Goal: Task Accomplishment & Management: Manage account settings

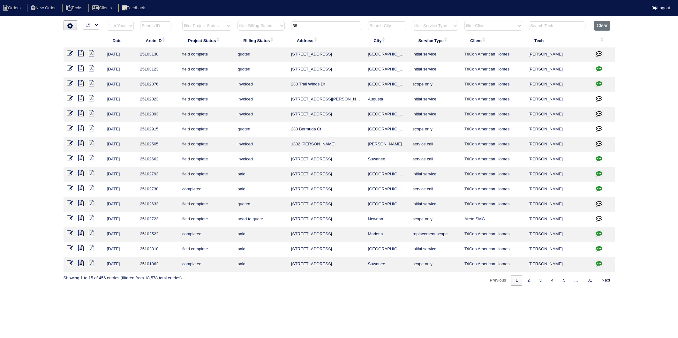
select select "15"
drag, startPoint x: 319, startPoint y: 25, endPoint x: 258, endPoint y: 31, distance: 61.6
click at [258, 31] on tr "filter Year -- Any Year -- 2025 2024 2023 2022 2021 2020 2019 filter Project St…" at bounding box center [339, 27] width 551 height 13
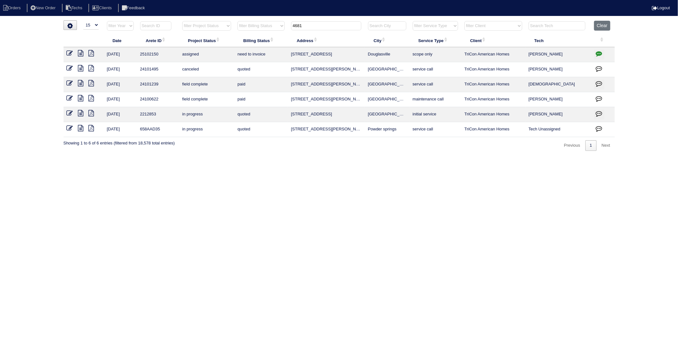
type input "4681"
drag, startPoint x: 605, startPoint y: 26, endPoint x: 435, endPoint y: 31, distance: 170.2
click at [603, 24] on button "Clear" at bounding box center [602, 26] width 16 height 10
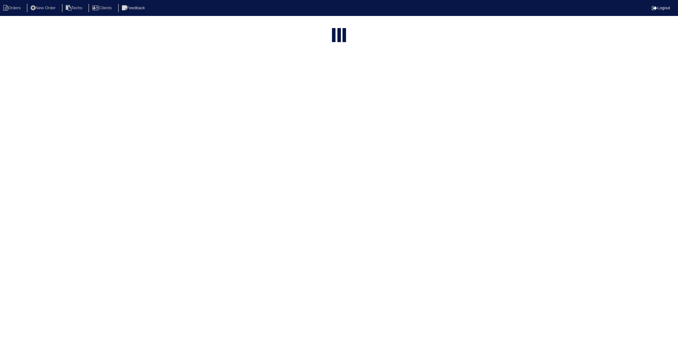
select select "15"
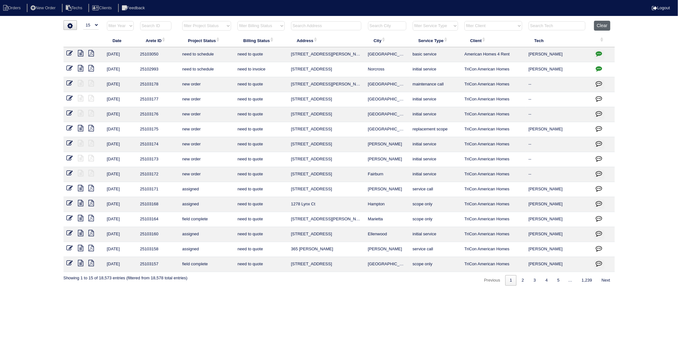
click at [597, 26] on button "Clear" at bounding box center [602, 26] width 16 height 10
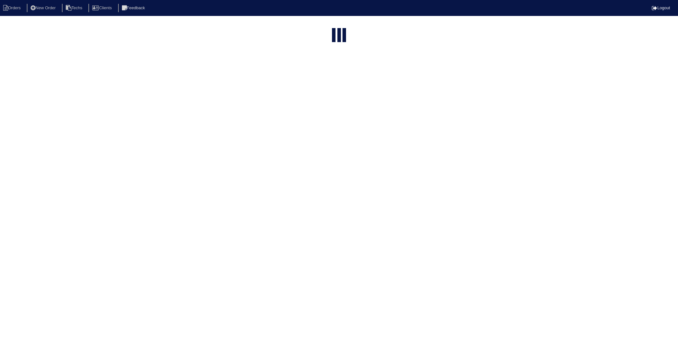
select select "15"
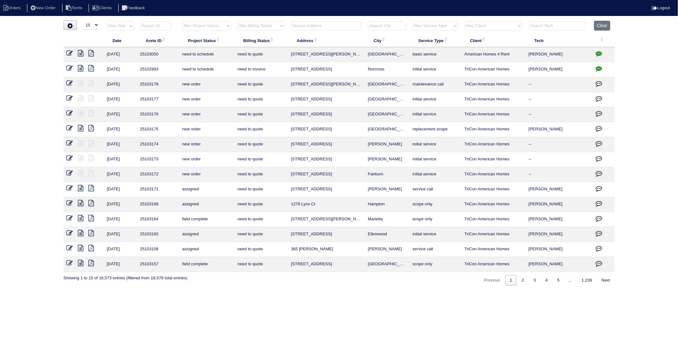
click at [122, 26] on select "filter Year -- Any Year -- 2025 2024 2023 2022 2021 2020 2019" at bounding box center [120, 26] width 27 height 10
click at [150, 26] on input "text" at bounding box center [155, 25] width 31 height 9
click at [148, 25] on input "2" at bounding box center [155, 25] width 31 height 9
drag, startPoint x: 148, startPoint y: 25, endPoint x: 137, endPoint y: 26, distance: 11.0
click at [137, 26] on th "2" at bounding box center [158, 27] width 42 height 13
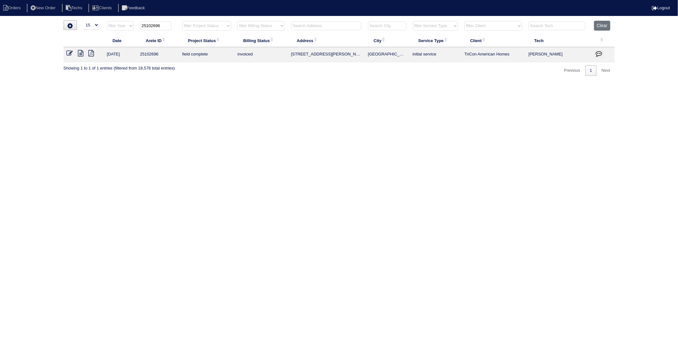
type input "25102696"
click at [67, 51] on icon at bounding box center [70, 53] width 6 height 6
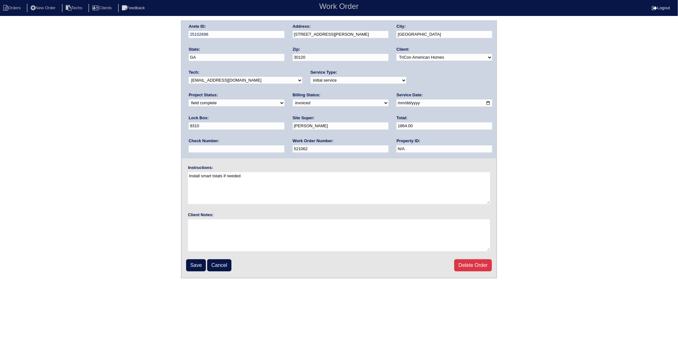
click at [293, 101] on select "need to quote quoted need to invoice invoiced paid warranty purchase order need…" at bounding box center [341, 103] width 96 height 7
select select "paid"
click at [293, 100] on select "need to quote quoted need to invoice invoiced paid warranty purchase order need…" at bounding box center [341, 103] width 96 height 7
click at [284, 146] on input "text" at bounding box center [237, 149] width 96 height 7
type input "1178"
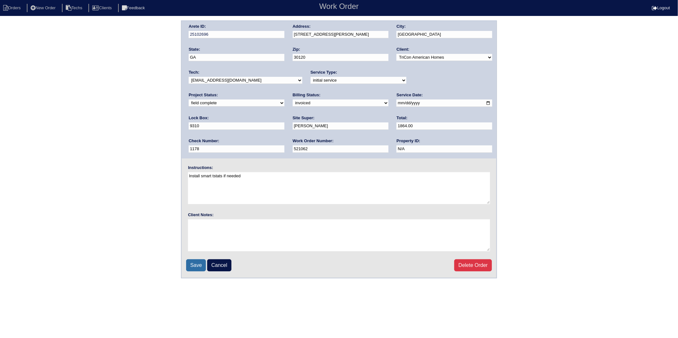
click at [194, 267] on input "Save" at bounding box center [196, 266] width 20 height 12
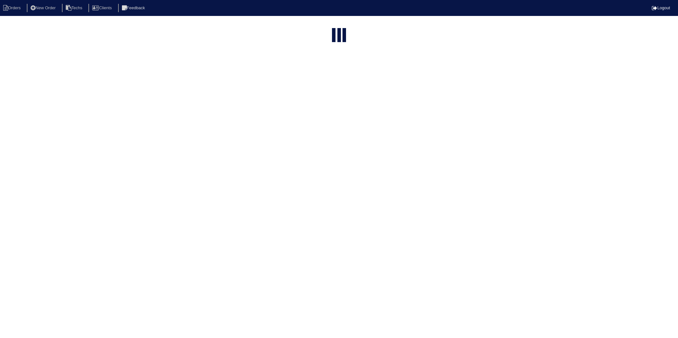
select select "15"
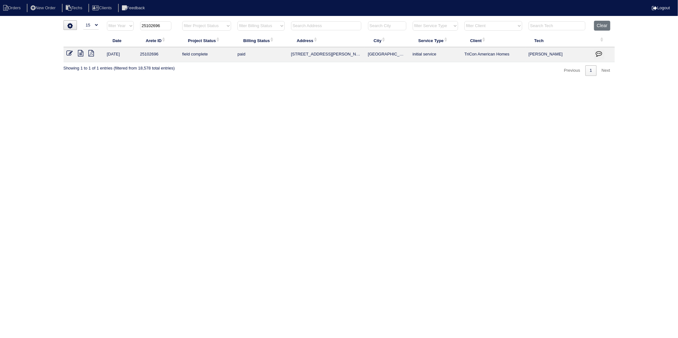
drag, startPoint x: 167, startPoint y: 23, endPoint x: 133, endPoint y: 33, distance: 34.9
click at [133, 33] on tr "filter Year -- Any Year -- 2025 2024 2023 2022 2021 2020 2019 25102696 filter P…" at bounding box center [339, 27] width 551 height 13
type input "25102774"
click at [71, 51] on icon at bounding box center [70, 53] width 6 height 6
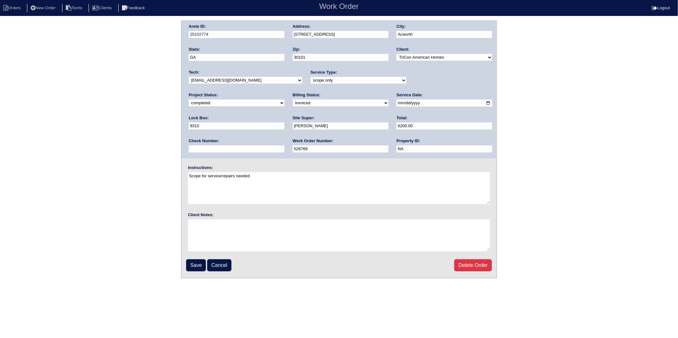
drag, startPoint x: 197, startPoint y: 102, endPoint x: 197, endPoint y: 106, distance: 4.2
click at [293, 102] on select "need to quote quoted need to invoice invoiced paid warranty purchase order need…" at bounding box center [341, 103] width 96 height 7
select select "paid"
click at [293, 100] on select "need to quote quoted need to invoice invoiced paid warranty purchase order need…" at bounding box center [341, 103] width 96 height 7
click at [284, 146] on input "text" at bounding box center [237, 149] width 96 height 7
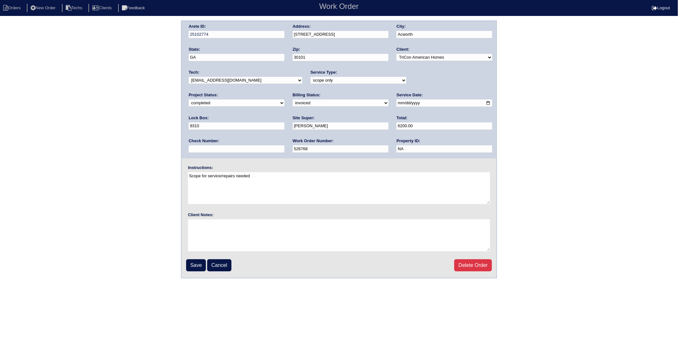
type input "1178"
click at [196, 260] on input "Save" at bounding box center [196, 266] width 20 height 12
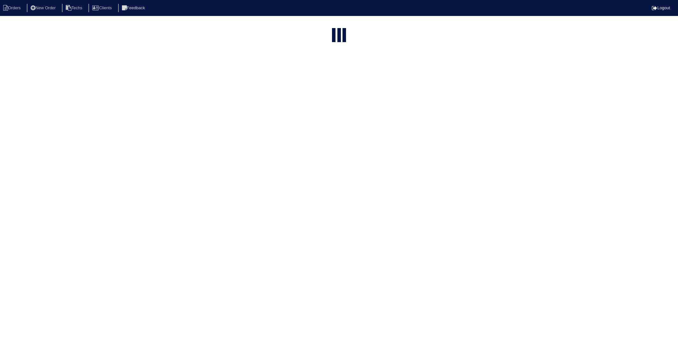
select select "15"
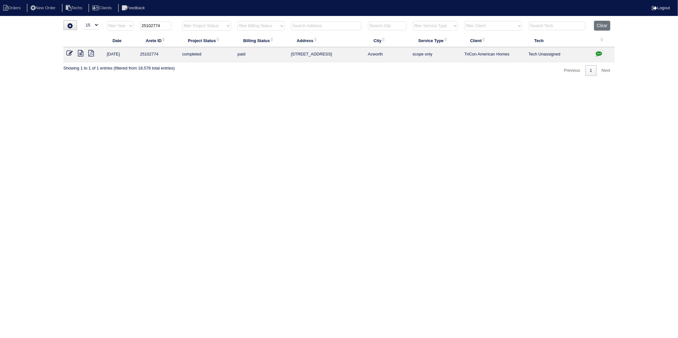
drag, startPoint x: 151, startPoint y: 26, endPoint x: 171, endPoint y: 26, distance: 20.4
click at [171, 26] on th "25102774" at bounding box center [158, 27] width 42 height 13
type input "25102825"
click at [69, 52] on icon at bounding box center [70, 53] width 6 height 6
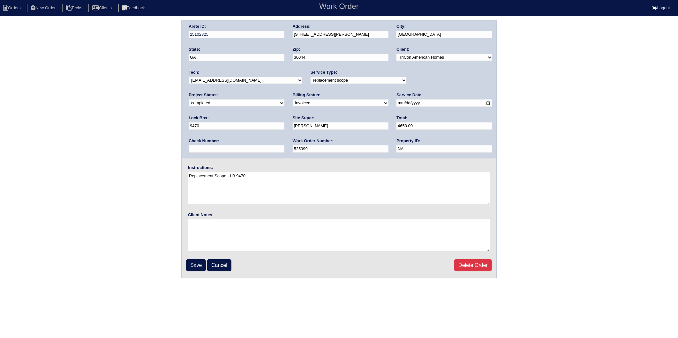
click at [293, 104] on select "need to quote quoted need to invoice invoiced paid warranty purchase order need…" at bounding box center [341, 103] width 96 height 7
select select "paid"
click at [293, 100] on select "need to quote quoted need to invoice invoiced paid warranty purchase order need…" at bounding box center [341, 103] width 96 height 7
click at [284, 146] on input "text" at bounding box center [237, 149] width 96 height 7
type input "1178"
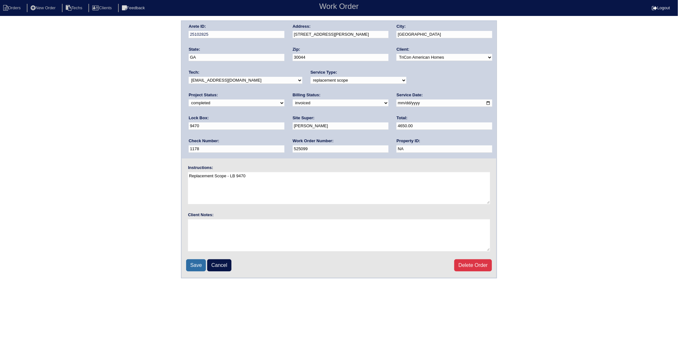
click at [195, 266] on input "Save" at bounding box center [196, 266] width 20 height 12
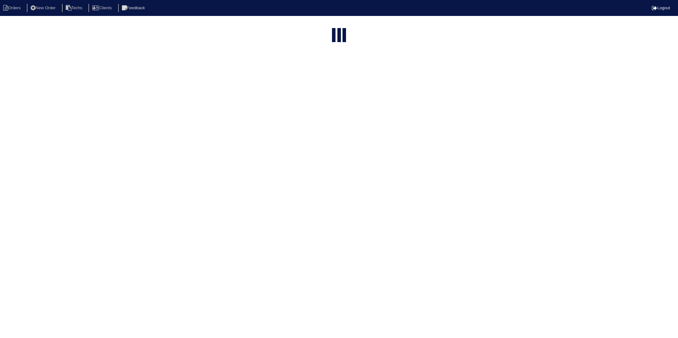
select select "15"
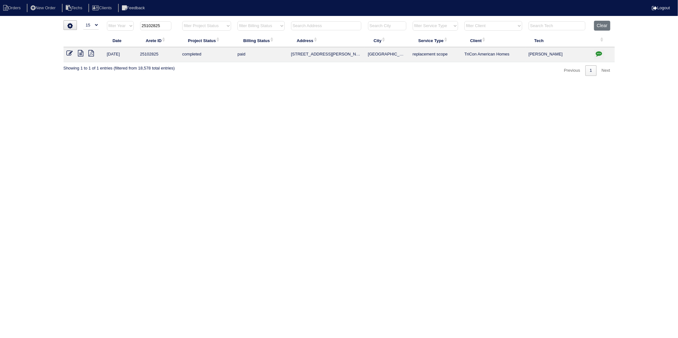
drag, startPoint x: 152, startPoint y: 26, endPoint x: 177, endPoint y: 24, distance: 25.6
click at [177, 24] on th "25102825" at bounding box center [158, 27] width 42 height 13
type input "25102815"
click at [69, 50] on icon at bounding box center [70, 53] width 6 height 6
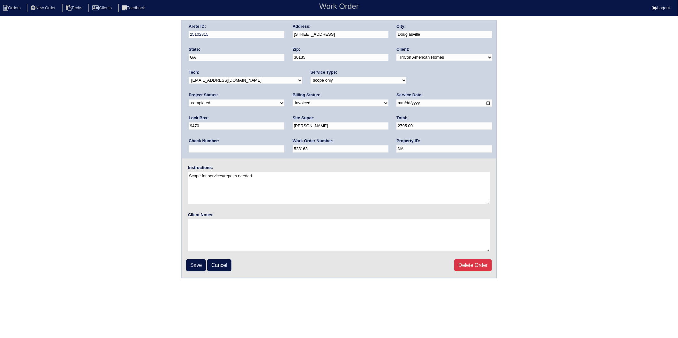
click at [293, 106] on select "need to quote quoted need to invoice invoiced paid warranty purchase order need…" at bounding box center [341, 103] width 96 height 7
select select "paid"
click at [293, 100] on select "need to quote quoted need to invoice invoiced paid warranty purchase order need…" at bounding box center [341, 103] width 96 height 7
click at [284, 146] on input "text" at bounding box center [237, 149] width 96 height 7
type input "1178"
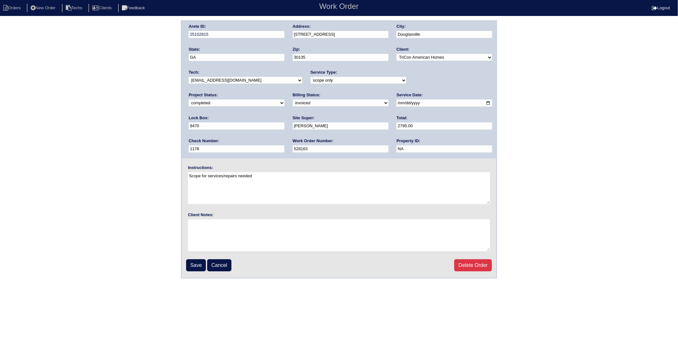
click at [181, 266] on div "Arete ID: 25102815 Address: 2620 Thunder Basin Way City: Douglasville State: GA…" at bounding box center [339, 149] width 678 height 258
click at [203, 261] on input "Save" at bounding box center [196, 266] width 20 height 12
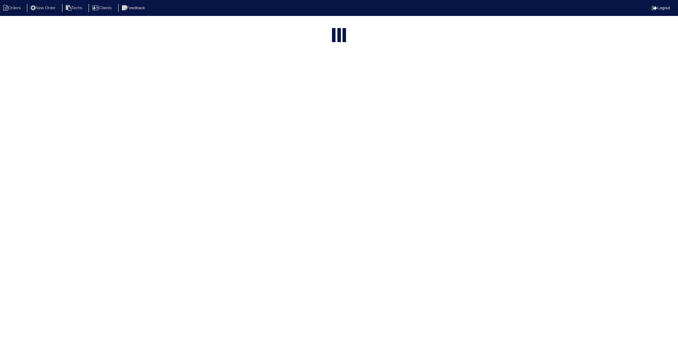
select select "15"
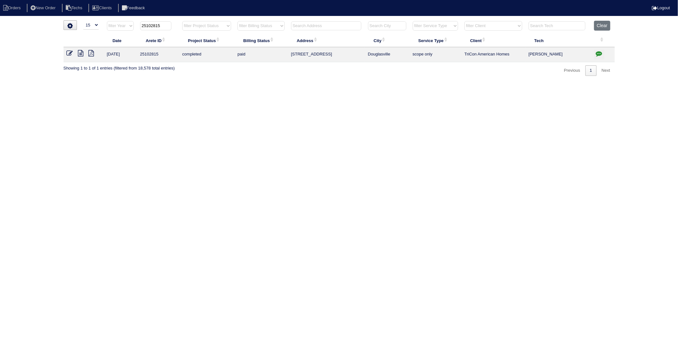
drag, startPoint x: 154, startPoint y: 27, endPoint x: 178, endPoint y: 26, distance: 24.0
click at [178, 26] on th "25102815" at bounding box center [158, 27] width 42 height 13
type input "25102963"
click at [70, 53] on icon at bounding box center [70, 53] width 6 height 6
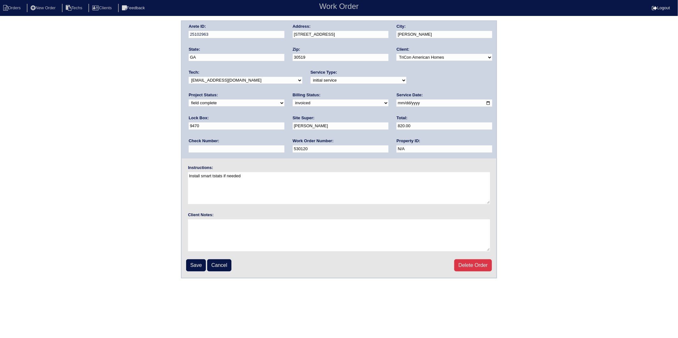
click at [293, 104] on select "need to quote quoted need to invoice invoiced paid warranty purchase order need…" at bounding box center [341, 103] width 96 height 7
select select "paid"
click at [293, 100] on select "need to quote quoted need to invoice invoiced paid warranty purchase order need…" at bounding box center [341, 103] width 96 height 7
click at [284, 138] on div "Check Number:" at bounding box center [237, 147] width 96 height 18
drag, startPoint x: 405, startPoint y: 128, endPoint x: 405, endPoint y: 132, distance: 3.5
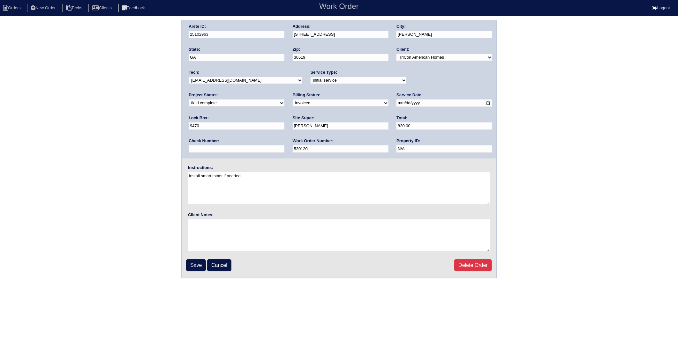
click at [284, 146] on input "text" at bounding box center [237, 149] width 96 height 7
type input "1178"
click at [203, 250] on textarea at bounding box center [339, 236] width 302 height 32
click at [196, 267] on input "Save" at bounding box center [196, 266] width 20 height 12
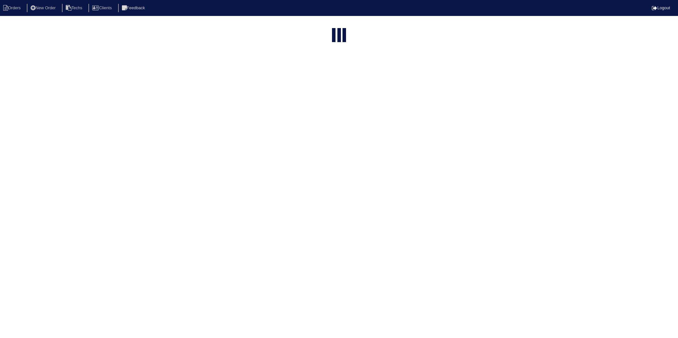
select select "15"
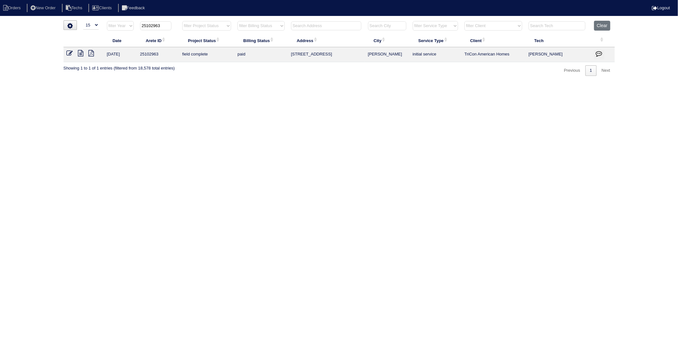
drag, startPoint x: 152, startPoint y: 26, endPoint x: 172, endPoint y: 24, distance: 20.5
click at [172, 24] on th "25102963" at bounding box center [158, 27] width 42 height 13
type input "25102794"
click at [72, 53] on icon at bounding box center [70, 53] width 6 height 6
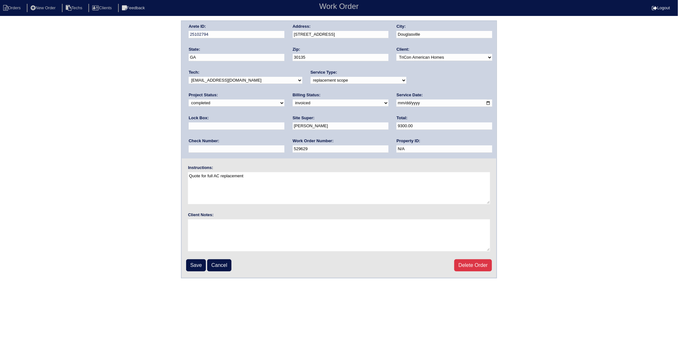
drag, startPoint x: 197, startPoint y: 102, endPoint x: 198, endPoint y: 106, distance: 3.3
click at [293, 102] on select "need to quote quoted need to invoice invoiced paid warranty purchase order need…" at bounding box center [341, 103] width 96 height 7
select select "paid"
click at [293, 100] on select "need to quote quoted need to invoice invoiced paid warranty purchase order need…" at bounding box center [341, 103] width 96 height 7
click at [284, 146] on input "text" at bounding box center [237, 149] width 96 height 7
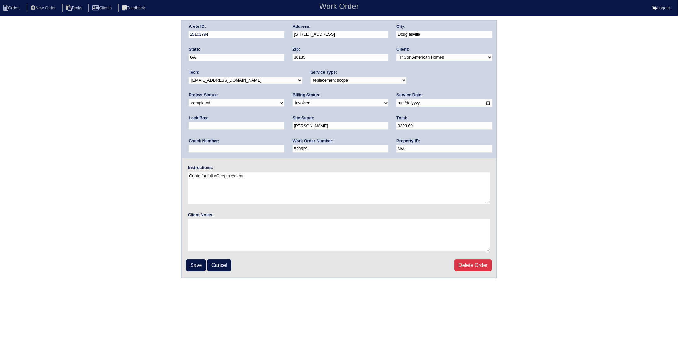
type input "1178"
type input "9470"
click at [193, 263] on input "Save" at bounding box center [196, 266] width 20 height 12
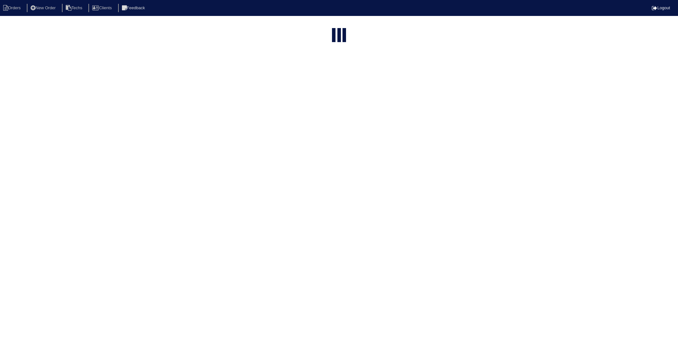
select select "15"
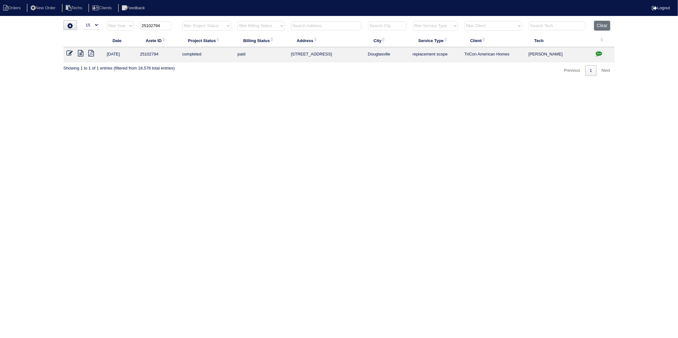
drag, startPoint x: 152, startPoint y: 26, endPoint x: 176, endPoint y: 26, distance: 23.6
click at [176, 26] on th "25102794" at bounding box center [158, 27] width 42 height 13
type input "25102940"
click at [69, 52] on icon at bounding box center [70, 53] width 6 height 6
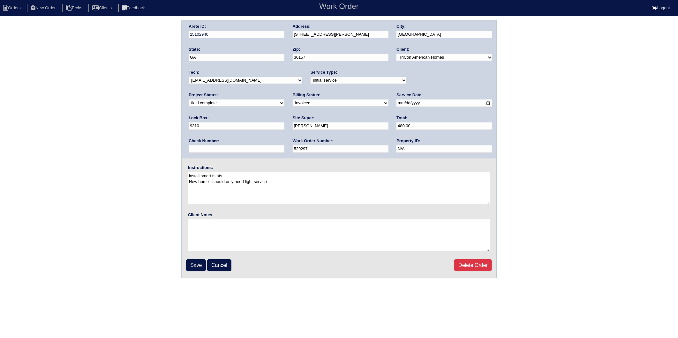
drag, startPoint x: 203, startPoint y: 103, endPoint x: 202, endPoint y: 107, distance: 3.7
click at [293, 103] on select "need to quote quoted need to invoice invoiced paid warranty purchase order need…" at bounding box center [341, 103] width 96 height 7
select select "paid"
click at [293, 100] on select "need to quote quoted need to invoice invoiced paid warranty purchase order need…" at bounding box center [341, 103] width 96 height 7
drag, startPoint x: 403, startPoint y: 125, endPoint x: 408, endPoint y: 139, distance: 15.1
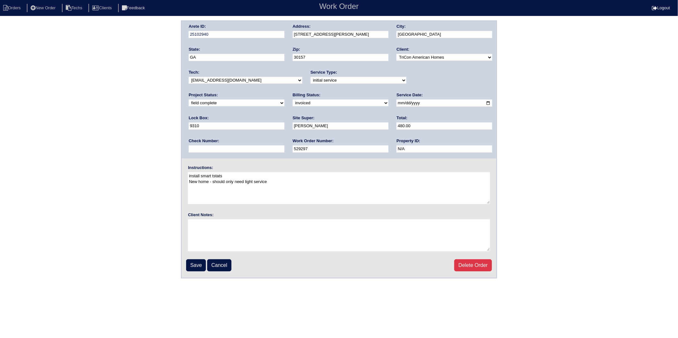
click at [284, 146] on input "text" at bounding box center [237, 149] width 96 height 7
type input "1178"
click at [193, 266] on input "Save" at bounding box center [196, 266] width 20 height 12
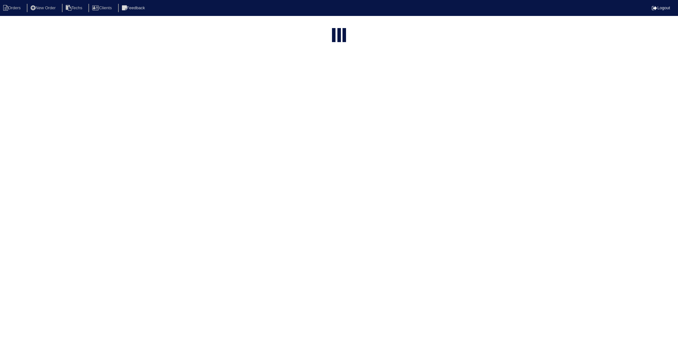
select select "15"
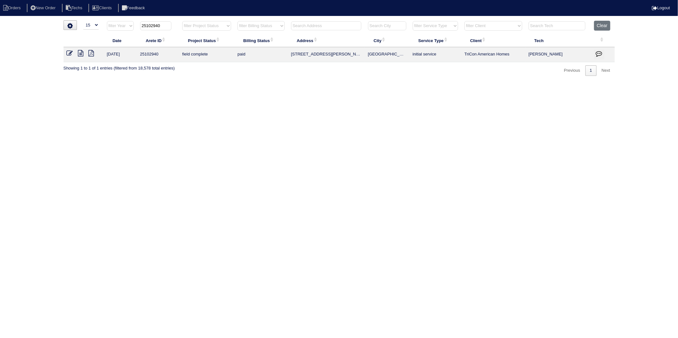
drag, startPoint x: 152, startPoint y: 25, endPoint x: 175, endPoint y: 26, distance: 23.3
click at [175, 26] on th "25102940" at bounding box center [158, 27] width 42 height 13
type input "25102941"
click at [68, 52] on icon at bounding box center [70, 53] width 6 height 6
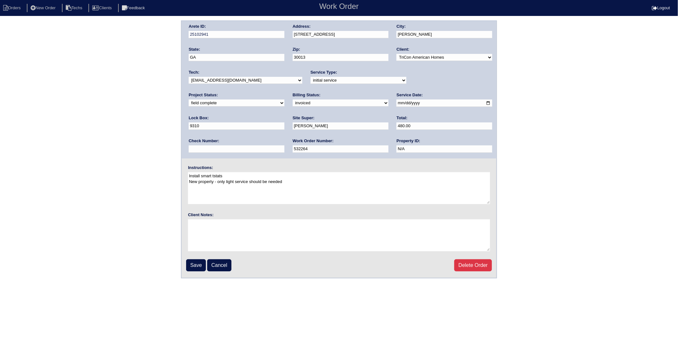
click at [293, 106] on select "need to quote quoted need to invoice invoiced paid warranty purchase order need…" at bounding box center [341, 103] width 96 height 7
select select "paid"
click at [293, 100] on select "need to quote quoted need to invoice invoiced paid warranty purchase order need…" at bounding box center [341, 103] width 96 height 7
click at [284, 146] on input "text" at bounding box center [237, 149] width 96 height 7
type input "2488"
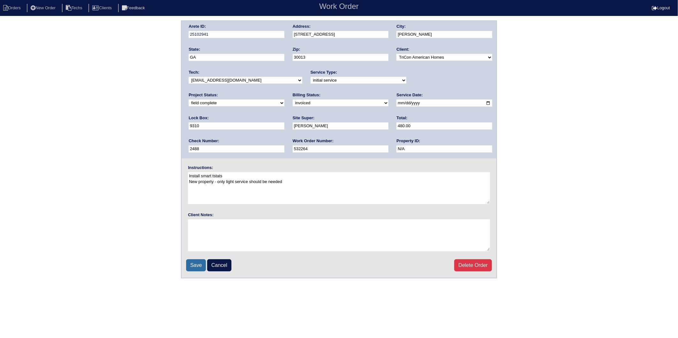
click at [193, 264] on input "Save" at bounding box center [196, 266] width 20 height 12
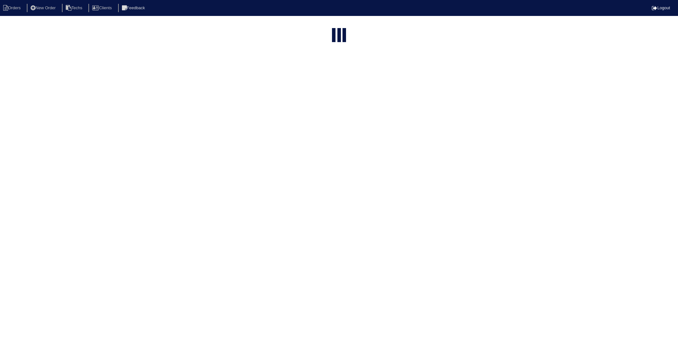
select select "15"
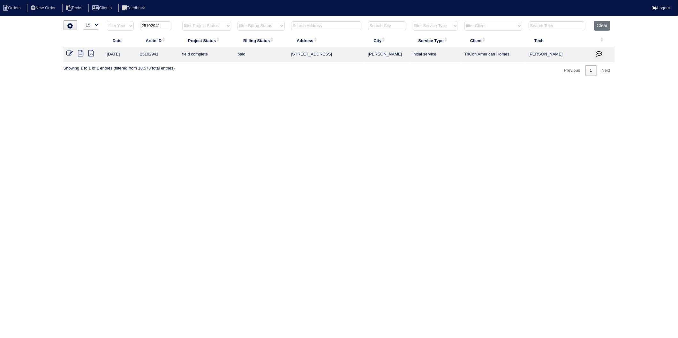
drag, startPoint x: 152, startPoint y: 27, endPoint x: 175, endPoint y: 25, distance: 22.7
click at [175, 25] on th "25102941" at bounding box center [158, 27] width 42 height 13
type input "25101228"
click at [72, 52] on icon at bounding box center [70, 53] width 6 height 6
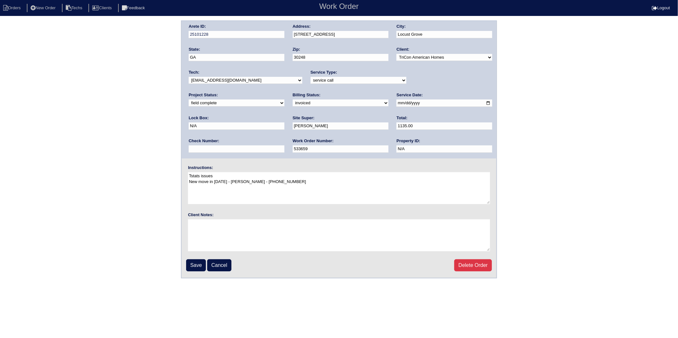
click at [293, 101] on select "need to quote quoted need to invoice invoiced paid warranty purchase order need…" at bounding box center [341, 103] width 96 height 7
select select "paid"
click at [293, 100] on select "need to quote quoted need to invoice invoiced paid warranty purchase order need…" at bounding box center [341, 103] width 96 height 7
click at [284, 146] on input "text" at bounding box center [237, 149] width 96 height 7
type input "2488"
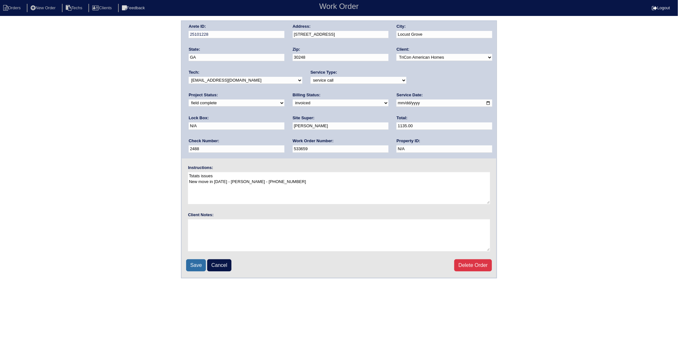
click at [205, 261] on input "Save" at bounding box center [196, 266] width 20 height 12
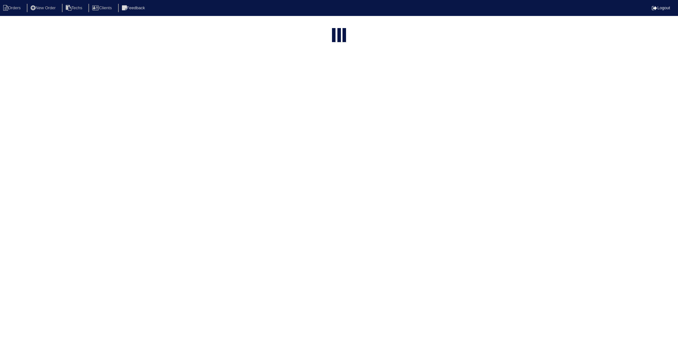
select select "15"
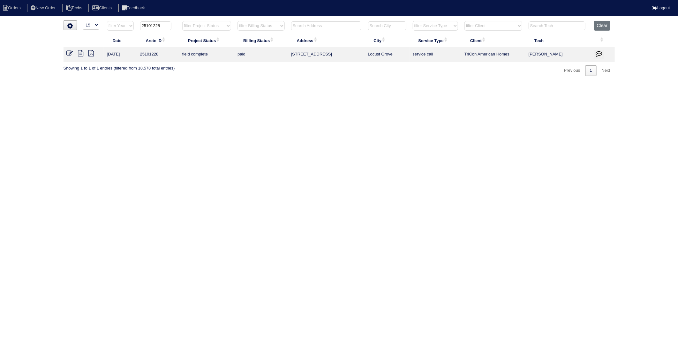
drag, startPoint x: 160, startPoint y: 25, endPoint x: 172, endPoint y: 24, distance: 12.8
click at [172, 24] on th "25101228" at bounding box center [158, 27] width 42 height 13
type input "25102878"
click at [69, 54] on icon at bounding box center [70, 53] width 6 height 6
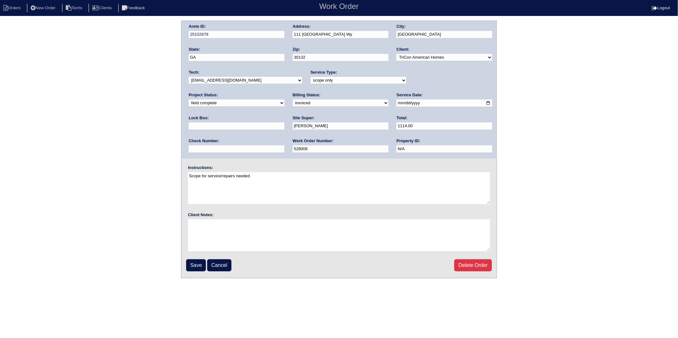
click at [293, 101] on select "need to quote quoted need to invoice invoiced paid warranty purchase order need…" at bounding box center [341, 103] width 96 height 7
select select "paid"
click at [293, 100] on select "need to quote quoted need to invoice invoiced paid warranty purchase order need…" at bounding box center [341, 103] width 96 height 7
click at [284, 146] on input "text" at bounding box center [237, 149] width 96 height 7
type input "3029"
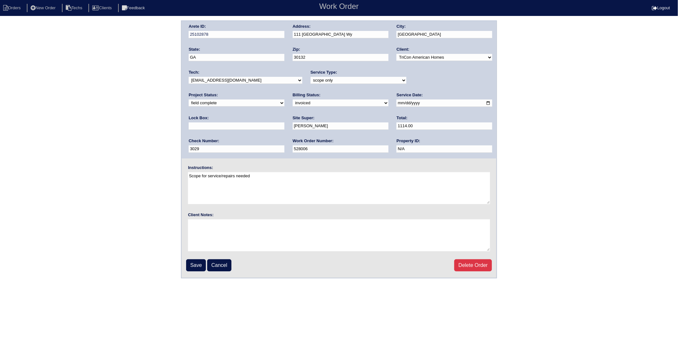
click at [197, 256] on fieldset "Arete ID: 25102878 Address: [STREET_ADDRESS] City: [GEOGRAPHIC_DATA] State: [GE…" at bounding box center [339, 149] width 315 height 257
click at [194, 262] on input "Save" at bounding box center [196, 266] width 20 height 12
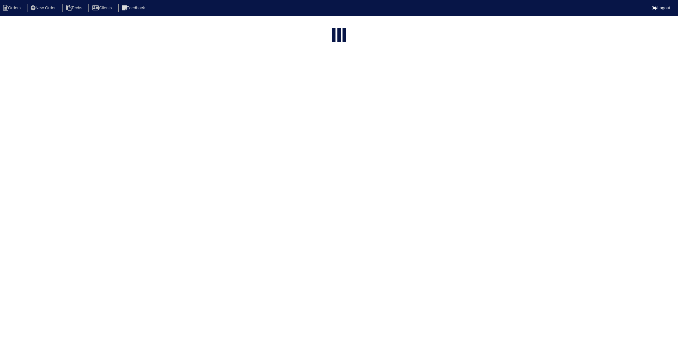
select select "15"
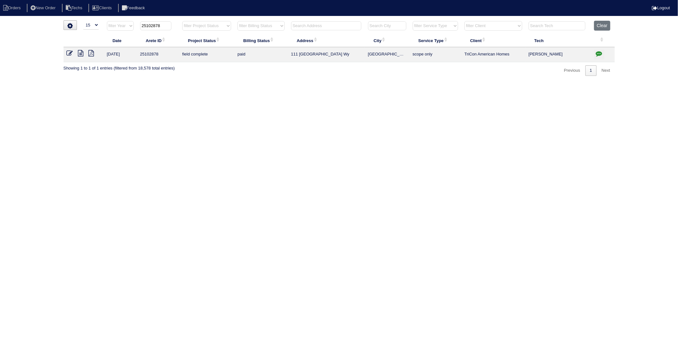
drag, startPoint x: 152, startPoint y: 25, endPoint x: 178, endPoint y: 21, distance: 26.1
click at [178, 21] on th "25102878" at bounding box center [158, 27] width 42 height 13
type input "25102879"
click at [70, 51] on icon at bounding box center [70, 53] width 6 height 6
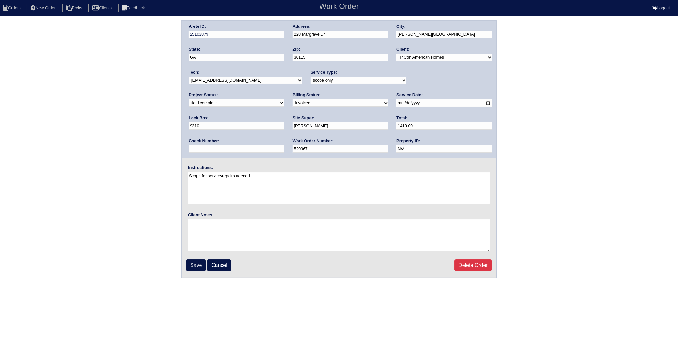
drag, startPoint x: 240, startPoint y: 101, endPoint x: 238, endPoint y: 104, distance: 3.3
click at [293, 101] on select "need to quote quoted need to invoice invoiced paid warranty purchase order need…" at bounding box center [341, 103] width 96 height 7
select select "paid"
click at [293, 100] on select "need to quote quoted need to invoice invoiced paid warranty purchase order need…" at bounding box center [341, 103] width 96 height 7
click at [284, 146] on input "text" at bounding box center [237, 149] width 96 height 7
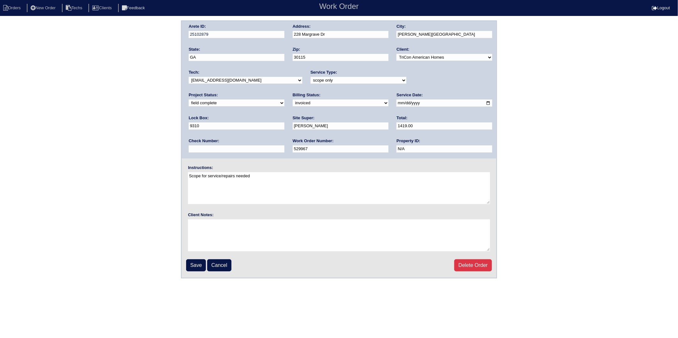
type input "3029"
click at [196, 263] on input "Save" at bounding box center [196, 266] width 20 height 12
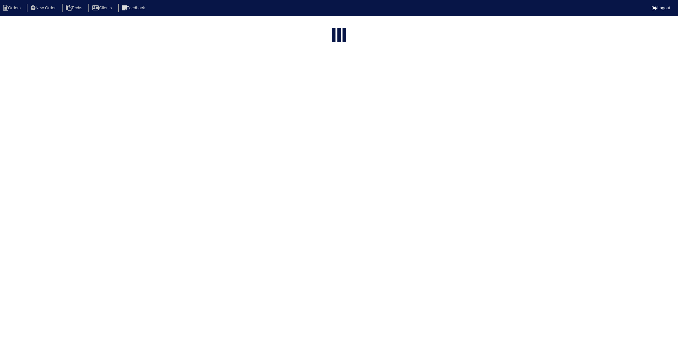
select select "15"
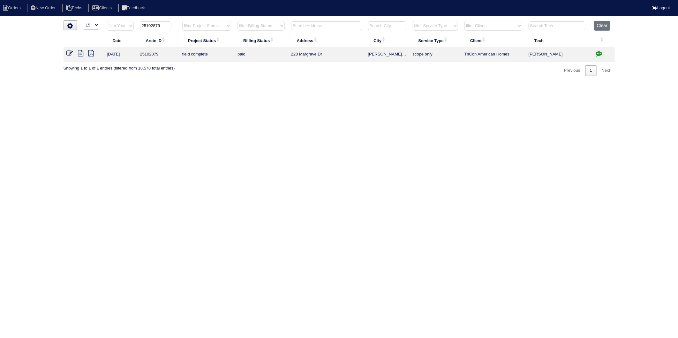
drag, startPoint x: 152, startPoint y: 26, endPoint x: 167, endPoint y: 25, distance: 15.4
click at [167, 25] on input "25102879" at bounding box center [155, 25] width 31 height 9
type input "25102992"
click at [68, 53] on icon at bounding box center [70, 53] width 6 height 6
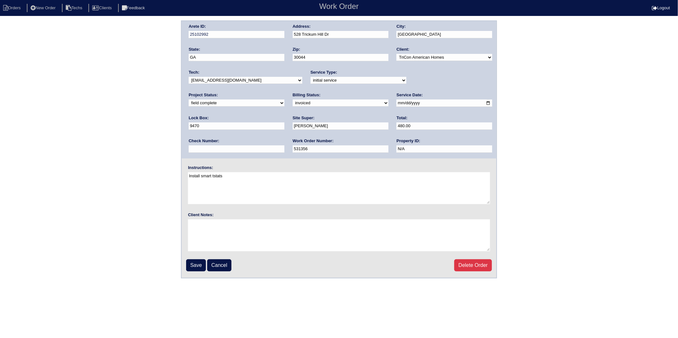
click at [293, 103] on select "need to quote quoted need to invoice invoiced paid warranty purchase order need…" at bounding box center [341, 103] width 96 height 7
select select "paid"
click at [293, 100] on select "need to quote quoted need to invoice invoiced paid warranty purchase order need…" at bounding box center [341, 103] width 96 height 7
click at [284, 146] on input "text" at bounding box center [237, 149] width 96 height 7
type input "3029"
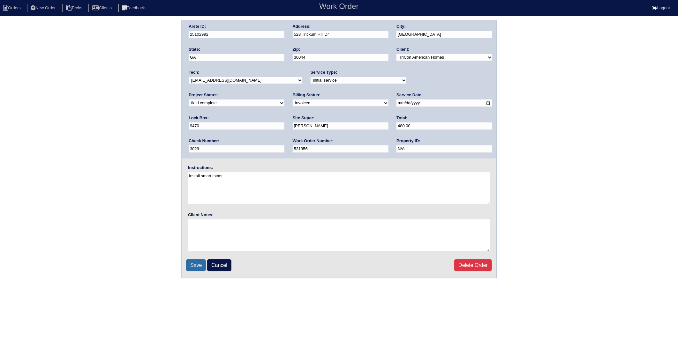
drag, startPoint x: 200, startPoint y: 261, endPoint x: 189, endPoint y: 261, distance: 11.2
click at [200, 261] on input "Save" at bounding box center [196, 266] width 20 height 12
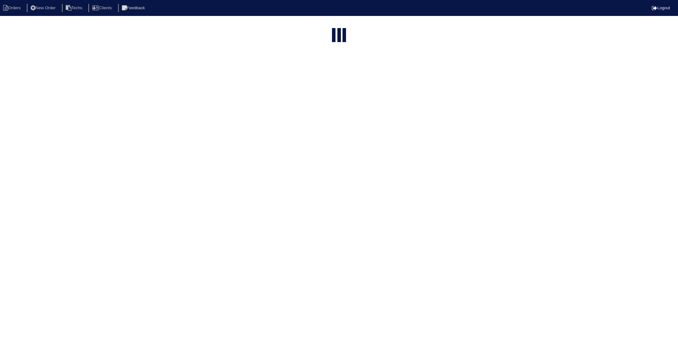
select select "15"
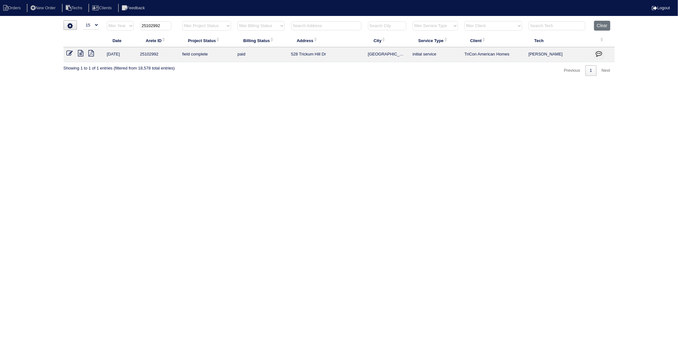
drag, startPoint x: 167, startPoint y: 23, endPoint x: 179, endPoint y: 21, distance: 12.0
click at [179, 21] on tr "filter Year -- Any Year -- 2025 2024 2023 2022 2021 2020 2019 25102992 filter P…" at bounding box center [339, 27] width 551 height 13
type input "25102732"
click at [70, 54] on icon at bounding box center [70, 53] width 6 height 6
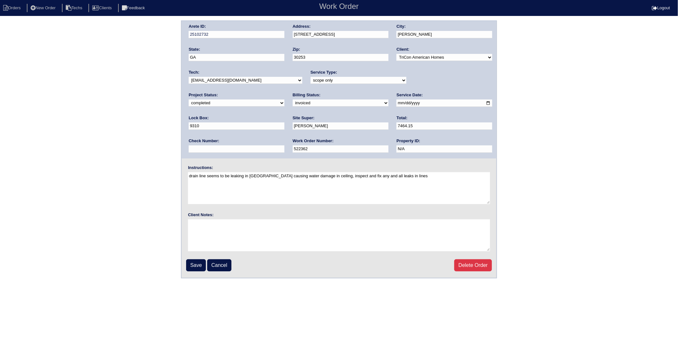
click at [293, 101] on select "need to quote quoted need to invoice invoiced paid warranty purchase order need…" at bounding box center [341, 103] width 96 height 7
select select "paid"
click at [293, 100] on select "need to quote quoted need to invoice invoiced paid warranty purchase order need…" at bounding box center [341, 103] width 96 height 7
click at [284, 146] on input "text" at bounding box center [237, 149] width 96 height 7
type input "6317"
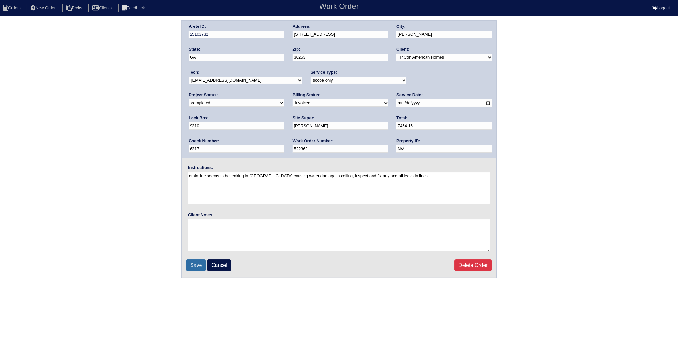
click at [190, 263] on input "Save" at bounding box center [196, 266] width 20 height 12
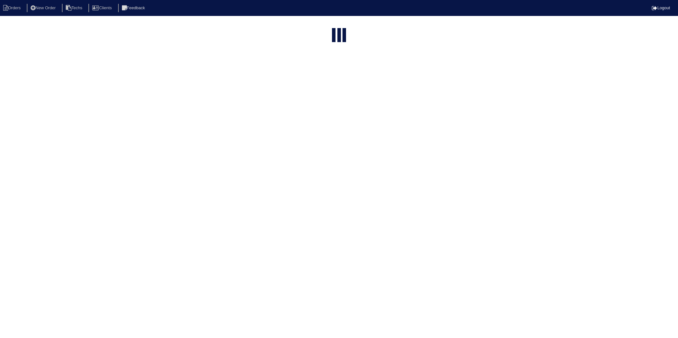
select select "15"
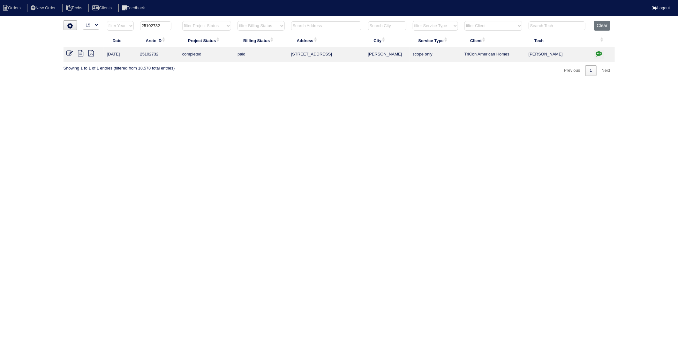
drag, startPoint x: 151, startPoint y: 26, endPoint x: 172, endPoint y: 23, distance: 20.6
click at [172, 23] on th "25102732" at bounding box center [158, 27] width 42 height 13
type input "25102984"
click at [69, 49] on td at bounding box center [84, 54] width 40 height 15
click at [70, 54] on icon at bounding box center [70, 53] width 6 height 6
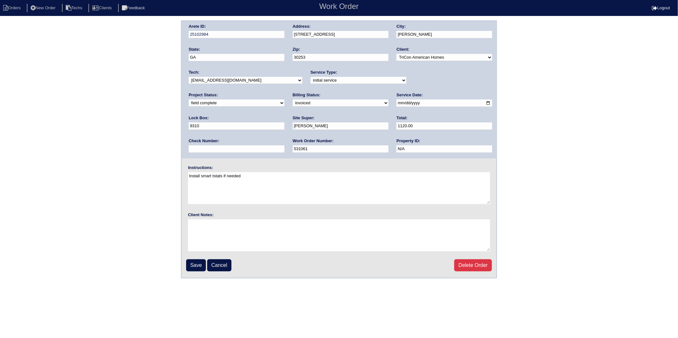
click at [293, 104] on select "need to quote quoted need to invoice invoiced paid warranty purchase order need…" at bounding box center [341, 103] width 96 height 7
select select "paid"
click at [293, 100] on select "need to quote quoted need to invoice invoiced paid warranty purchase order need…" at bounding box center [341, 103] width 96 height 7
click at [284, 146] on input "text" at bounding box center [237, 149] width 96 height 7
type input "6317"
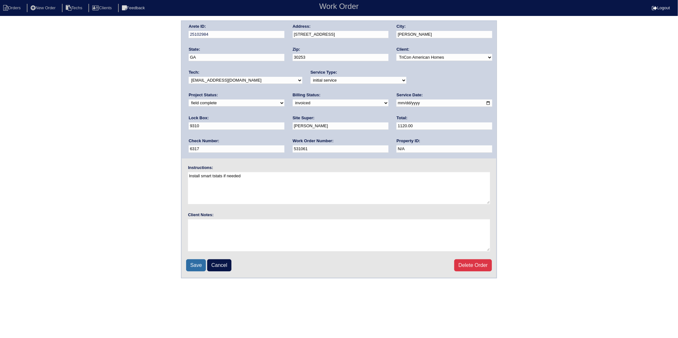
click at [195, 265] on input "Save" at bounding box center [196, 266] width 20 height 12
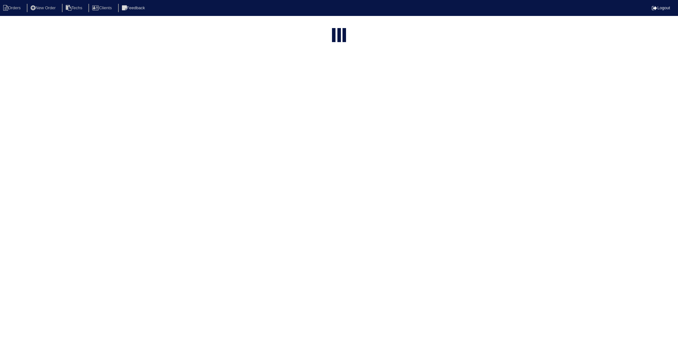
select select "15"
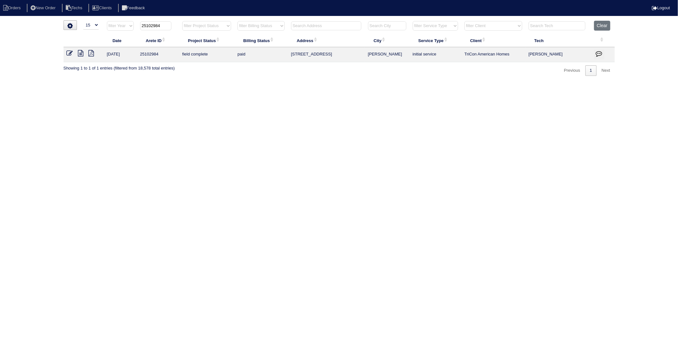
drag, startPoint x: 150, startPoint y: 27, endPoint x: 176, endPoint y: 24, distance: 25.5
click at [176, 24] on th "25102984" at bounding box center [158, 27] width 42 height 13
type input "25102983"
click at [68, 55] on icon at bounding box center [70, 53] width 6 height 6
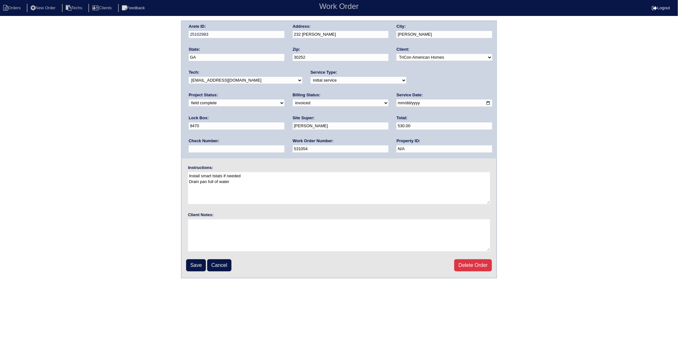
click at [293, 102] on select "need to quote quoted need to invoice invoiced paid warranty purchase order need…" at bounding box center [341, 103] width 96 height 7
select select "paid"
click at [293, 100] on select "need to quote quoted need to invoice invoiced paid warranty purchase order need…" at bounding box center [341, 103] width 96 height 7
drag, startPoint x: 404, startPoint y: 128, endPoint x: 407, endPoint y: 132, distance: 5.2
click at [284, 146] on input "text" at bounding box center [237, 149] width 96 height 7
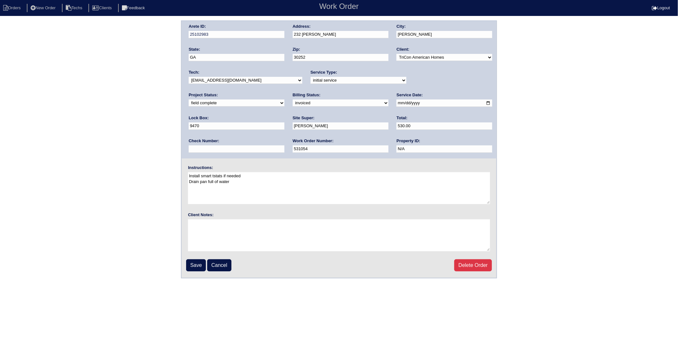
type input "6317"
click at [194, 267] on input "Save" at bounding box center [196, 266] width 20 height 12
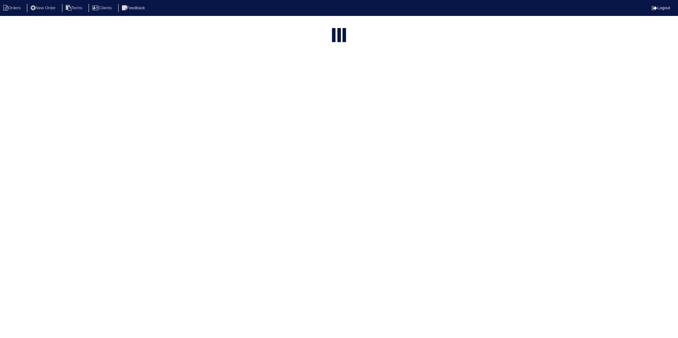
select select "15"
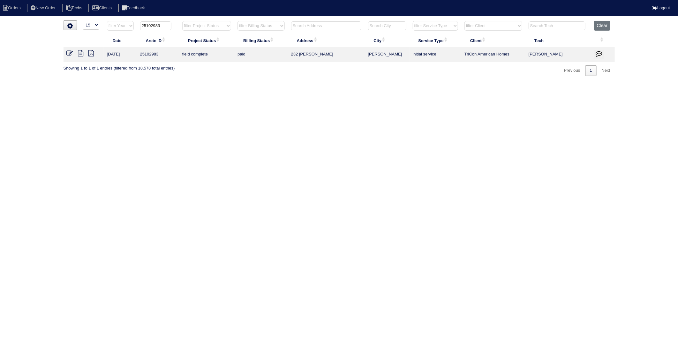
drag, startPoint x: 151, startPoint y: 27, endPoint x: 172, endPoint y: 28, distance: 21.1
click at [172, 28] on th "25102983" at bounding box center [158, 27] width 42 height 13
type input "25102281"
click at [69, 53] on icon at bounding box center [70, 53] width 6 height 6
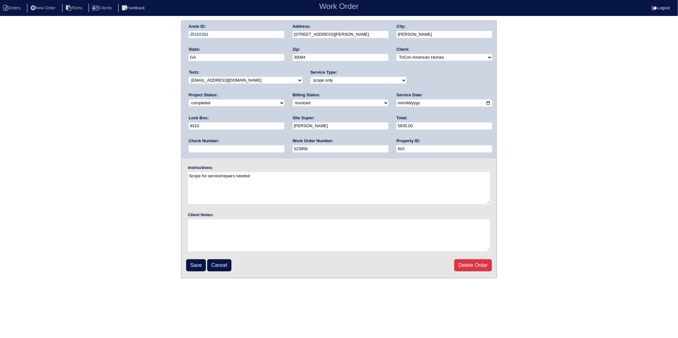
click at [293, 101] on select "need to quote quoted need to invoice invoiced paid warranty purchase order need…" at bounding box center [341, 103] width 96 height 7
select select "paid"
click at [293, 100] on select "need to quote quoted need to invoice invoiced paid warranty purchase order need…" at bounding box center [341, 103] width 96 height 7
click at [284, 146] on input "text" at bounding box center [237, 149] width 96 height 7
type input "6317"
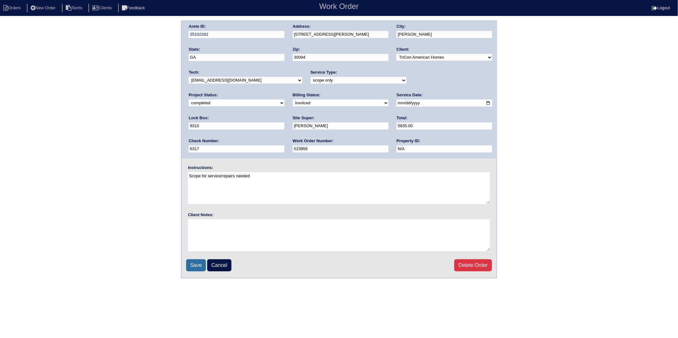
click at [194, 264] on input "Save" at bounding box center [196, 266] width 20 height 12
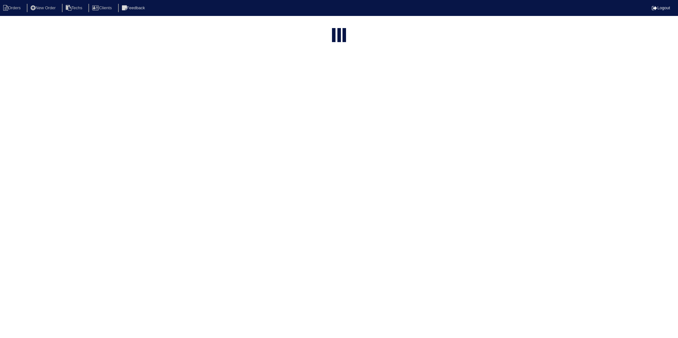
select select "15"
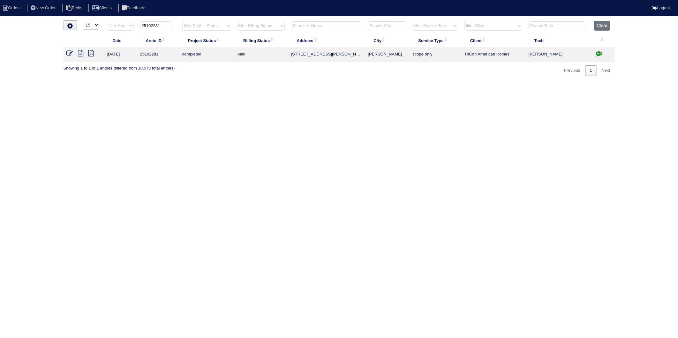
drag, startPoint x: 152, startPoint y: 24, endPoint x: 170, endPoint y: 23, distance: 17.9
click at [170, 23] on input "25102281" at bounding box center [155, 25] width 31 height 9
type input "25102899"
click at [70, 52] on icon at bounding box center [70, 53] width 6 height 6
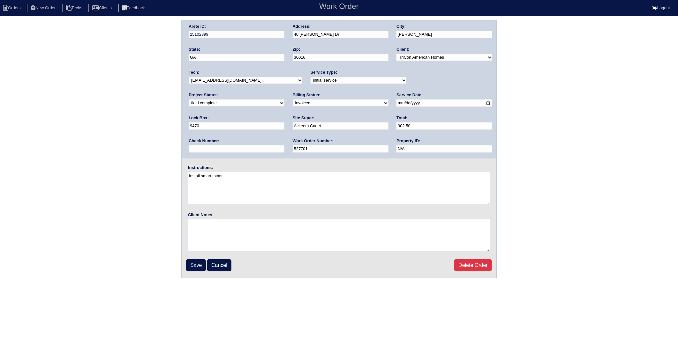
click at [293, 104] on select "need to quote quoted need to invoice invoiced paid warranty purchase order need…" at bounding box center [341, 103] width 96 height 7
select select "paid"
click at [293, 100] on select "need to quote quoted need to invoice invoiced paid warranty purchase order need…" at bounding box center [341, 103] width 96 height 7
click at [284, 146] on input "text" at bounding box center [237, 149] width 96 height 7
type input "6317"
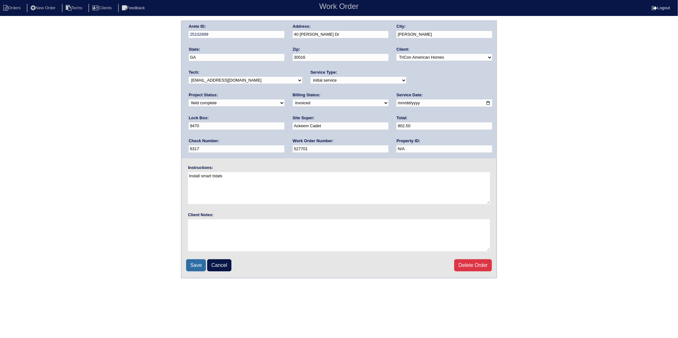
click at [195, 263] on input "Save" at bounding box center [196, 266] width 20 height 12
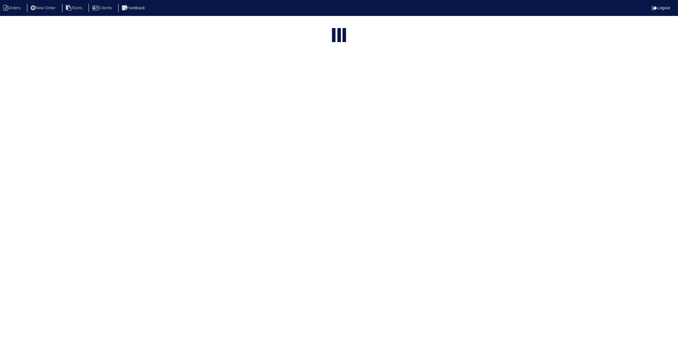
select select "15"
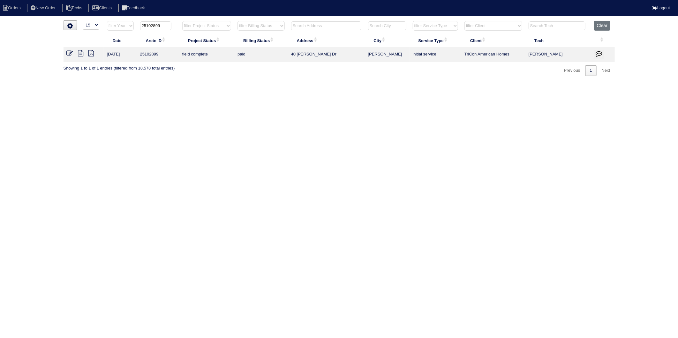
drag, startPoint x: 153, startPoint y: 26, endPoint x: 167, endPoint y: 26, distance: 13.7
click at [167, 26] on input "25102899" at bounding box center [155, 25] width 31 height 9
type input "25102227"
click at [70, 55] on icon at bounding box center [70, 53] width 6 height 6
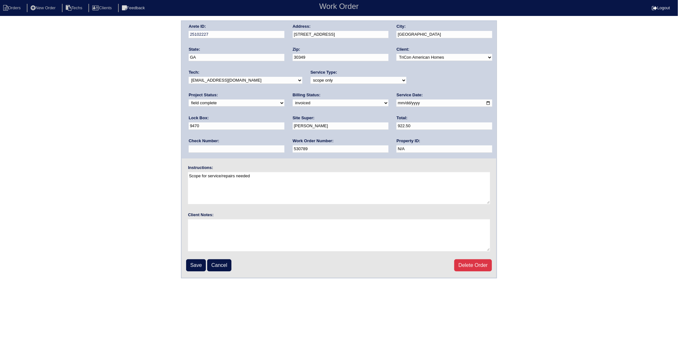
click at [293, 104] on select "need to quote quoted need to invoice invoiced paid warranty purchase order need…" at bounding box center [341, 103] width 96 height 7
select select "paid"
click at [293, 100] on select "need to quote quoted need to invoice invoiced paid warranty purchase order need…" at bounding box center [341, 103] width 96 height 7
click at [284, 138] on div "Check Number:" at bounding box center [237, 147] width 96 height 18
drag, startPoint x: 406, startPoint y: 126, endPoint x: 404, endPoint y: 134, distance: 8.5
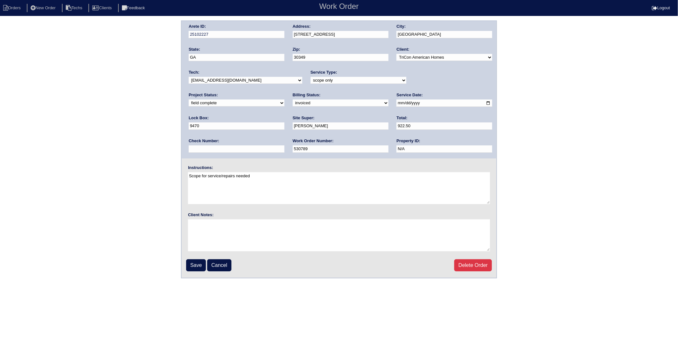
click at [284, 146] on input "text" at bounding box center [237, 149] width 96 height 7
type input "6317"
click at [195, 262] on input "Save" at bounding box center [196, 266] width 20 height 12
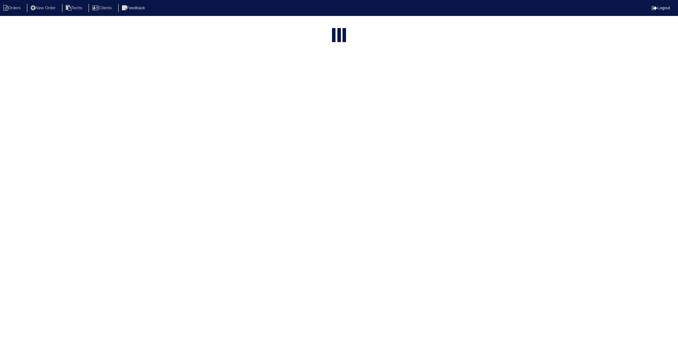
select select "15"
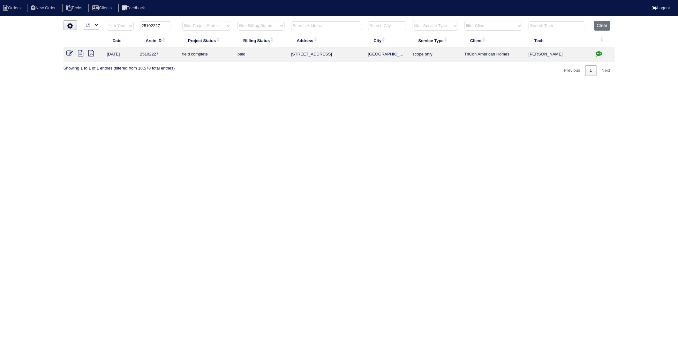
drag, startPoint x: 152, startPoint y: 26, endPoint x: 173, endPoint y: 23, distance: 21.2
click at [173, 23] on th "25102227" at bounding box center [158, 27] width 42 height 13
type input "25102730"
click at [69, 52] on icon at bounding box center [70, 53] width 6 height 6
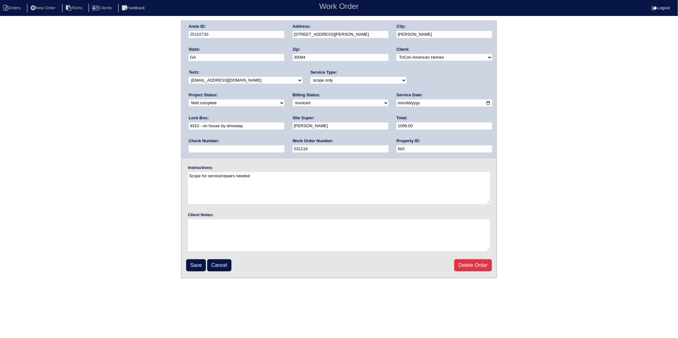
click at [293, 101] on select "need to quote quoted need to invoice invoiced paid warranty purchase order need…" at bounding box center [341, 103] width 96 height 7
select select "paid"
click at [293, 100] on select "need to quote quoted need to invoice invoiced paid warranty purchase order need…" at bounding box center [341, 103] width 96 height 7
click at [284, 146] on input "text" at bounding box center [237, 149] width 96 height 7
type input "6317"
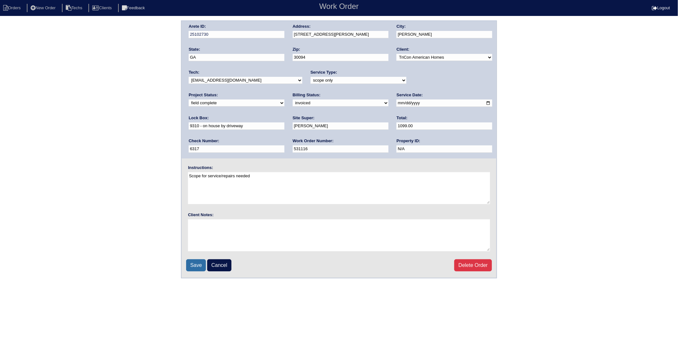
drag, startPoint x: 192, startPoint y: 266, endPoint x: 6, endPoint y: 282, distance: 187.1
click at [192, 265] on input "Save" at bounding box center [196, 266] width 20 height 12
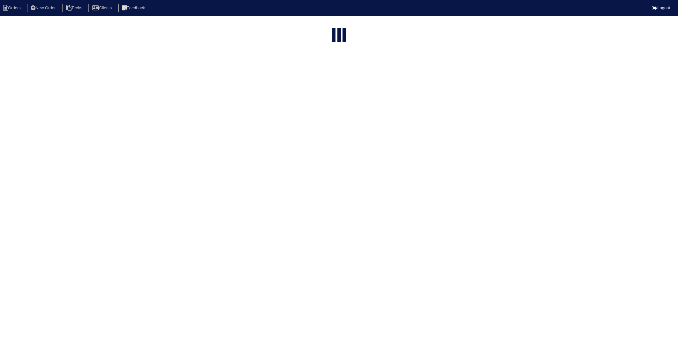
select select "15"
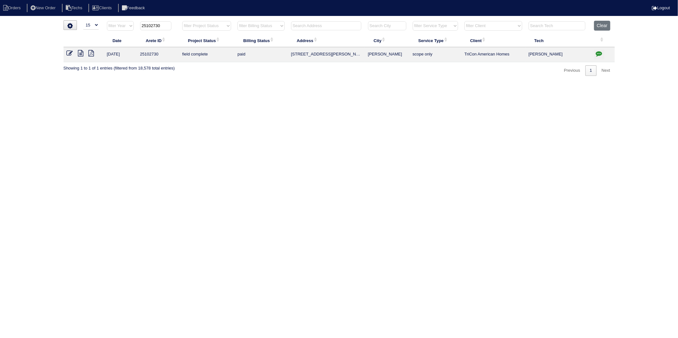
drag, startPoint x: 152, startPoint y: 25, endPoint x: 169, endPoint y: 21, distance: 17.1
click at [169, 21] on input "25102730" at bounding box center [155, 25] width 31 height 9
type input "25101326"
click at [69, 53] on icon at bounding box center [70, 53] width 6 height 6
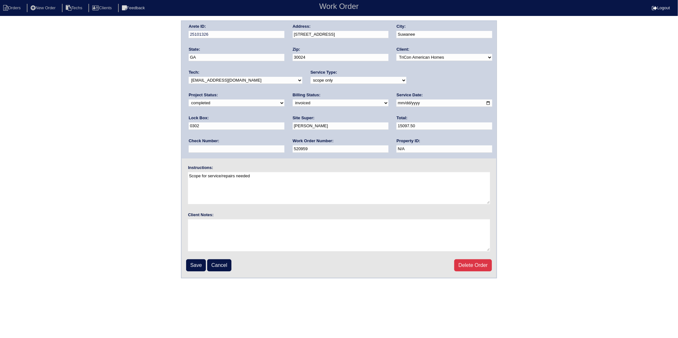
click at [293, 102] on select "need to quote quoted need to invoice invoiced paid warranty purchase order need…" at bounding box center [341, 103] width 96 height 7
select select "paid"
click at [293, 100] on select "need to quote quoted need to invoice invoiced paid warranty purchase order need…" at bounding box center [341, 103] width 96 height 7
click at [284, 146] on input "text" at bounding box center [237, 149] width 96 height 7
type input "6335"
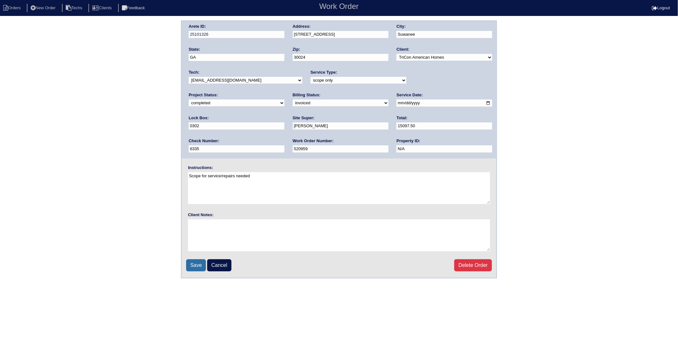
click at [197, 263] on input "Save" at bounding box center [196, 266] width 20 height 12
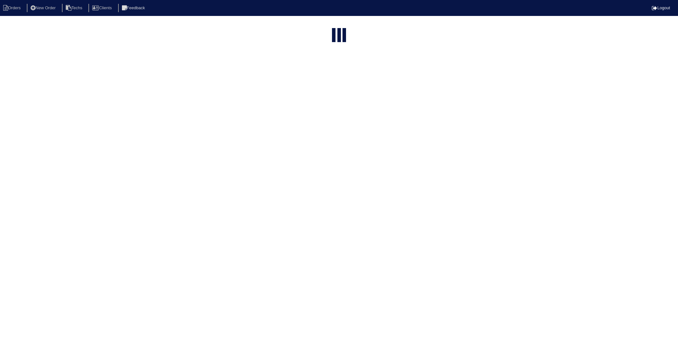
select select "15"
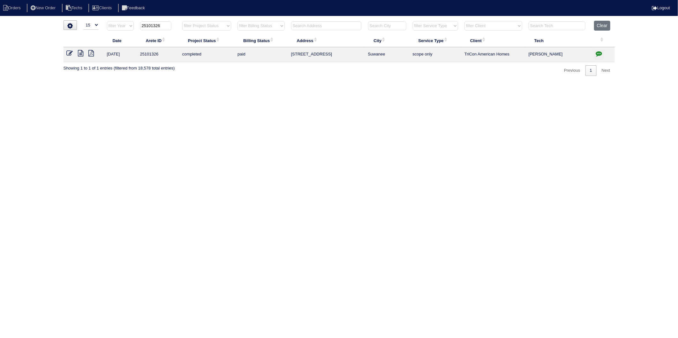
drag, startPoint x: 155, startPoint y: 26, endPoint x: 174, endPoint y: 23, distance: 19.8
click at [174, 23] on th "25101326" at bounding box center [158, 27] width 42 height 13
type input "25102930"
click at [68, 52] on icon at bounding box center [70, 53] width 6 height 6
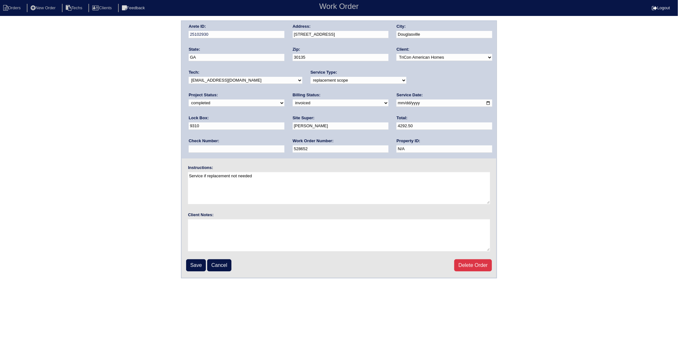
click at [293, 104] on select "need to quote quoted need to invoice invoiced paid warranty purchase order need…" at bounding box center [341, 103] width 96 height 7
select select "paid"
click at [293, 100] on select "need to quote quoted need to invoice invoiced paid warranty purchase order need…" at bounding box center [341, 103] width 96 height 7
click at [284, 146] on input "text" at bounding box center [237, 149] width 96 height 7
type input "6834"
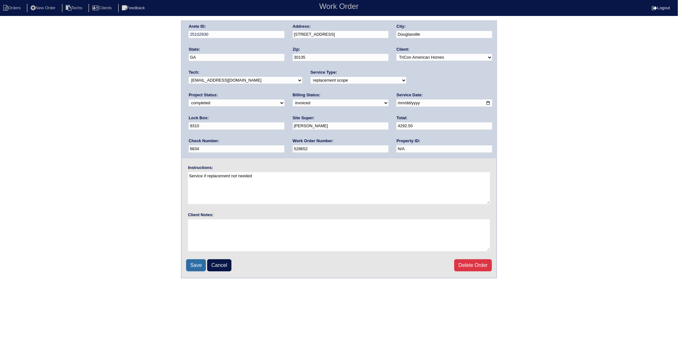
click at [193, 263] on input "Save" at bounding box center [196, 266] width 20 height 12
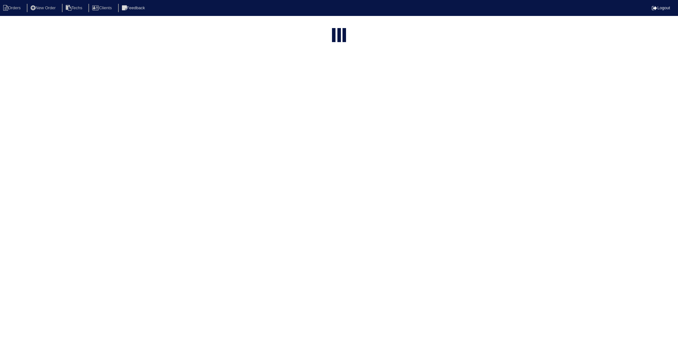
select select "15"
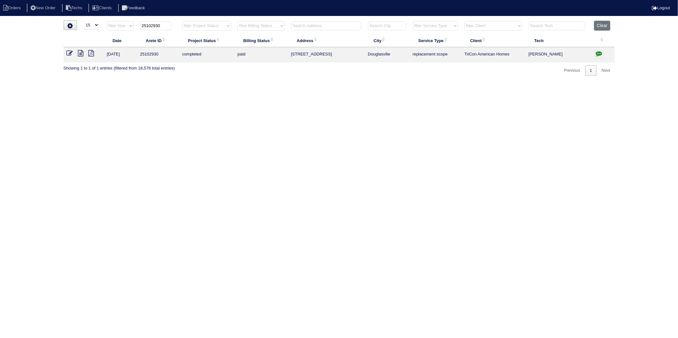
drag, startPoint x: 151, startPoint y: 26, endPoint x: 169, endPoint y: 26, distance: 18.2
click at [169, 26] on input "25102930" at bounding box center [155, 25] width 31 height 9
type input "25102866"
click at [68, 52] on icon at bounding box center [70, 53] width 6 height 6
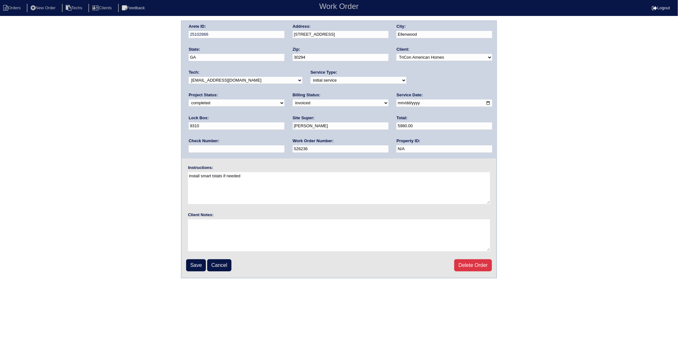
drag, startPoint x: 208, startPoint y: 103, endPoint x: 205, endPoint y: 106, distance: 3.6
click at [293, 103] on select "need to quote quoted need to invoice invoiced paid warranty purchase order need…" at bounding box center [341, 103] width 96 height 7
select select "paid"
click at [293, 100] on select "need to quote quoted need to invoice invoiced paid warranty purchase order need…" at bounding box center [341, 103] width 96 height 7
click at [284, 146] on input "text" at bounding box center [237, 149] width 96 height 7
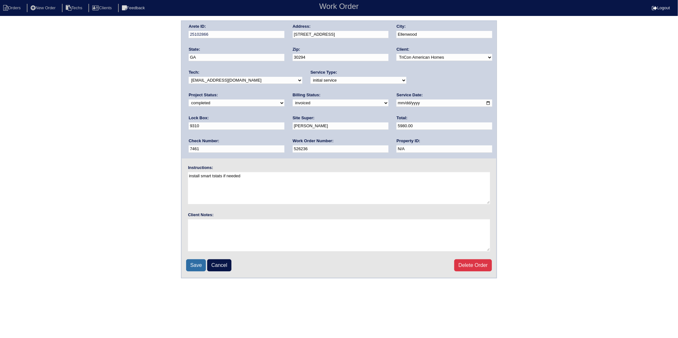
type input "7461"
click at [194, 262] on input "Save" at bounding box center [196, 266] width 20 height 12
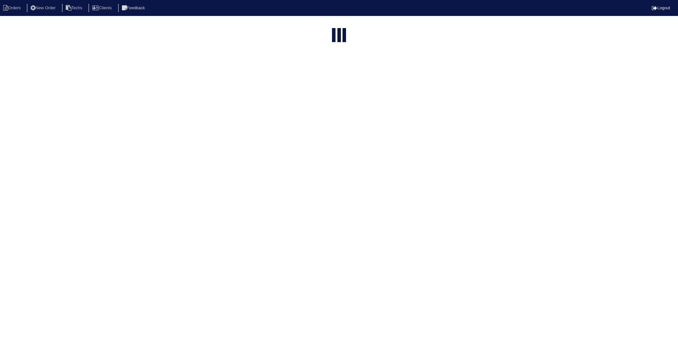
select select "15"
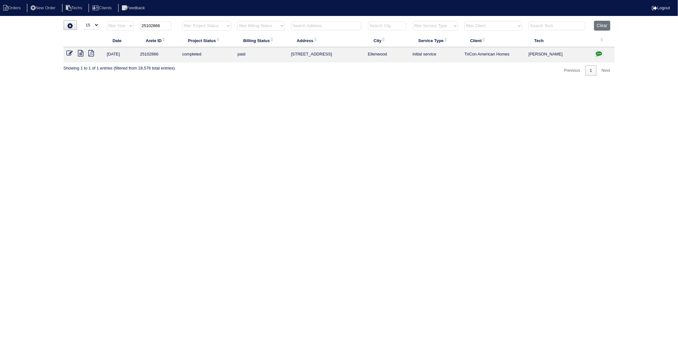
drag, startPoint x: 152, startPoint y: 25, endPoint x: 174, endPoint y: 23, distance: 22.7
click at [174, 23] on th "25102866" at bounding box center [158, 27] width 42 height 13
type input "25102671"
click at [67, 54] on icon at bounding box center [70, 53] width 6 height 6
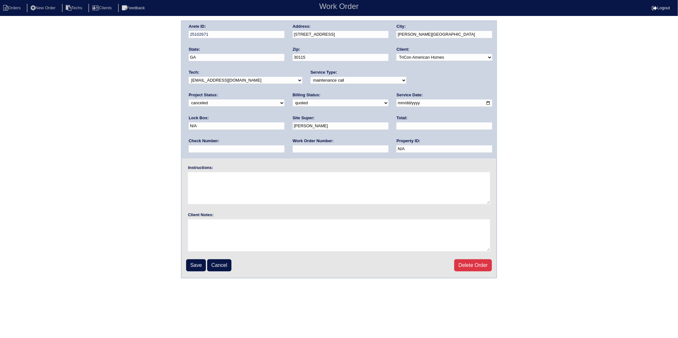
click at [293, 103] on select "need to quote quoted need to invoice invoiced paid warranty purchase order need…" at bounding box center [341, 103] width 96 height 7
select select "paid"
click at [293, 100] on select "need to quote quoted need to invoice invoiced paid warranty purchase order need…" at bounding box center [341, 103] width 96 height 7
click at [284, 146] on input "text" at bounding box center [237, 149] width 96 height 7
type input "8892"
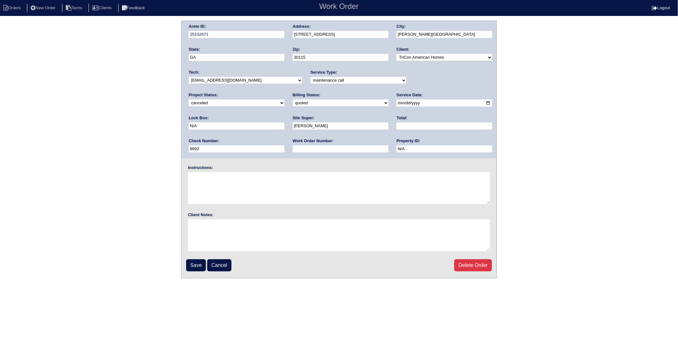
drag, startPoint x: 415, startPoint y: 127, endPoint x: 375, endPoint y: 133, distance: 40.3
click at [375, 133] on div "Arete ID: 25102671 Address: 234 Margrave Dr City: Holly Springs State: GA Zip: …" at bounding box center [339, 90] width 315 height 138
click at [293, 104] on select "need to quote quoted need to invoice invoiced paid warranty purchase order need…" at bounding box center [341, 103] width 96 height 7
select select "need to quote"
click at [293, 100] on select "need to quote quoted need to invoice invoiced paid warranty purchase order need…" at bounding box center [341, 103] width 96 height 7
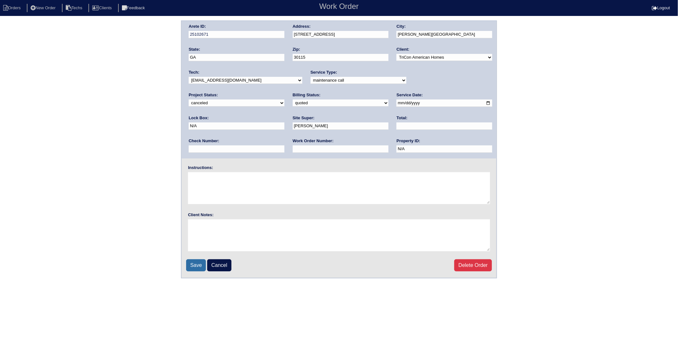
click at [193, 267] on input "Save" at bounding box center [196, 266] width 20 height 12
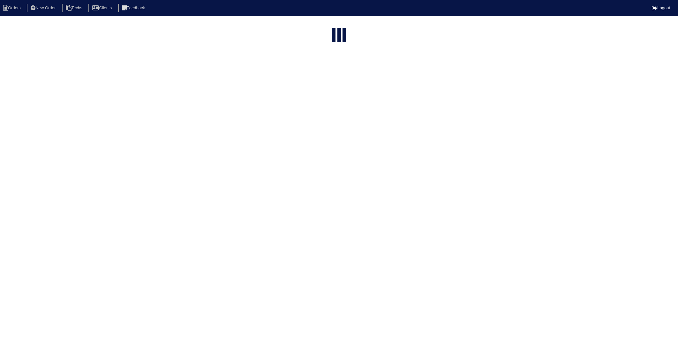
select select "15"
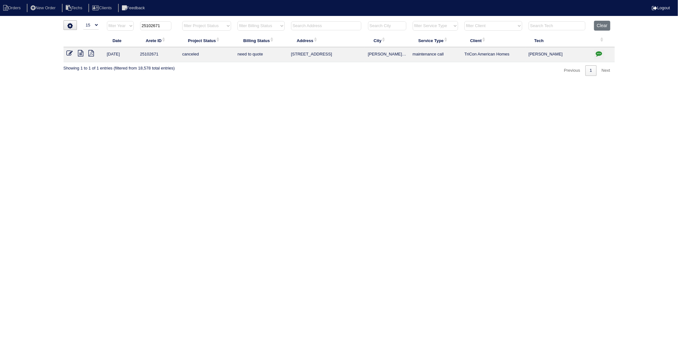
drag, startPoint x: 71, startPoint y: 52, endPoint x: 78, endPoint y: 55, distance: 7.5
click at [71, 52] on icon at bounding box center [70, 53] width 6 height 6
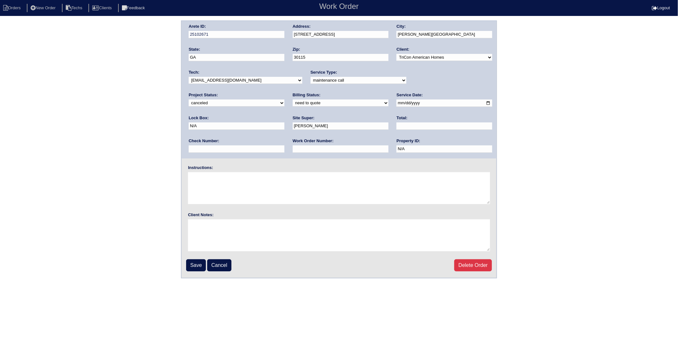
click at [293, 106] on select "need to quote quoted need to invoice invoiced paid warranty purchase order need…" at bounding box center [341, 103] width 96 height 7
click at [293, 100] on select "need to quote quoted need to invoice invoiced paid warranty purchase order need…" at bounding box center [341, 103] width 96 height 7
drag, startPoint x: 281, startPoint y: 103, endPoint x: 275, endPoint y: 106, distance: 7.4
click at [293, 103] on select "need to quote quoted need to invoice invoiced paid warranty purchase order need…" at bounding box center [341, 103] width 96 height 7
select select "unknown"
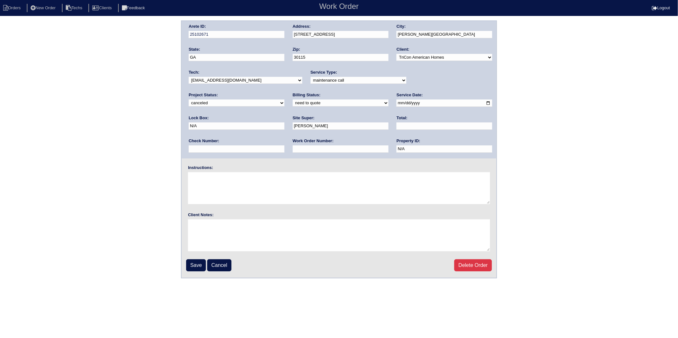
click at [293, 100] on select "need to quote quoted need to invoice invoiced paid warranty purchase order need…" at bounding box center [341, 103] width 96 height 7
click at [195, 263] on input "Save" at bounding box center [196, 266] width 20 height 12
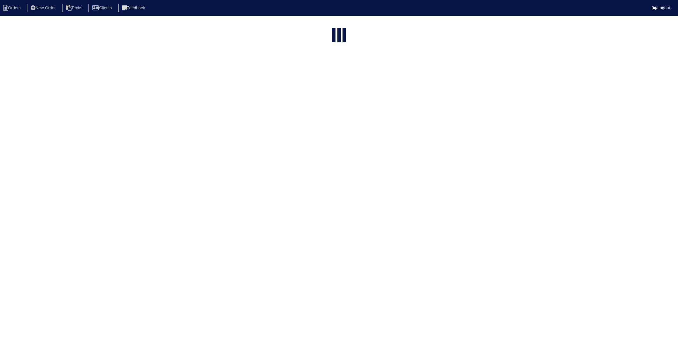
select select "15"
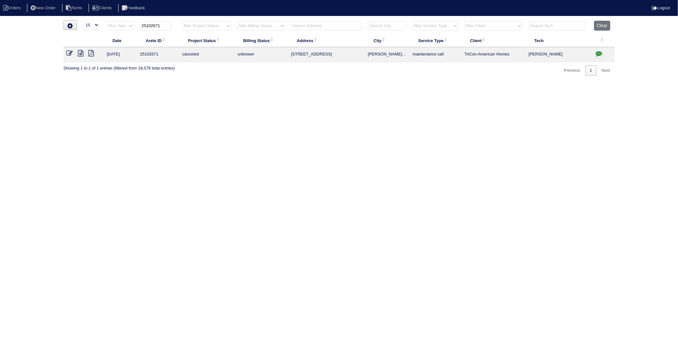
drag, startPoint x: 152, startPoint y: 26, endPoint x: 174, endPoint y: 24, distance: 22.8
click at [174, 24] on th "25102671" at bounding box center [158, 27] width 42 height 13
type input "25102679"
click at [69, 52] on icon at bounding box center [70, 53] width 6 height 6
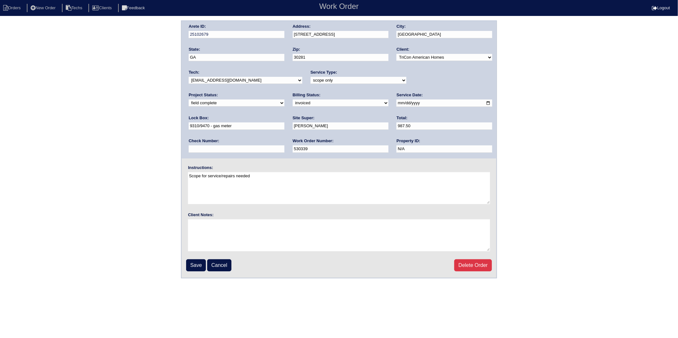
click at [293, 104] on select "need to quote quoted need to invoice invoiced paid warranty purchase order need…" at bounding box center [341, 103] width 96 height 7
select select "paid"
click at [293, 100] on select "need to quote quoted need to invoice invoiced paid warranty purchase order need…" at bounding box center [341, 103] width 96 height 7
click at [284, 146] on input "text" at bounding box center [237, 149] width 96 height 7
type input "8892"
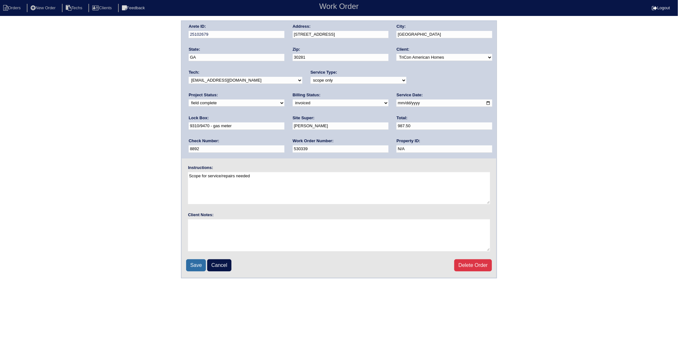
drag, startPoint x: 201, startPoint y: 261, endPoint x: 104, endPoint y: 226, distance: 103.3
click at [200, 261] on input "Save" at bounding box center [196, 266] width 20 height 12
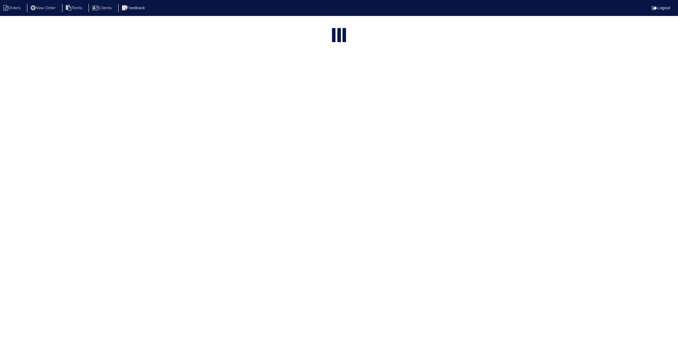
select select "15"
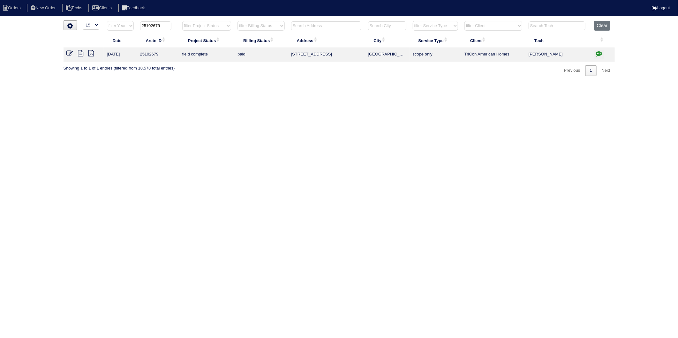
drag, startPoint x: 152, startPoint y: 26, endPoint x: 173, endPoint y: 24, distance: 21.5
click at [173, 24] on th "25102679" at bounding box center [158, 27] width 42 height 13
type input "25102888"
click at [69, 52] on icon at bounding box center [70, 53] width 6 height 6
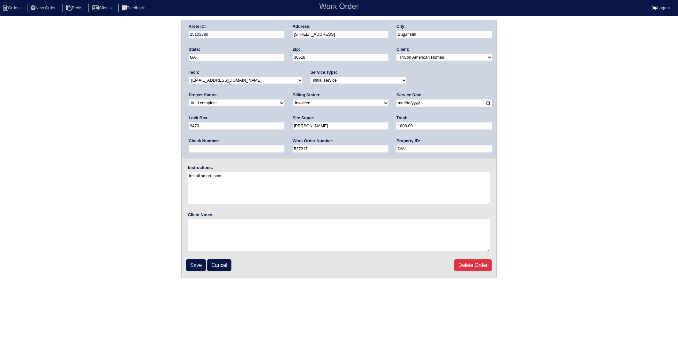
drag, startPoint x: 213, startPoint y: 103, endPoint x: 211, endPoint y: 106, distance: 3.7
click at [293, 103] on select "need to quote quoted need to invoice invoiced paid warranty purchase order need…" at bounding box center [341, 103] width 96 height 7
select select "paid"
click at [293, 100] on select "need to quote quoted need to invoice invoiced paid warranty purchase order need…" at bounding box center [341, 103] width 96 height 7
click at [284, 146] on input "text" at bounding box center [237, 149] width 96 height 7
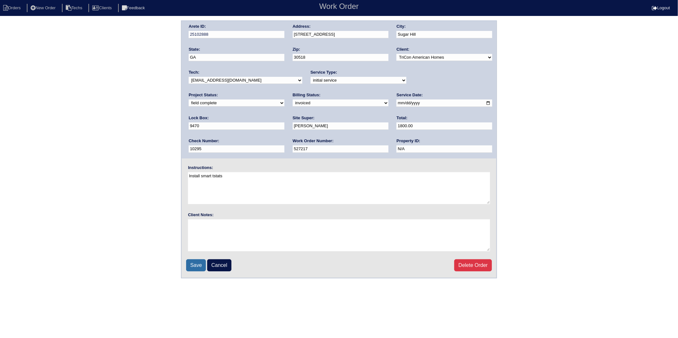
type input "10295"
click at [198, 264] on input "Save" at bounding box center [196, 266] width 20 height 12
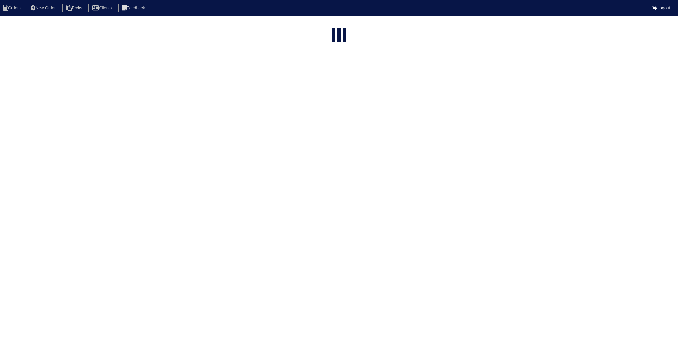
select select "15"
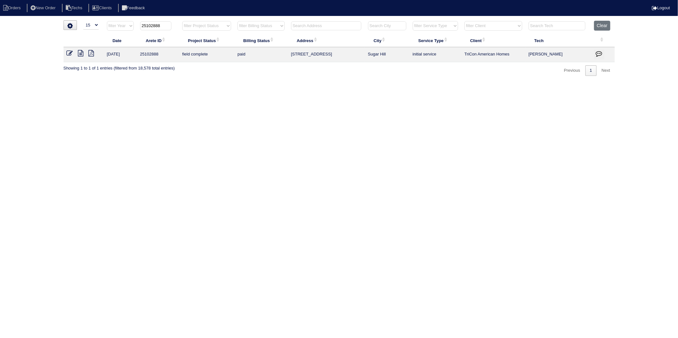
drag, startPoint x: 152, startPoint y: 27, endPoint x: 180, endPoint y: 24, distance: 28.6
click at [180, 24] on tr "filter Year -- Any Year -- 2025 2024 2023 2022 2021 2020 2019 25102888 filter P…" at bounding box center [339, 27] width 551 height 13
type input "25102902"
click at [70, 55] on icon at bounding box center [70, 53] width 6 height 6
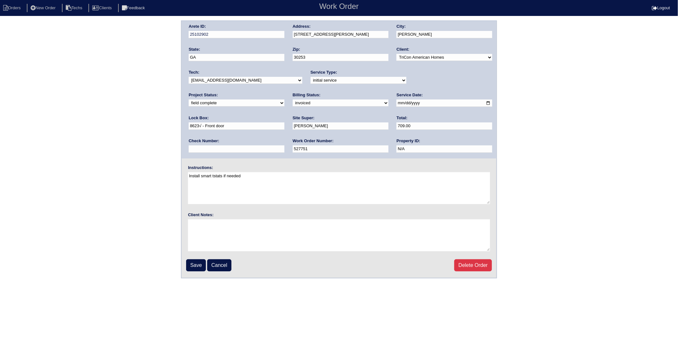
click at [293, 103] on select "need to quote quoted need to invoice invoiced paid warranty purchase order need…" at bounding box center [341, 103] width 96 height 7
select select "paid"
click at [293, 100] on select "need to quote quoted need to invoice invoiced paid warranty purchase order need…" at bounding box center [341, 103] width 96 height 7
click at [284, 146] on input "text" at bounding box center [237, 149] width 96 height 7
type input "10534"
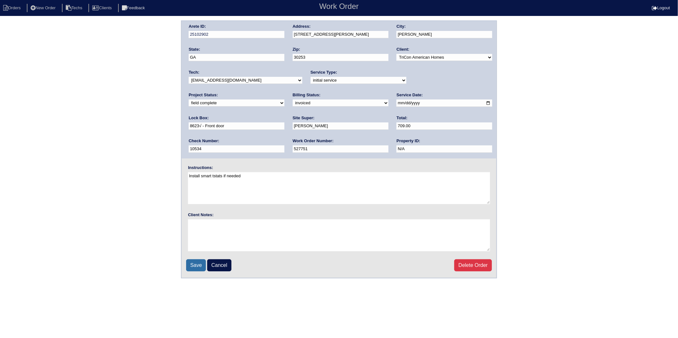
click at [192, 264] on input "Save" at bounding box center [196, 266] width 20 height 12
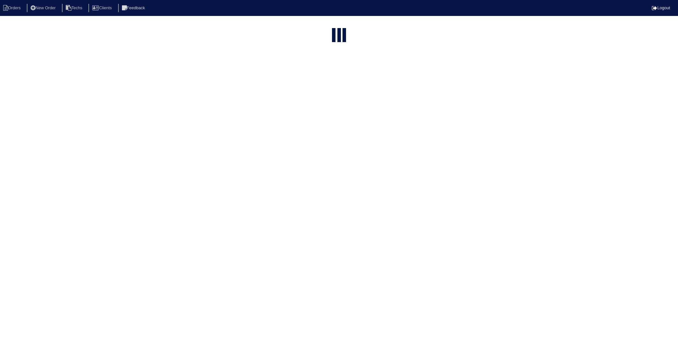
select select "15"
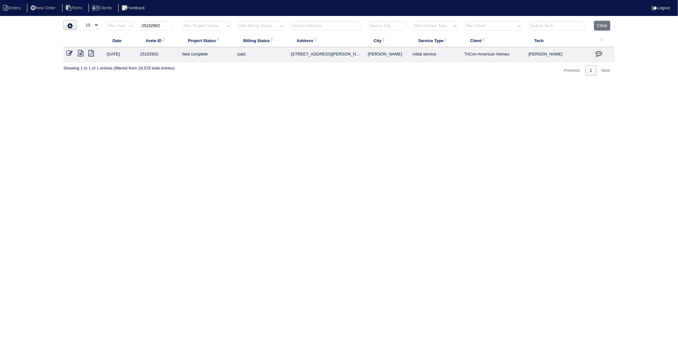
drag, startPoint x: 152, startPoint y: 25, endPoint x: 182, endPoint y: 24, distance: 30.7
click at [182, 24] on tr "filter Year -- Any Year -- 2025 2024 2023 2022 2021 2020 2019 25102902 filter P…" at bounding box center [339, 27] width 551 height 13
type input "25102991"
click at [69, 55] on icon at bounding box center [70, 53] width 6 height 6
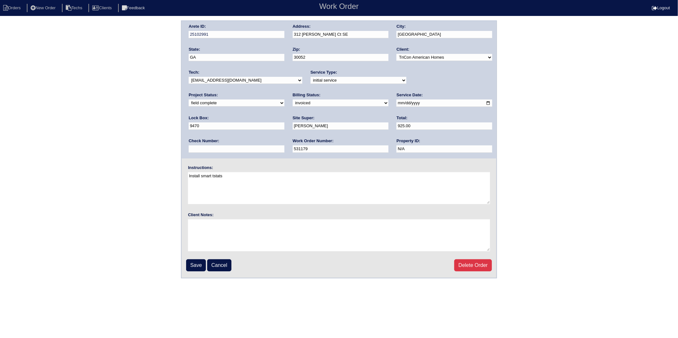
click at [293, 103] on select "need to quote quoted need to invoice invoiced paid warranty purchase order need…" at bounding box center [341, 103] width 96 height 7
select select "paid"
click at [293, 100] on select "need to quote quoted need to invoice invoiced paid warranty purchase order need…" at bounding box center [341, 103] width 96 height 7
click at [284, 146] on input "text" at bounding box center [237, 149] width 96 height 7
type input "10641"
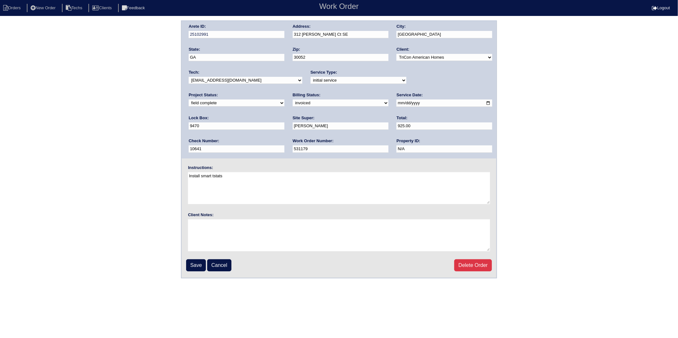
click at [207, 269] on div "Save Cancel Delete Order" at bounding box center [339, 266] width 306 height 12
click at [200, 266] on input "Save" at bounding box center [196, 266] width 20 height 12
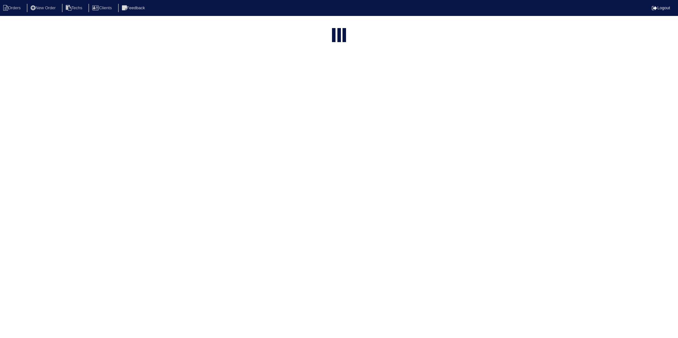
select select "15"
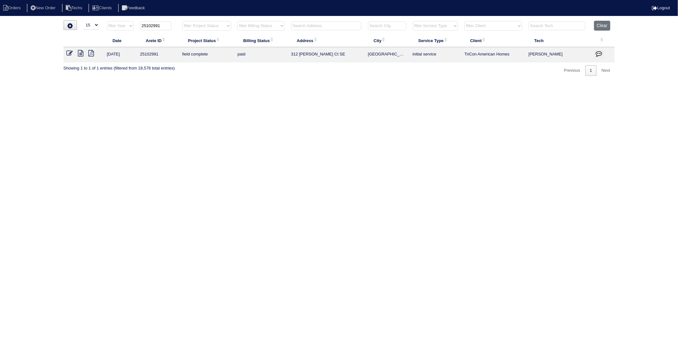
drag, startPoint x: 152, startPoint y: 26, endPoint x: 174, endPoint y: 26, distance: 22.0
click at [174, 26] on th "25102991" at bounding box center [158, 27] width 42 height 13
type input "25102936"
click at [69, 54] on icon at bounding box center [70, 53] width 6 height 6
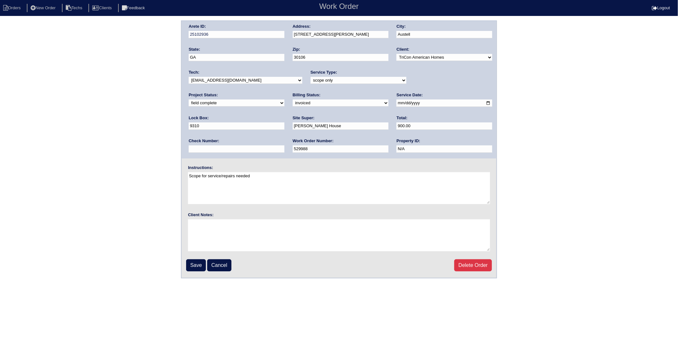
click at [293, 103] on select "need to quote quoted need to invoice invoiced paid warranty purchase order need…" at bounding box center [341, 103] width 96 height 7
select select "paid"
click at [293, 100] on select "need to quote quoted need to invoice invoiced paid warranty purchase order need…" at bounding box center [341, 103] width 96 height 7
click at [284, 146] on input "text" at bounding box center [237, 149] width 96 height 7
type input "10789"
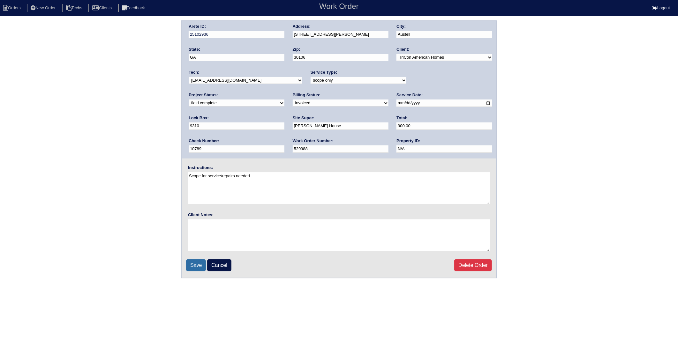
click at [199, 262] on input "Save" at bounding box center [196, 266] width 20 height 12
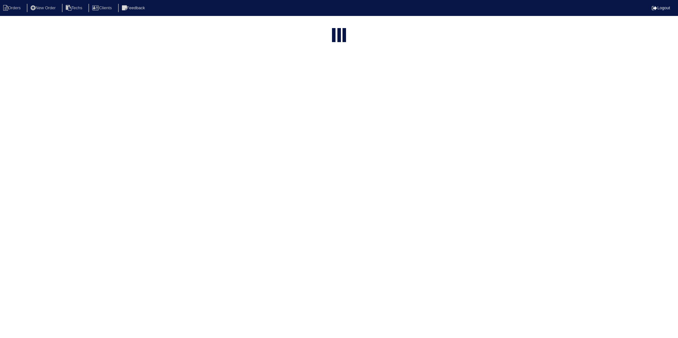
select select "15"
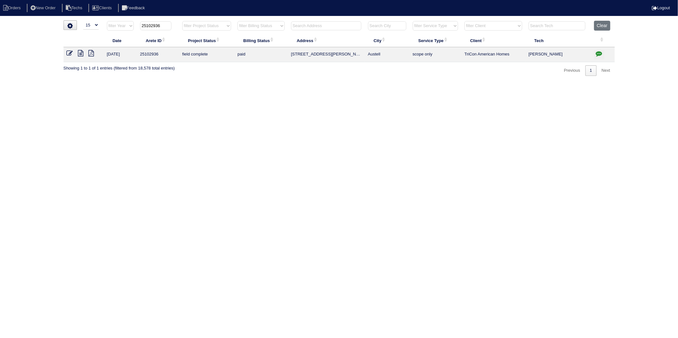
drag, startPoint x: 151, startPoint y: 28, endPoint x: 170, endPoint y: 27, distance: 18.6
click at [170, 27] on input "25102936" at bounding box center [155, 25] width 31 height 9
type input "25102856"
click at [70, 52] on icon at bounding box center [70, 53] width 6 height 6
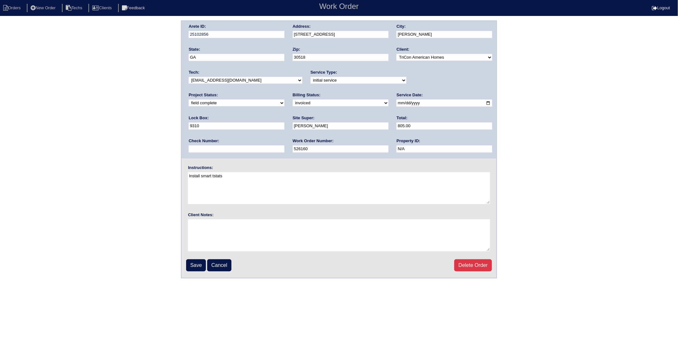
click at [293, 102] on select "need to quote quoted need to invoice invoiced paid warranty purchase order need…" at bounding box center [341, 103] width 96 height 7
select select "paid"
click at [293, 100] on select "need to quote quoted need to invoice invoiced paid warranty purchase order need…" at bounding box center [341, 103] width 96 height 7
click at [284, 146] on input "text" at bounding box center [237, 149] width 96 height 7
type input "10789"
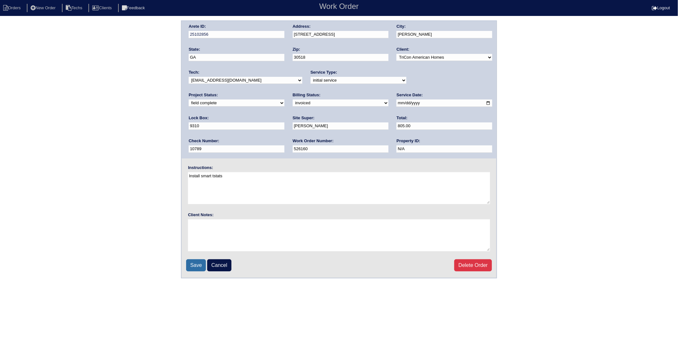
click at [197, 261] on input "Save" at bounding box center [196, 266] width 20 height 12
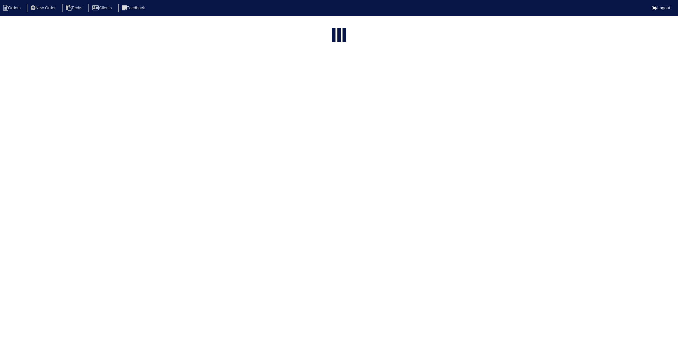
select select "15"
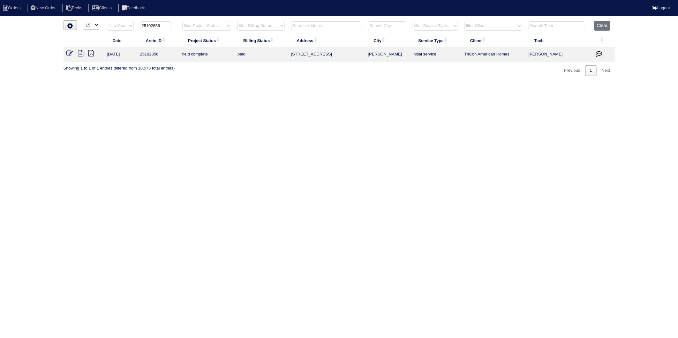
drag, startPoint x: 153, startPoint y: 26, endPoint x: 183, endPoint y: 23, distance: 29.6
click at [183, 23] on tr "filter Year -- Any Year -- 2025 2024 2023 2022 2021 2020 2019 25102856 filter P…" at bounding box center [339, 27] width 551 height 13
type input "25101731"
click at [67, 52] on icon at bounding box center [70, 53] width 6 height 6
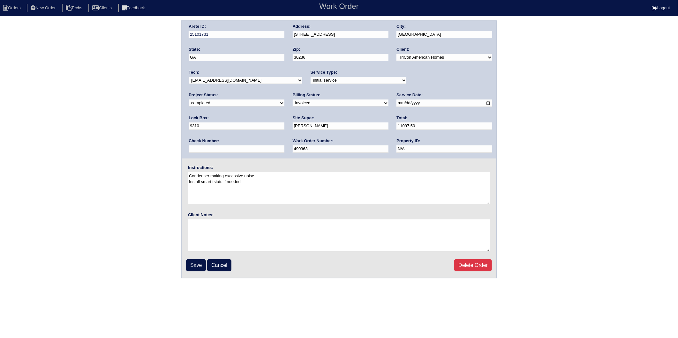
click at [293, 104] on select "need to quote quoted need to invoice invoiced paid warranty purchase order need…" at bounding box center [341, 103] width 96 height 7
select select "paid"
click at [293, 100] on select "need to quote quoted need to invoice invoiced paid warranty purchase order need…" at bounding box center [341, 103] width 96 height 7
click at [284, 146] on input "text" at bounding box center [237, 149] width 96 height 7
type input "12010"
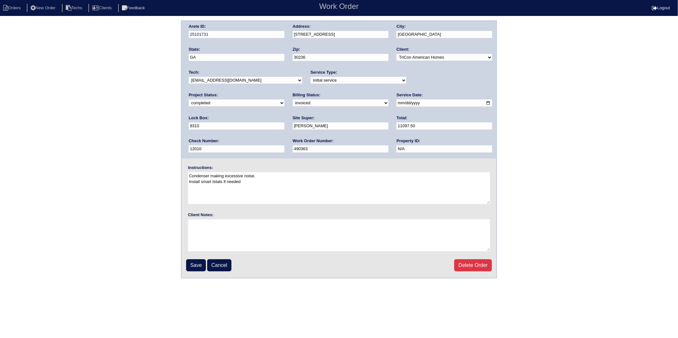
click at [199, 264] on input "Save" at bounding box center [196, 266] width 20 height 12
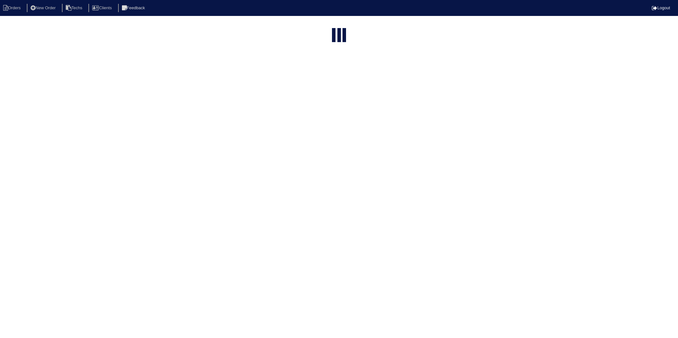
select select "15"
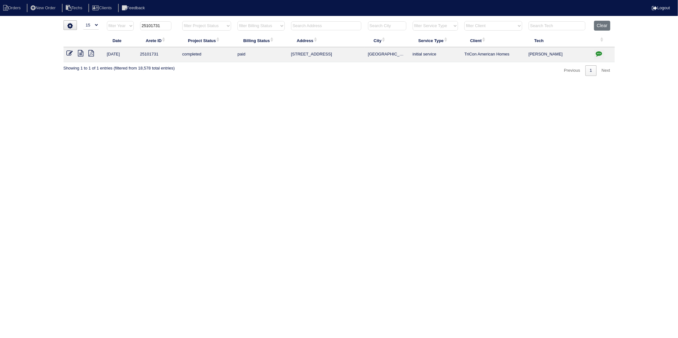
drag, startPoint x: 152, startPoint y: 27, endPoint x: 180, endPoint y: 25, distance: 27.8
click at [180, 25] on tr "filter Year -- Any Year -- 2025 2024 2023 2022 2021 2020 2019 25101731 filter P…" at bounding box center [339, 27] width 551 height 13
type input "25102726"
click at [69, 53] on icon at bounding box center [70, 53] width 6 height 6
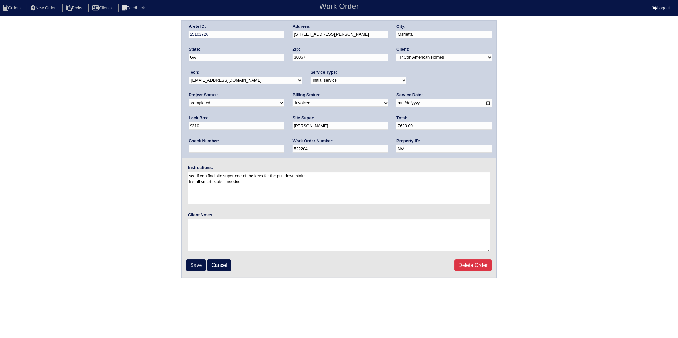
click at [293, 102] on select "need to quote quoted need to invoice invoiced paid warranty purchase order need…" at bounding box center [341, 103] width 96 height 7
select select "paid"
click at [293, 100] on select "need to quote quoted need to invoice invoiced paid warranty purchase order need…" at bounding box center [341, 103] width 96 height 7
click at [284, 146] on input "text" at bounding box center [237, 149] width 96 height 7
type input "12010"
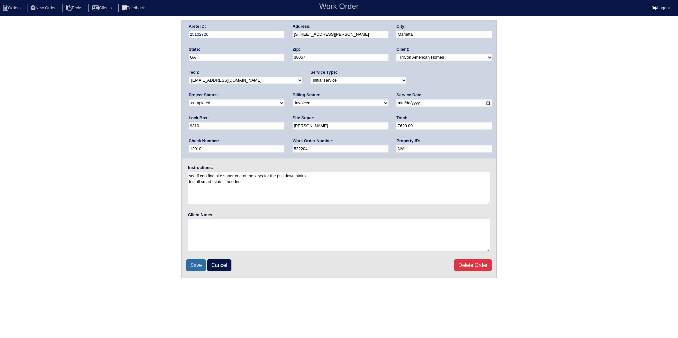
click at [196, 262] on input "Save" at bounding box center [196, 266] width 20 height 12
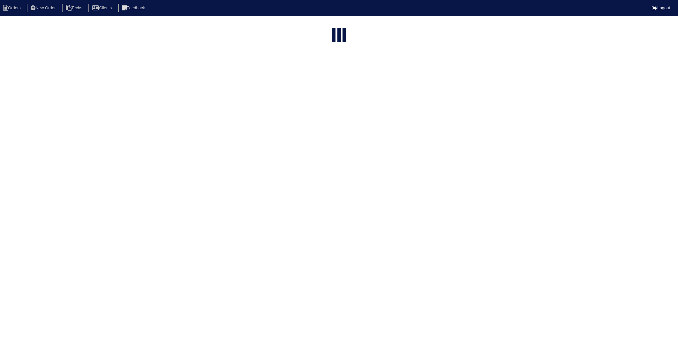
select select "15"
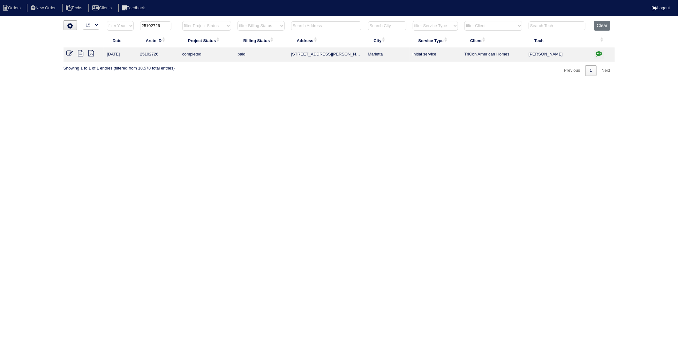
drag, startPoint x: 152, startPoint y: 27, endPoint x: 175, endPoint y: 25, distance: 22.7
click at [175, 25] on th "25102726" at bounding box center [158, 27] width 42 height 13
type input "25102453"
click at [68, 55] on icon at bounding box center [70, 53] width 6 height 6
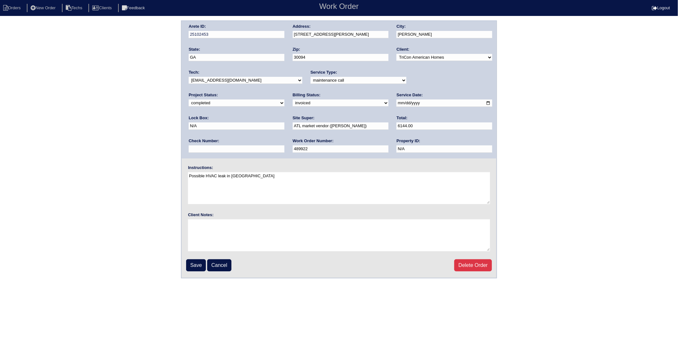
click at [293, 103] on select "need to quote quoted need to invoice invoiced paid warranty purchase order need…" at bounding box center [341, 103] width 96 height 7
select select "paid"
click at [293, 100] on select "need to quote quoted need to invoice invoiced paid warranty purchase order need…" at bounding box center [341, 103] width 96 height 7
click at [284, 146] on input "text" at bounding box center [237, 149] width 96 height 7
type input "16592"
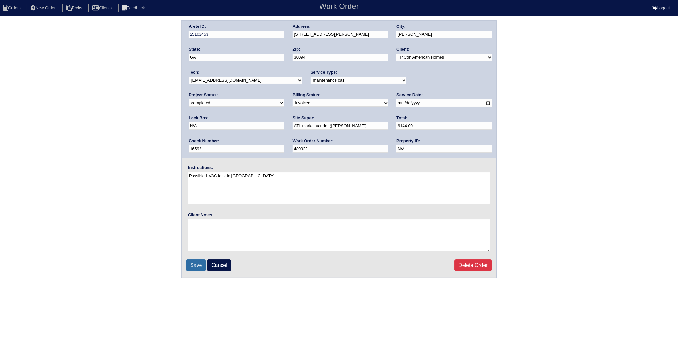
click at [196, 262] on input "Save" at bounding box center [196, 266] width 20 height 12
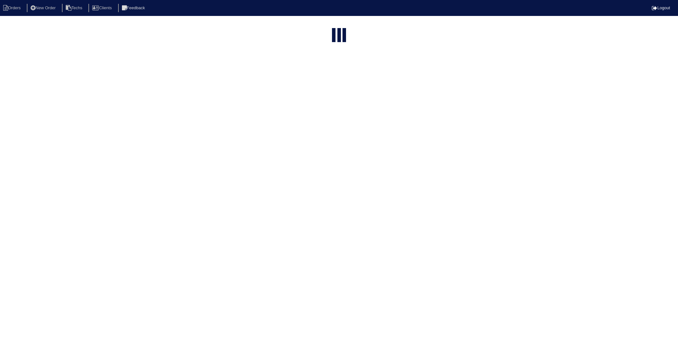
select select "15"
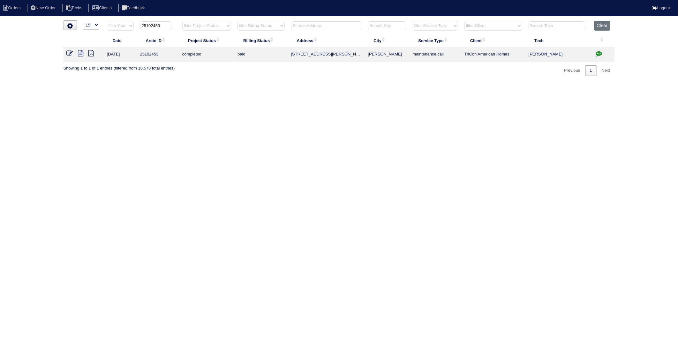
drag, startPoint x: 152, startPoint y: 27, endPoint x: 179, endPoint y: 22, distance: 27.5
click at [179, 22] on tr "filter Year -- Any Year -- 2025 2024 2023 2022 2021 2020 2019 25102453 filter P…" at bounding box center [339, 27] width 551 height 13
type input "25102607"
click at [72, 52] on icon at bounding box center [70, 53] width 6 height 6
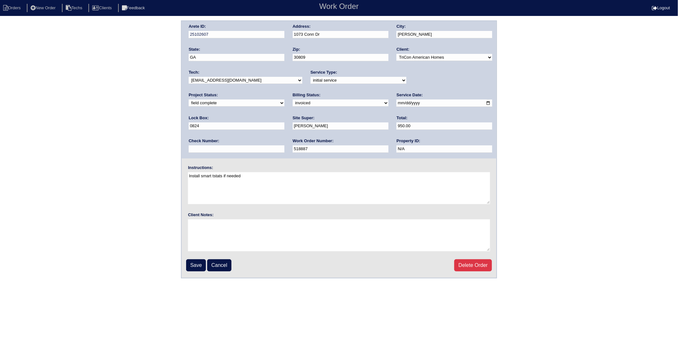
click at [293, 104] on select "need to quote quoted need to invoice invoiced paid warranty purchase order need…" at bounding box center [341, 103] width 96 height 7
select select "paid"
click at [293, 100] on select "need to quote quoted need to invoice invoiced paid warranty purchase order need…" at bounding box center [341, 103] width 96 height 7
click at [284, 146] on input "text" at bounding box center [237, 149] width 96 height 7
type input "18490"
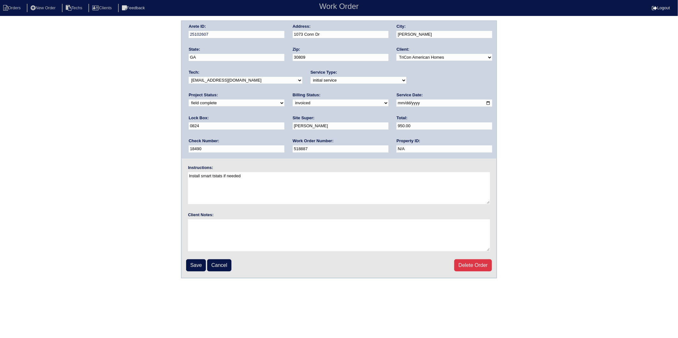
click at [190, 269] on input "Save" at bounding box center [196, 266] width 20 height 12
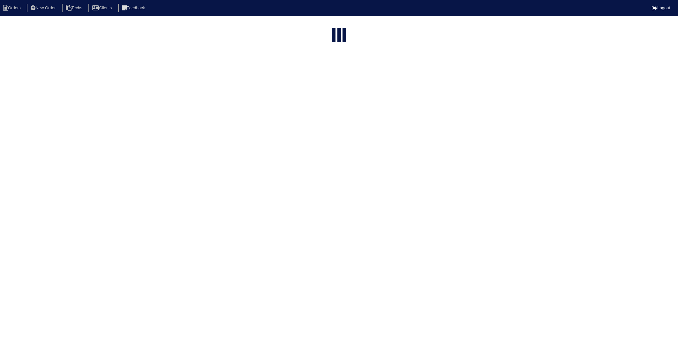
select select "15"
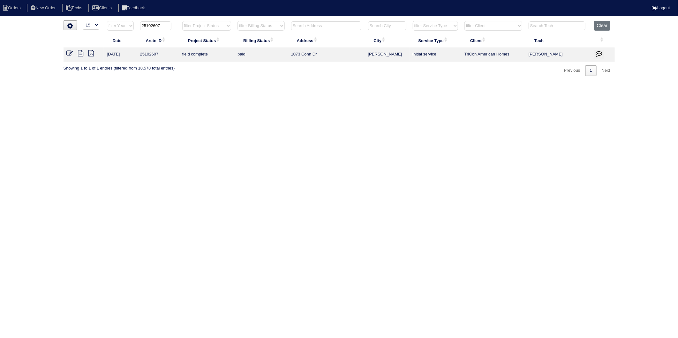
drag, startPoint x: 152, startPoint y: 26, endPoint x: 174, endPoint y: 23, distance: 22.2
click at [174, 23] on th "25102607" at bounding box center [158, 27] width 42 height 13
type input "25102536"
click at [70, 53] on icon at bounding box center [70, 53] width 6 height 6
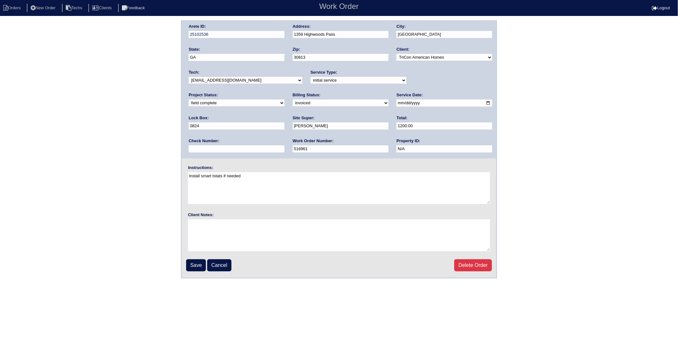
click at [293, 103] on select "need to quote quoted need to invoice invoiced paid warranty purchase order need…" at bounding box center [341, 103] width 96 height 7
select select "paid"
click at [293, 100] on select "need to quote quoted need to invoice invoiced paid warranty purchase order need…" at bounding box center [341, 103] width 96 height 7
click at [284, 146] on input "text" at bounding box center [237, 149] width 96 height 7
type input "18490"
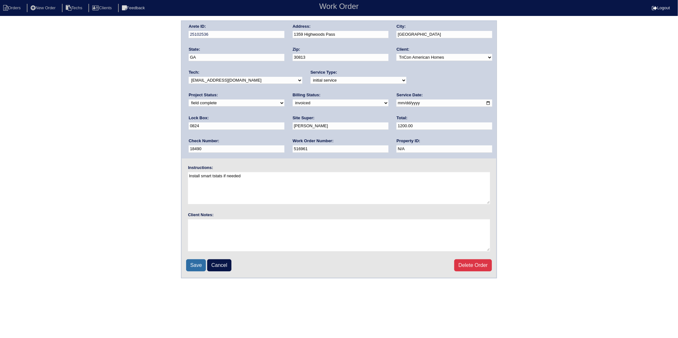
click at [199, 264] on input "Save" at bounding box center [196, 266] width 20 height 12
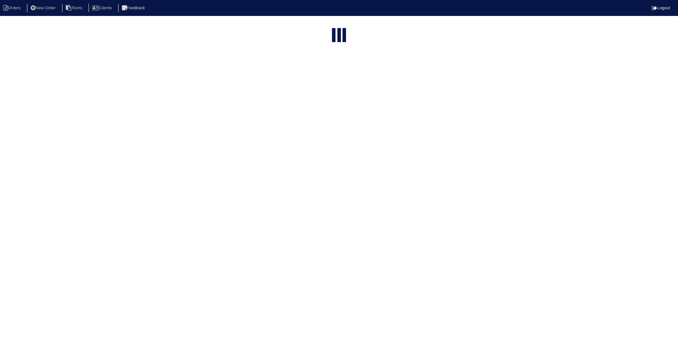
select select "15"
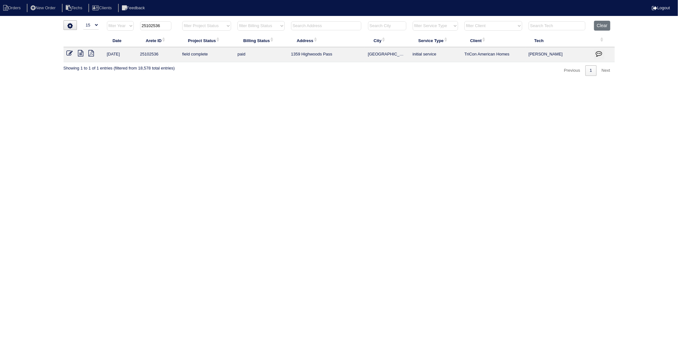
drag, startPoint x: 153, startPoint y: 27, endPoint x: 171, endPoint y: 25, distance: 18.7
click at [171, 25] on input "25102536" at bounding box center [155, 25] width 31 height 9
type input "25102921"
click at [71, 54] on icon at bounding box center [70, 53] width 6 height 6
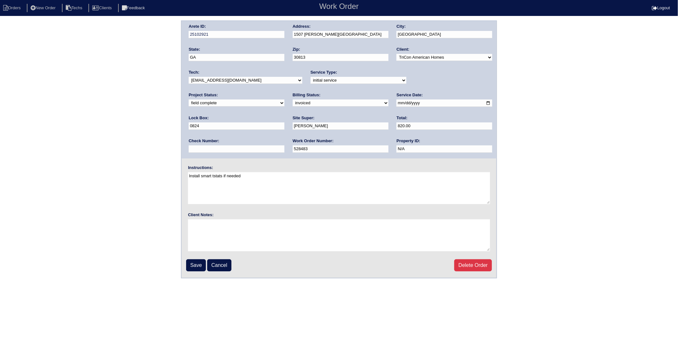
click at [293, 103] on select "need to quote quoted need to invoice invoiced paid warranty purchase order need…" at bounding box center [341, 103] width 96 height 7
select select "paid"
click at [293, 100] on select "need to quote quoted need to invoice invoiced paid warranty purchase order need…" at bounding box center [341, 103] width 96 height 7
click at [284, 146] on input "text" at bounding box center [237, 149] width 96 height 7
type input "18490"
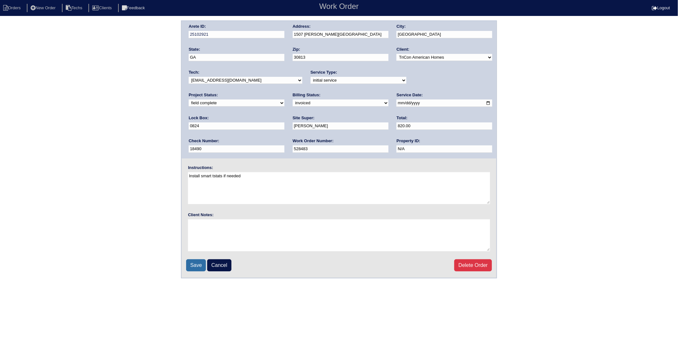
click at [201, 264] on input "Save" at bounding box center [196, 266] width 20 height 12
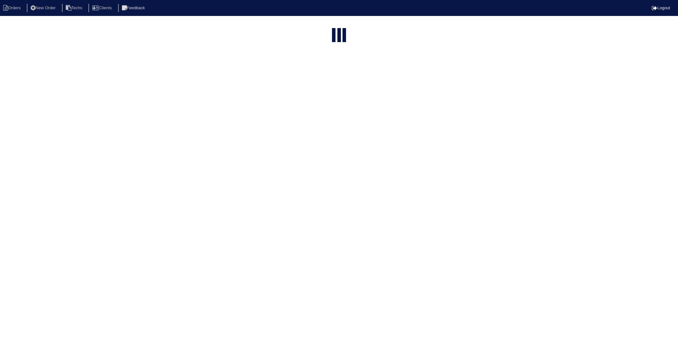
select select "15"
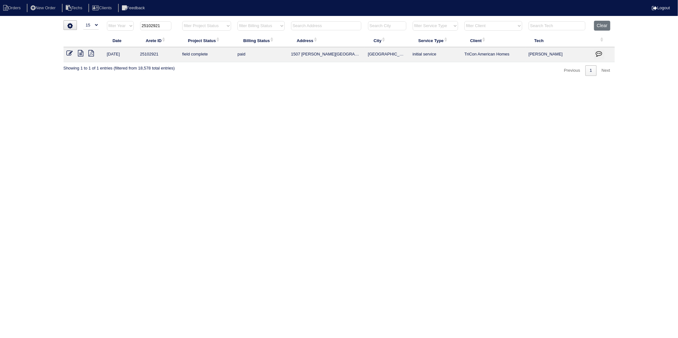
drag, startPoint x: 152, startPoint y: 27, endPoint x: 170, endPoint y: 24, distance: 18.7
click at [170, 24] on input "25102921" at bounding box center [155, 25] width 31 height 9
type input "25102823"
click at [71, 53] on icon at bounding box center [70, 53] width 6 height 6
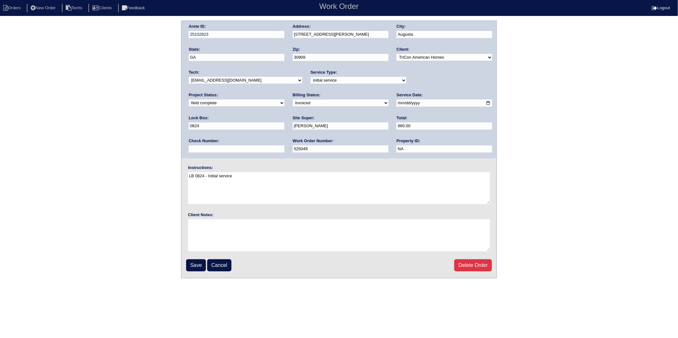
drag, startPoint x: 212, startPoint y: 102, endPoint x: 208, endPoint y: 107, distance: 5.9
click at [293, 102] on select "need to quote quoted need to invoice invoiced paid warranty purchase order need…" at bounding box center [341, 103] width 96 height 7
select select "paid"
click at [293, 100] on select "need to quote quoted need to invoice invoiced paid warranty purchase order need…" at bounding box center [341, 103] width 96 height 7
click at [284, 146] on input "text" at bounding box center [237, 149] width 96 height 7
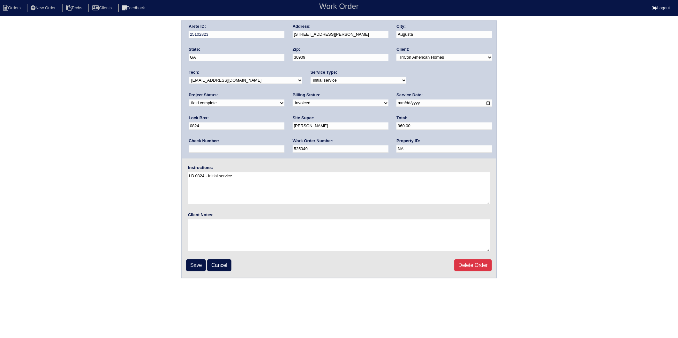
type input "18490"
click at [208, 257] on fieldset "Arete ID: 25102823 Address: 3887 Barrett St City: Augusta State: GA Zip: 30909 …" at bounding box center [339, 149] width 315 height 257
click at [200, 260] on input "Save" at bounding box center [196, 266] width 20 height 12
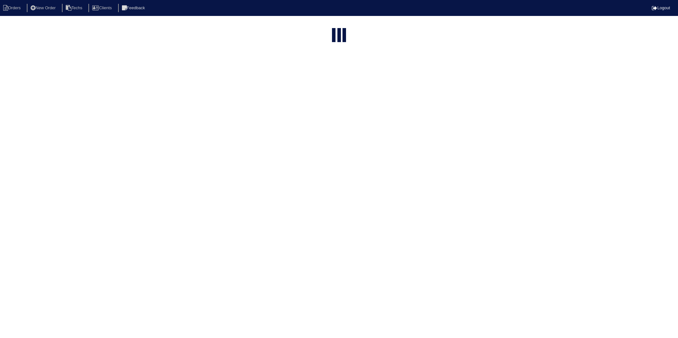
select select "15"
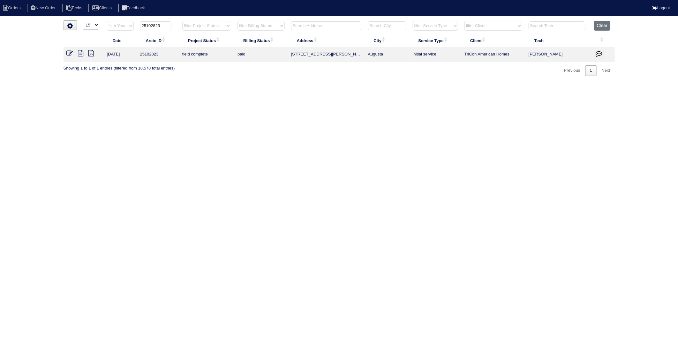
drag, startPoint x: 152, startPoint y: 26, endPoint x: 168, endPoint y: 24, distance: 15.7
click at [168, 24] on input "25102823" at bounding box center [155, 25] width 31 height 9
type input "25102314"
click at [71, 54] on icon at bounding box center [70, 53] width 6 height 6
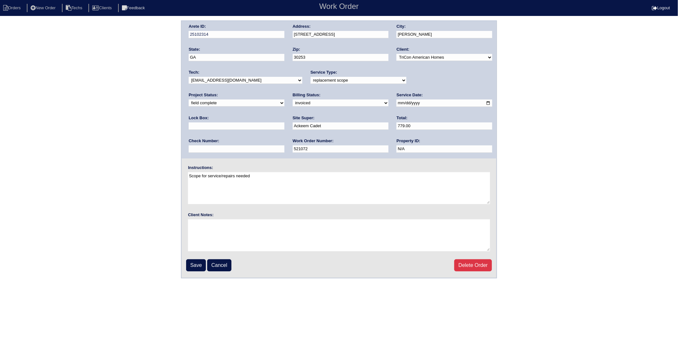
click at [293, 102] on select "need to quote quoted need to invoice invoiced paid warranty purchase order need…" at bounding box center [341, 103] width 96 height 7
select select "paid"
click at [293, 100] on select "need to quote quoted need to invoice invoiced paid warranty purchase order need…" at bounding box center [341, 103] width 96 height 7
click at [284, 146] on input "text" at bounding box center [237, 149] width 96 height 7
type input "21988"
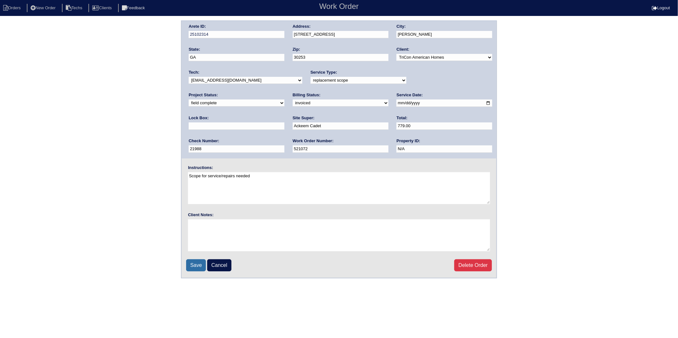
click at [199, 263] on input "Save" at bounding box center [196, 266] width 20 height 12
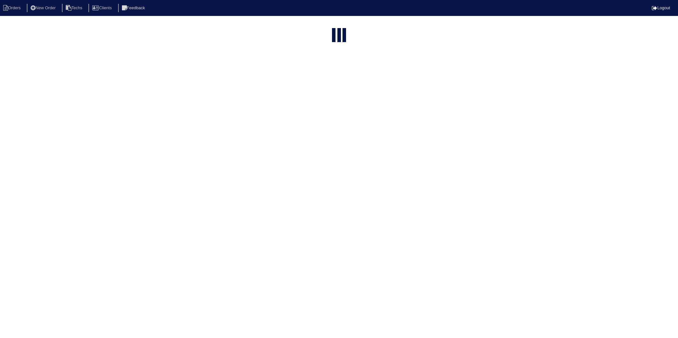
select select "15"
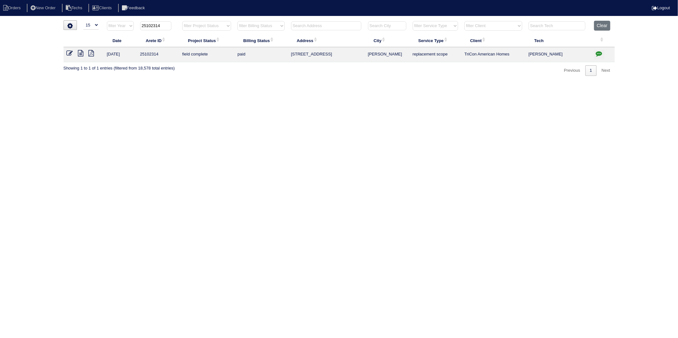
drag, startPoint x: 160, startPoint y: 24, endPoint x: 173, endPoint y: 23, distance: 13.1
click at [173, 23] on th "25102314" at bounding box center [158, 27] width 42 height 13
type input "25102859"
click at [70, 52] on icon at bounding box center [70, 53] width 6 height 6
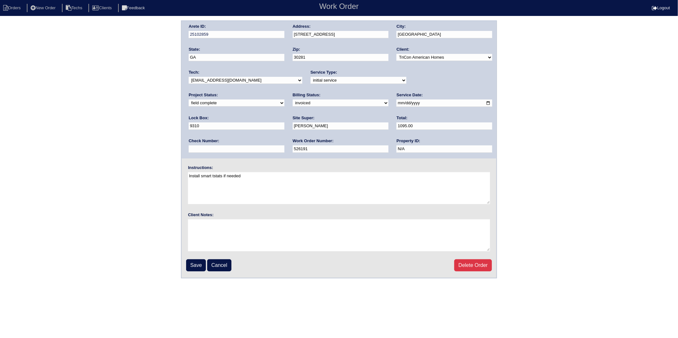
click at [293, 100] on select "need to quote quoted need to invoice invoiced paid warranty purchase order need…" at bounding box center [341, 103] width 96 height 7
select select "paid"
click at [293, 100] on select "need to quote quoted need to invoice invoiced paid warranty purchase order need…" at bounding box center [341, 103] width 96 height 7
drag, startPoint x: 410, startPoint y: 123, endPoint x: 411, endPoint y: 126, distance: 3.5
click at [284, 146] on input "text" at bounding box center [237, 149] width 96 height 7
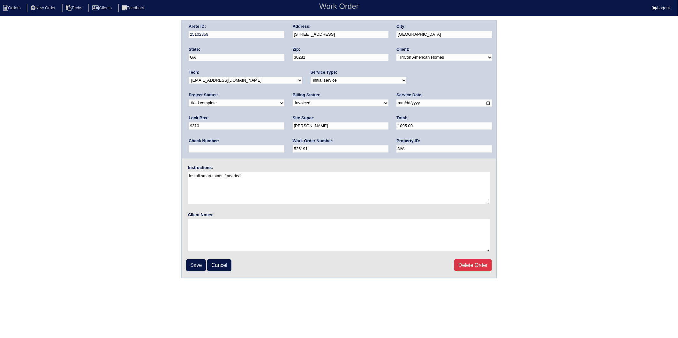
type input "21988"
click at [200, 265] on input "Save" at bounding box center [196, 266] width 20 height 12
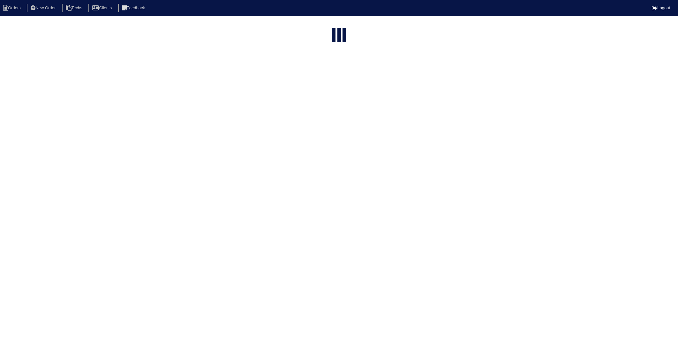
select select "15"
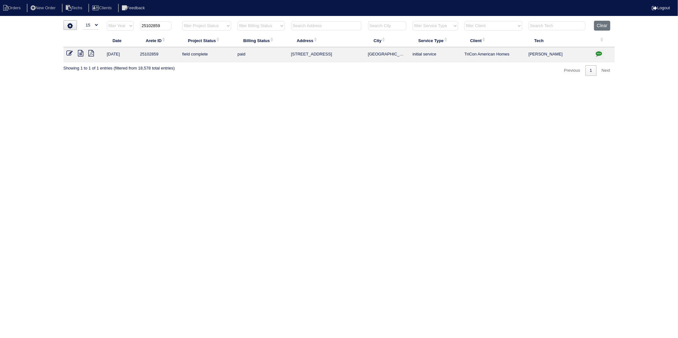
drag, startPoint x: 152, startPoint y: 26, endPoint x: 172, endPoint y: 25, distance: 20.8
click at [172, 25] on th "25102859" at bounding box center [158, 27] width 42 height 13
type input "25102826"
click at [70, 54] on icon at bounding box center [70, 53] width 6 height 6
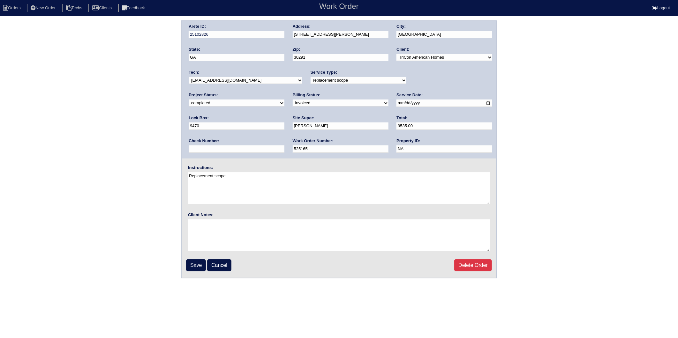
click at [293, 103] on select "need to quote quoted need to invoice invoiced paid warranty purchase order need…" at bounding box center [341, 103] width 96 height 7
select select "paid"
click at [293, 100] on select "need to quote quoted need to invoice invoiced paid warranty purchase order need…" at bounding box center [341, 103] width 96 height 7
drag, startPoint x: 402, startPoint y: 126, endPoint x: 402, endPoint y: 133, distance: 7.4
click at [284, 146] on input "text" at bounding box center [237, 149] width 96 height 7
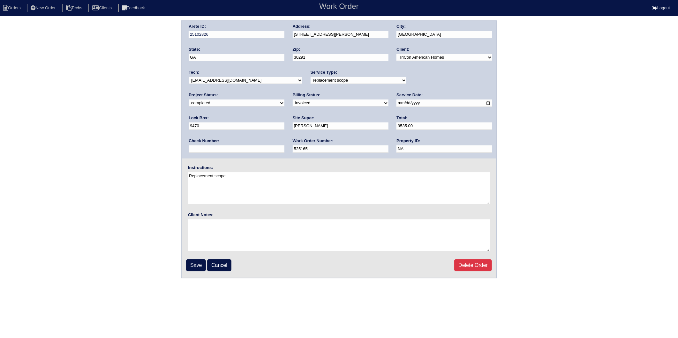
type input "21988"
click at [196, 261] on input "Save" at bounding box center [196, 266] width 20 height 12
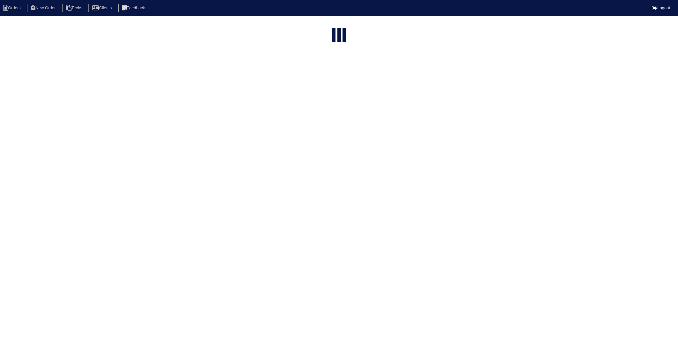
select select "15"
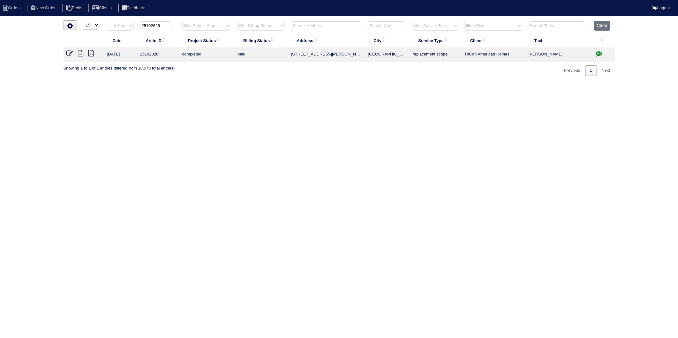
drag, startPoint x: 152, startPoint y: 26, endPoint x: 176, endPoint y: 24, distance: 23.8
click at [176, 24] on th "25102826" at bounding box center [158, 27] width 42 height 13
type input "25102853"
click at [68, 55] on icon at bounding box center [70, 53] width 6 height 6
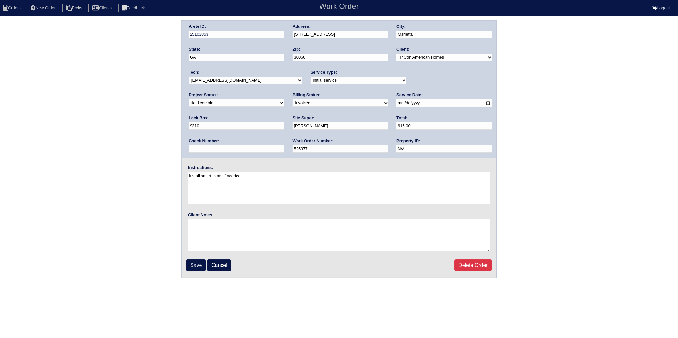
click at [293, 103] on select "need to quote quoted need to invoice invoiced paid warranty purchase order need…" at bounding box center [341, 103] width 96 height 7
select select "paid"
click at [293, 100] on select "need to quote quoted need to invoice invoiced paid warranty purchase order need…" at bounding box center [341, 103] width 96 height 7
drag, startPoint x: 407, startPoint y: 125, endPoint x: 407, endPoint y: 130, distance: 5.4
click at [284, 146] on input "text" at bounding box center [237, 149] width 96 height 7
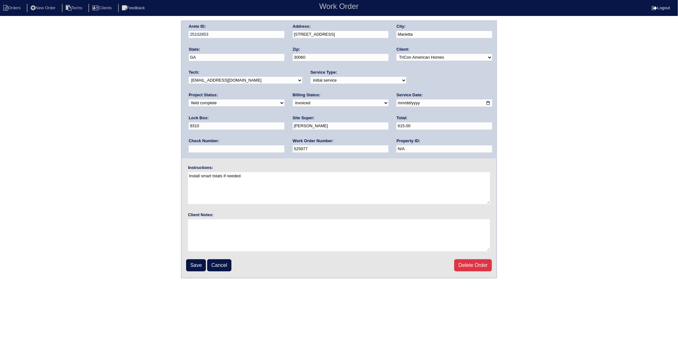
type input "21988"
click at [195, 262] on input "Save" at bounding box center [196, 266] width 20 height 12
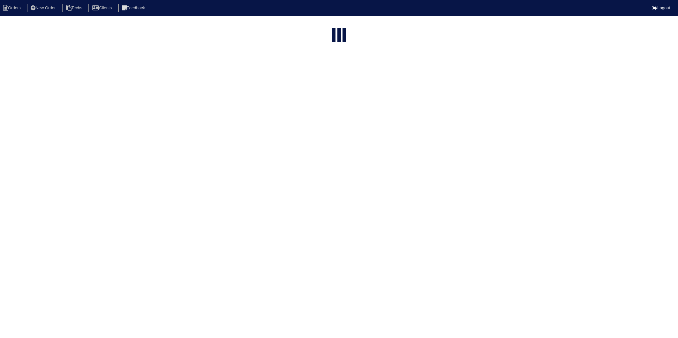
select select "15"
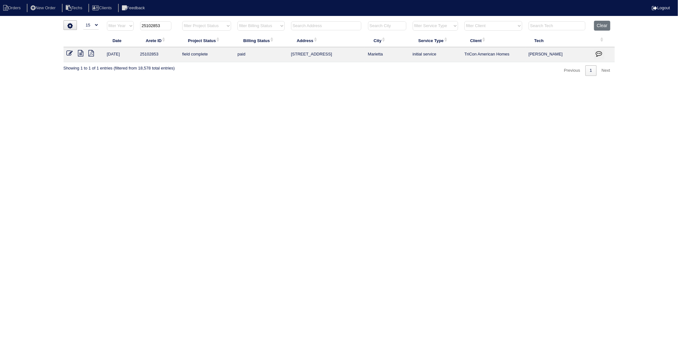
drag, startPoint x: 152, startPoint y: 27, endPoint x: 171, endPoint y: 27, distance: 19.2
click at [171, 27] on input "25102853" at bounding box center [155, 25] width 31 height 9
type input "25102806"
click at [69, 54] on icon at bounding box center [70, 53] width 6 height 6
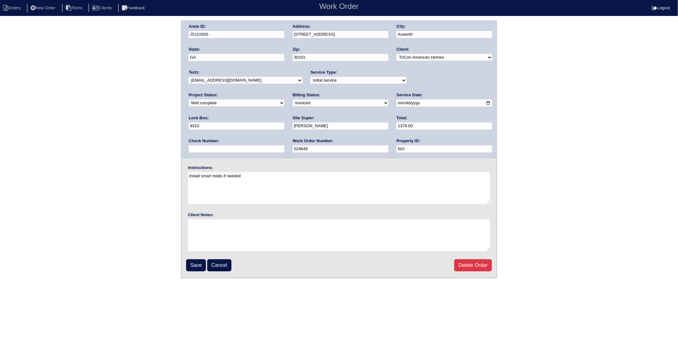
click at [293, 103] on select "need to quote quoted need to invoice invoiced paid warranty purchase order need…" at bounding box center [341, 103] width 96 height 7
select select "paid"
click at [293, 100] on select "need to quote quoted need to invoice invoiced paid warranty purchase order need…" at bounding box center [341, 103] width 96 height 7
click at [284, 146] on input "text" at bounding box center [237, 149] width 96 height 7
type input "21988"
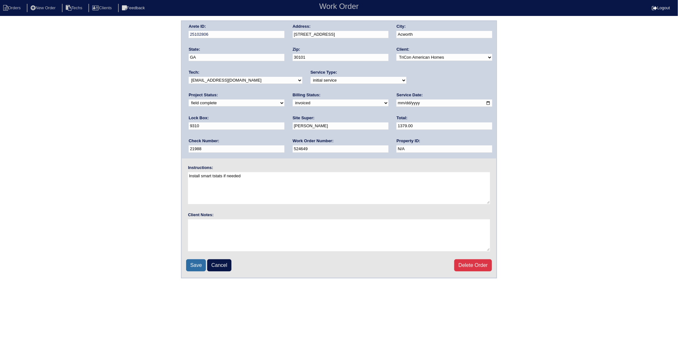
click at [198, 264] on input "Save" at bounding box center [196, 266] width 20 height 12
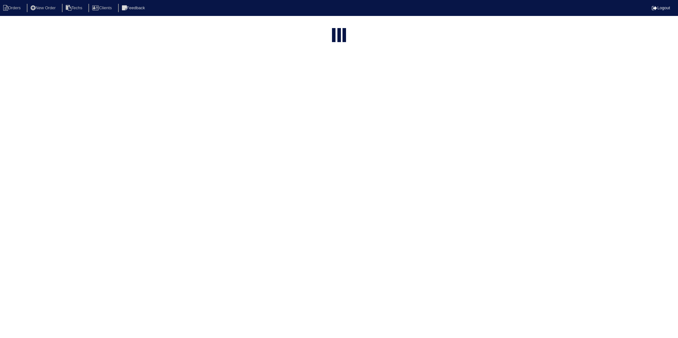
select select "15"
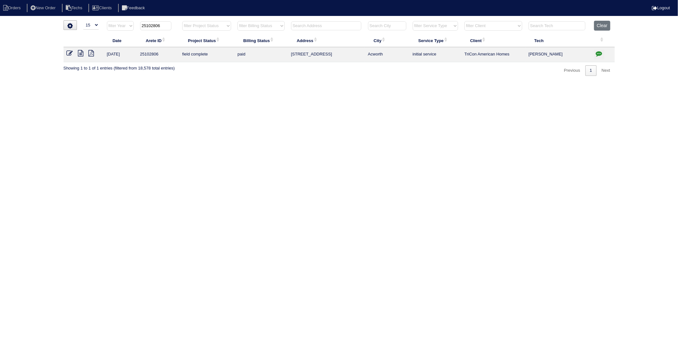
drag, startPoint x: 152, startPoint y: 26, endPoint x: 180, endPoint y: 23, distance: 28.6
click at [180, 23] on tr "filter Year -- Any Year -- 2025 2024 2023 2022 2021 2020 2019 25102806 filter P…" at bounding box center [339, 27] width 551 height 13
type input "25102958"
click at [67, 53] on icon at bounding box center [70, 53] width 6 height 6
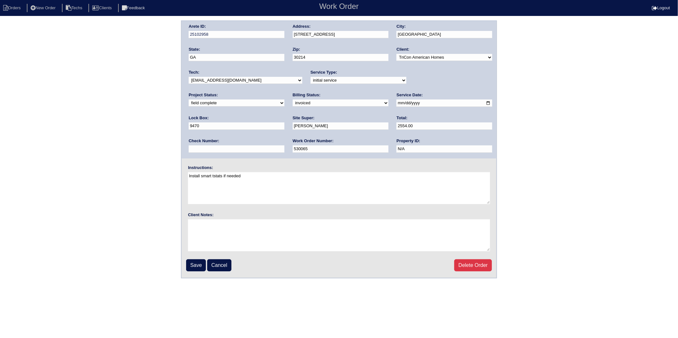
click at [293, 104] on select "need to quote quoted need to invoice invoiced paid warranty purchase order need…" at bounding box center [341, 103] width 96 height 7
select select "paid"
click at [293, 100] on select "need to quote quoted need to invoice invoiced paid warranty purchase order need…" at bounding box center [341, 103] width 96 height 7
click at [284, 146] on input "text" at bounding box center [237, 149] width 96 height 7
type input "21988"
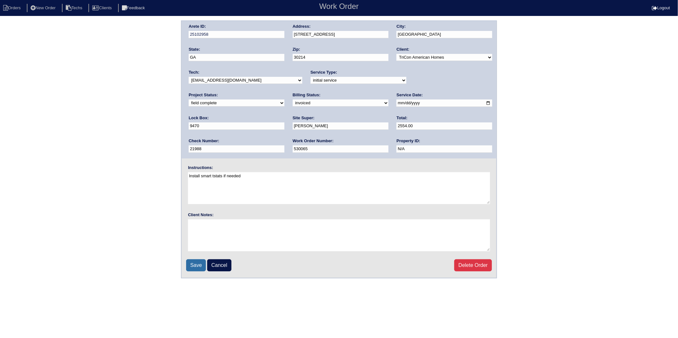
click at [203, 261] on input "Save" at bounding box center [196, 266] width 20 height 12
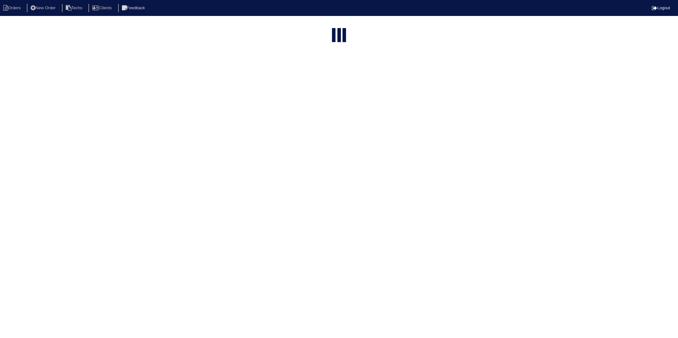
select select "15"
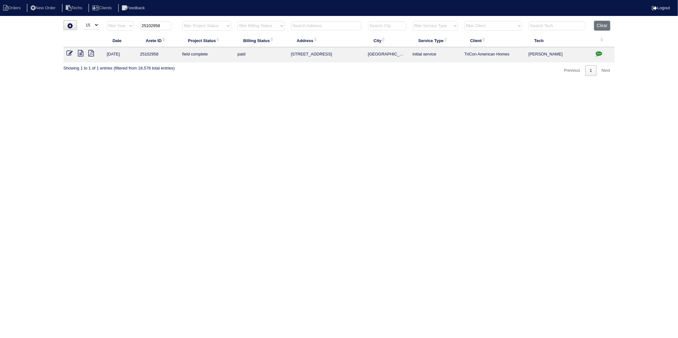
drag, startPoint x: 152, startPoint y: 24, endPoint x: 173, endPoint y: 22, distance: 21.2
click at [173, 22] on th "25102958" at bounding box center [158, 27] width 42 height 13
type input "25102667"
click at [69, 53] on icon at bounding box center [70, 53] width 6 height 6
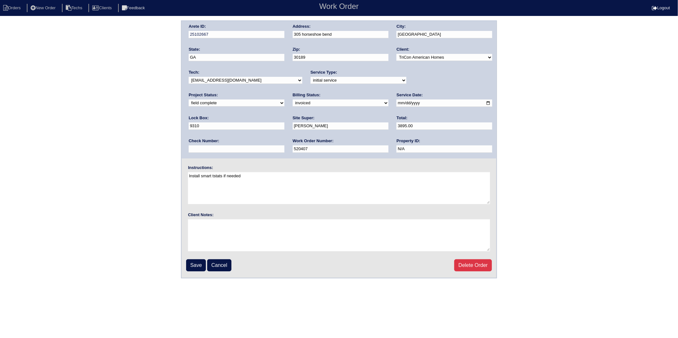
drag, startPoint x: 197, startPoint y: 103, endPoint x: 197, endPoint y: 106, distance: 3.5
click at [293, 103] on select "need to quote quoted need to invoice invoiced paid warranty purchase order need…" at bounding box center [341, 103] width 96 height 7
select select "paid"
click at [293, 100] on select "need to quote quoted need to invoice invoiced paid warranty purchase order need…" at bounding box center [341, 103] width 96 height 7
click at [284, 146] on input "text" at bounding box center [237, 149] width 96 height 7
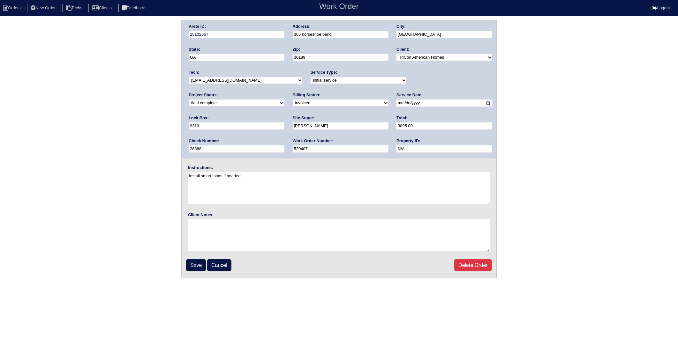
type input "28388"
click at [196, 265] on input "Save" at bounding box center [196, 266] width 20 height 12
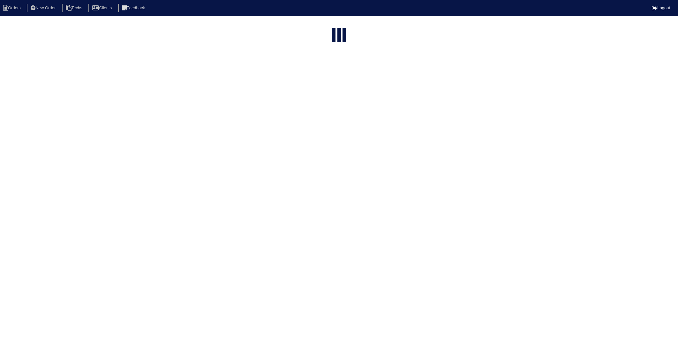
select select "15"
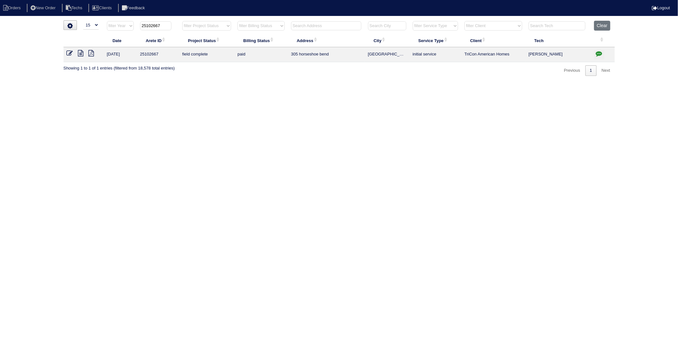
drag, startPoint x: 155, startPoint y: 25, endPoint x: 181, endPoint y: 23, distance: 25.6
click at [180, 23] on tr "filter Year -- Any Year -- 2025 2024 2023 2022 2021 2020 2019 25102667 filter P…" at bounding box center [339, 27] width 551 height 13
type input "25102592"
click at [70, 49] on td at bounding box center [84, 54] width 40 height 15
click at [68, 52] on icon at bounding box center [70, 53] width 6 height 6
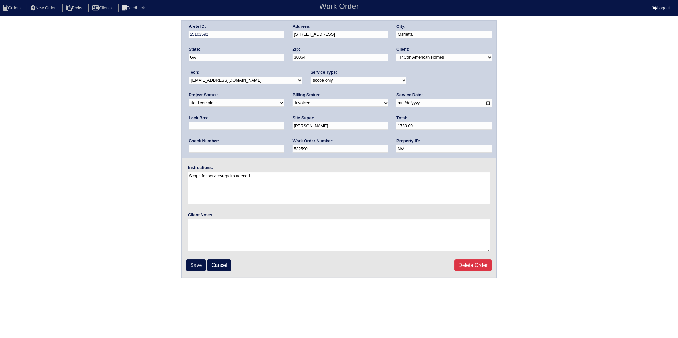
drag, startPoint x: 208, startPoint y: 102, endPoint x: 206, endPoint y: 106, distance: 5.0
click at [293, 102] on select "need to quote quoted need to invoice invoiced paid warranty purchase order need…" at bounding box center [341, 103] width 96 height 7
select select "paid"
click at [293, 100] on select "need to quote quoted need to invoice invoiced paid warranty purchase order need…" at bounding box center [341, 103] width 96 height 7
click at [284, 146] on input "text" at bounding box center [237, 149] width 96 height 7
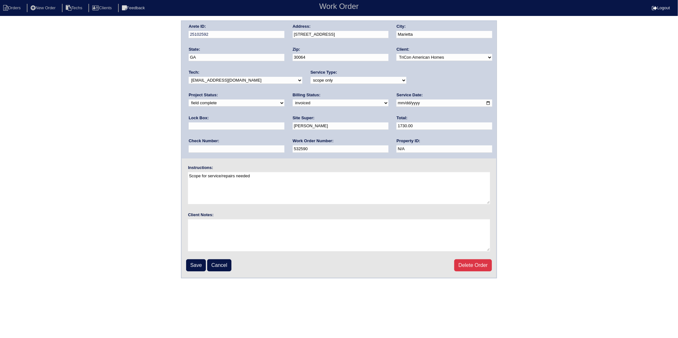
type input "28388"
type input "9310"
click at [201, 266] on input "Save" at bounding box center [196, 266] width 20 height 12
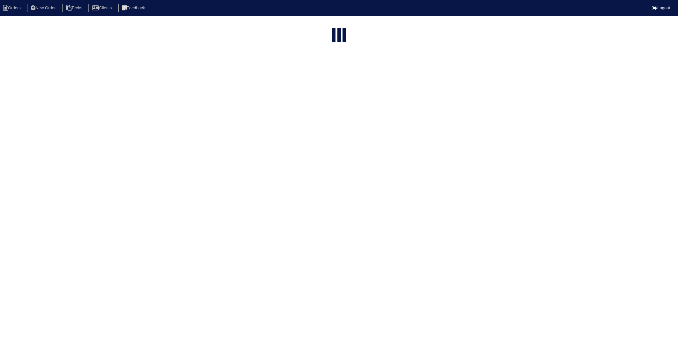
select select "15"
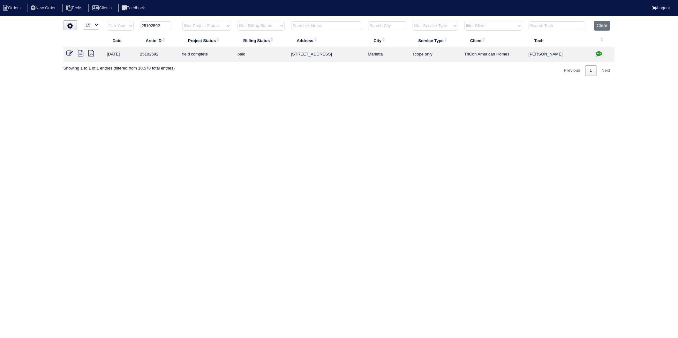
drag, startPoint x: 153, startPoint y: 28, endPoint x: 174, endPoint y: 25, distance: 21.0
click at [174, 25] on th "25102592" at bounding box center [158, 27] width 42 height 13
type input "25102775"
click at [68, 52] on icon at bounding box center [70, 53] width 6 height 6
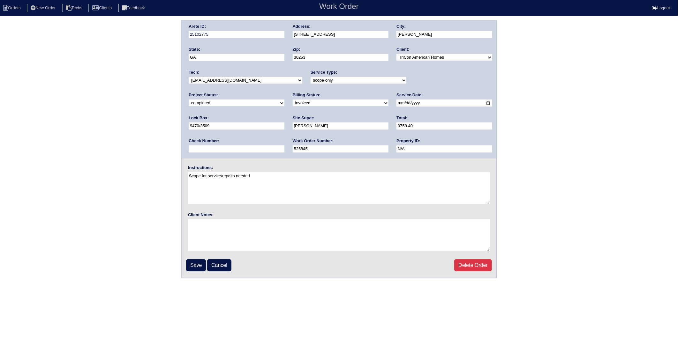
click at [293, 101] on select "need to quote quoted need to invoice invoiced paid warranty purchase order need…" at bounding box center [341, 103] width 96 height 7
select select "paid"
click at [293, 100] on select "need to quote quoted need to invoice invoiced paid warranty purchase order need…" at bounding box center [341, 103] width 96 height 7
click at [284, 146] on input "text" at bounding box center [237, 149] width 96 height 7
type input "28388"
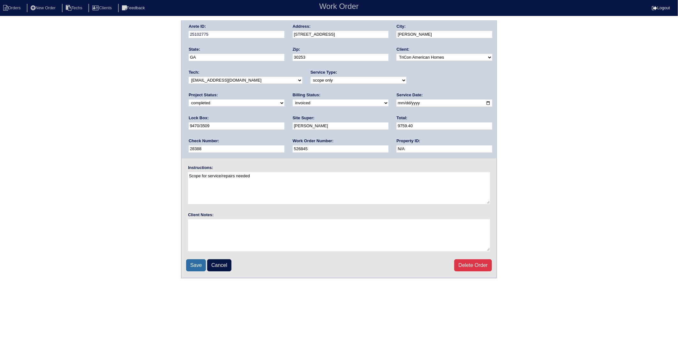
click at [197, 264] on input "Save" at bounding box center [196, 266] width 20 height 12
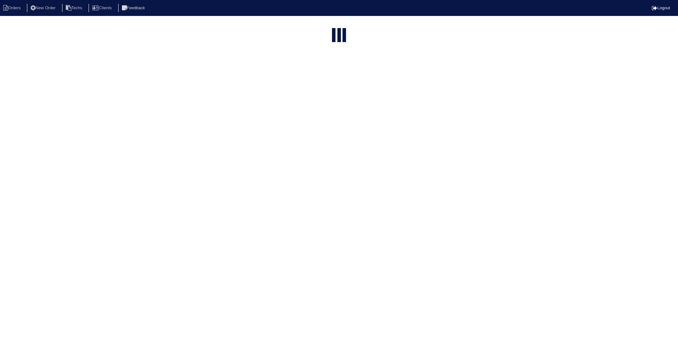
select select "15"
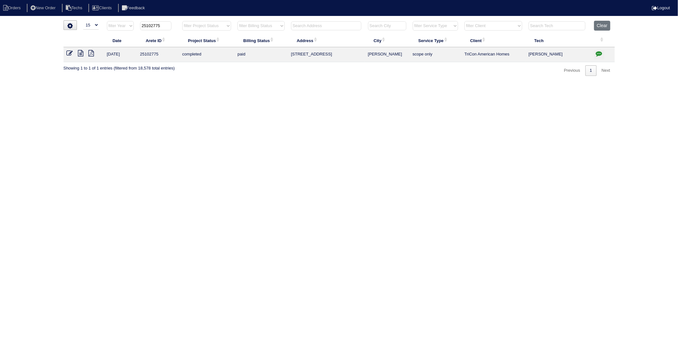
drag, startPoint x: 155, startPoint y: 26, endPoint x: 179, endPoint y: 24, distance: 23.7
click at [179, 24] on tr "filter Year -- Any Year -- 2025 2024 2023 2022 2021 2020 2019 25102775 filter P…" at bounding box center [339, 27] width 551 height 13
type input "25102381"
click at [68, 53] on icon at bounding box center [70, 53] width 6 height 6
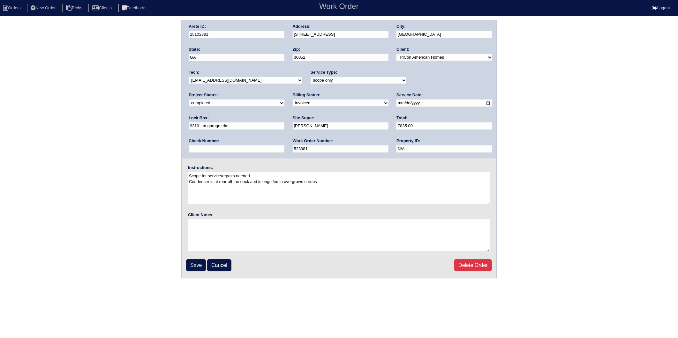
click at [293, 105] on select "need to quote quoted need to invoice invoiced paid warranty purchase order need…" at bounding box center [341, 103] width 96 height 7
select select "paid"
click at [293, 100] on select "need to quote quoted need to invoice invoiced paid warranty purchase order need…" at bounding box center [341, 103] width 96 height 7
click at [284, 146] on input "text" at bounding box center [237, 149] width 96 height 7
type input "28388"
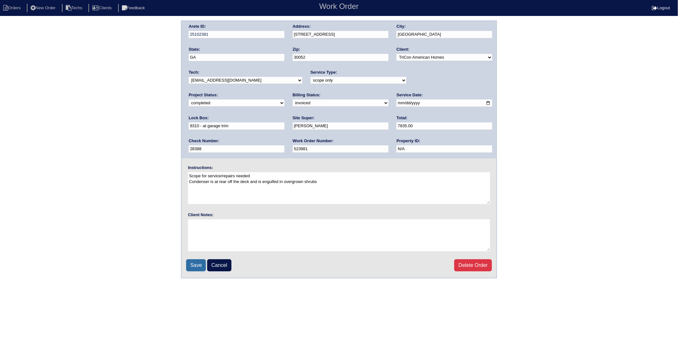
click at [194, 263] on input "Save" at bounding box center [196, 266] width 20 height 12
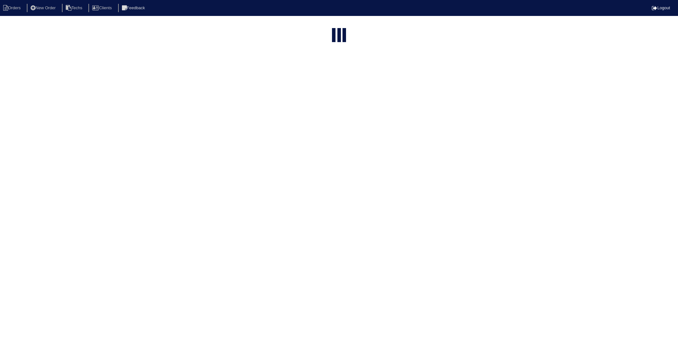
select select "15"
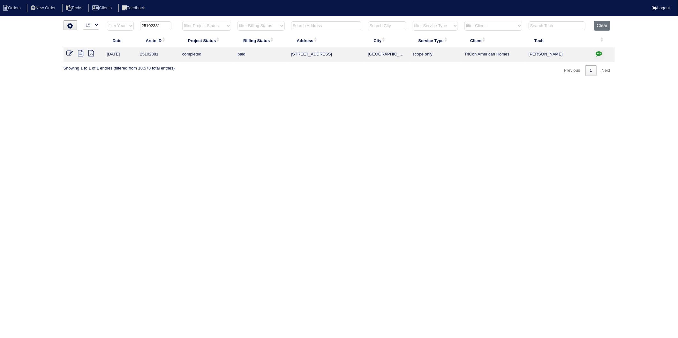
drag, startPoint x: 152, startPoint y: 26, endPoint x: 170, endPoint y: 26, distance: 17.6
click at [170, 26] on input "25102381" at bounding box center [155, 25] width 31 height 9
type input "25102734"
click at [72, 53] on icon at bounding box center [70, 53] width 6 height 6
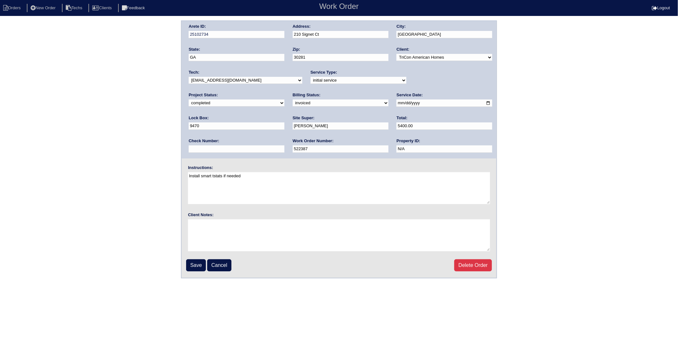
drag, startPoint x: 214, startPoint y: 102, endPoint x: 212, endPoint y: 107, distance: 4.4
click at [293, 102] on select "need to quote quoted need to invoice invoiced paid warranty purchase order need…" at bounding box center [341, 103] width 96 height 7
select select "paid"
click at [293, 100] on select "need to quote quoted need to invoice invoiced paid warranty purchase order need…" at bounding box center [341, 103] width 96 height 7
click at [284, 146] on input "text" at bounding box center [237, 149] width 96 height 7
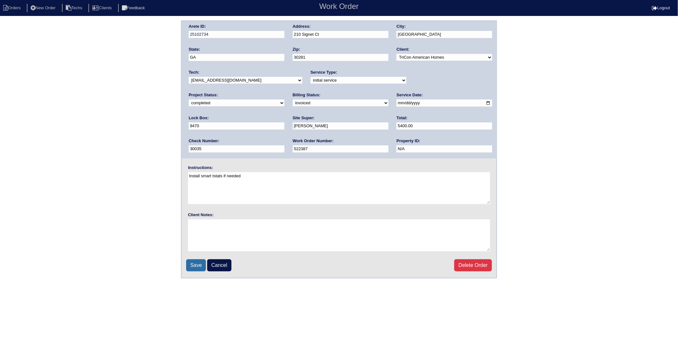
type input "30035"
click at [199, 263] on input "Save" at bounding box center [196, 266] width 20 height 12
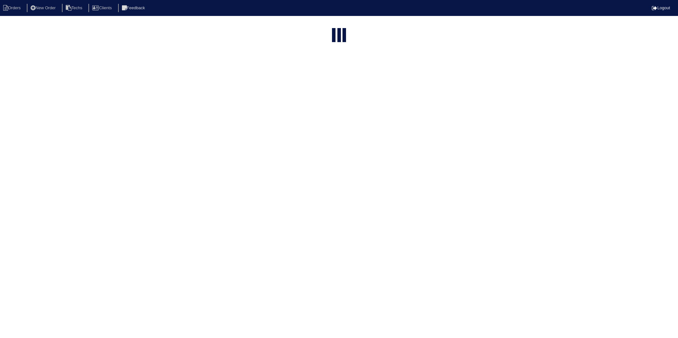
select select "15"
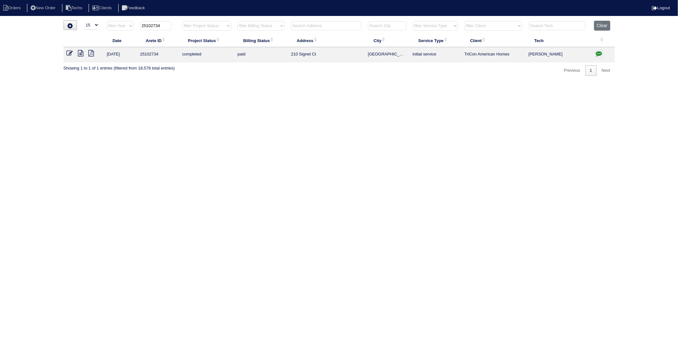
drag, startPoint x: 161, startPoint y: 26, endPoint x: 181, endPoint y: 24, distance: 20.2
click at [181, 24] on tr "filter Year -- Any Year -- 2025 2024 2023 2022 2021 2020 2019 25102734 filter P…" at bounding box center [339, 27] width 551 height 13
type input "25102796"
click at [69, 53] on icon at bounding box center [70, 53] width 6 height 6
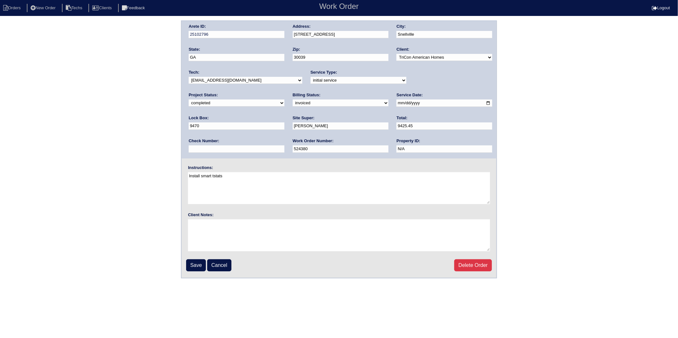
click at [293, 102] on select "need to quote quoted need to invoice invoiced paid warranty purchase order need…" at bounding box center [341, 103] width 96 height 7
select select "paid"
click at [293, 100] on select "need to quote quoted need to invoice invoiced paid warranty purchase order need…" at bounding box center [341, 103] width 96 height 7
drag, startPoint x: 407, startPoint y: 126, endPoint x: 411, endPoint y: 126, distance: 4.2
click at [284, 146] on input "text" at bounding box center [237, 149] width 96 height 7
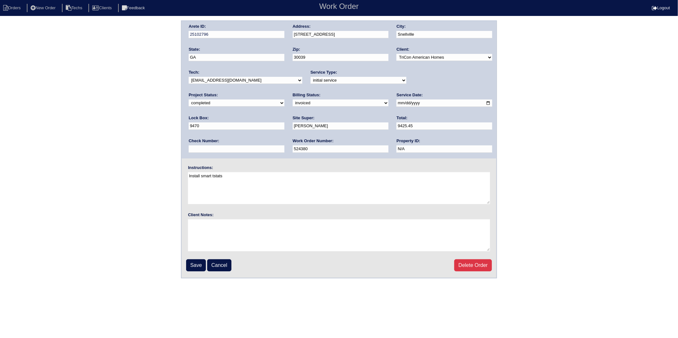
type input "30035"
click at [194, 265] on input "Save" at bounding box center [196, 266] width 20 height 12
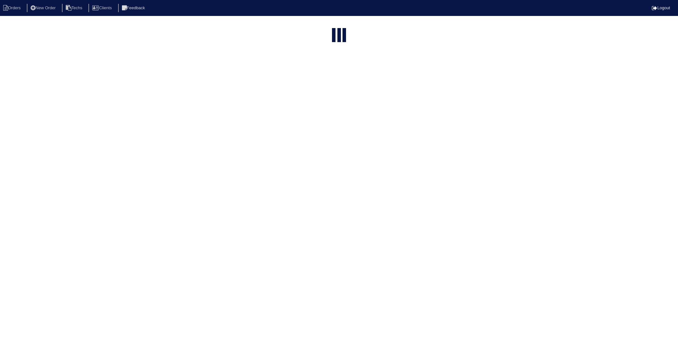
select select "15"
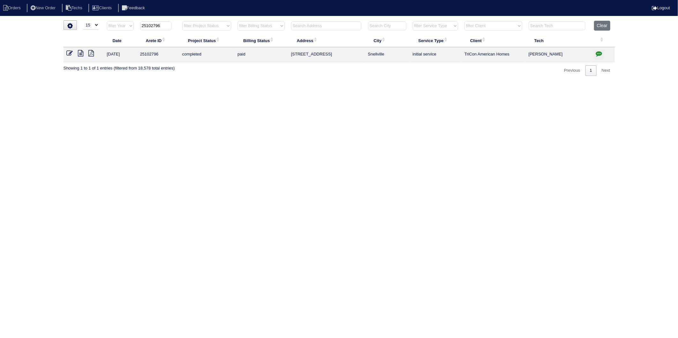
drag, startPoint x: 153, startPoint y: 27, endPoint x: 186, endPoint y: 24, distance: 33.3
click at [186, 24] on tr "filter Year -- Any Year -- 2025 2024 2023 2022 2021 2020 2019 25102796 filter P…" at bounding box center [339, 27] width 551 height 13
type input "25102927"
click at [69, 52] on icon at bounding box center [70, 53] width 6 height 6
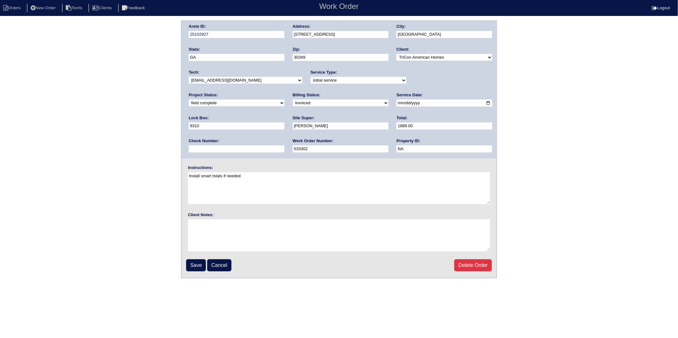
drag, startPoint x: 199, startPoint y: 102, endPoint x: 200, endPoint y: 106, distance: 3.6
click at [293, 102] on select "need to quote quoted need to invoice invoiced paid warranty purchase order need…" at bounding box center [341, 103] width 96 height 7
select select "paid"
click at [293, 100] on select "need to quote quoted need to invoice invoiced paid warranty purchase order need…" at bounding box center [341, 103] width 96 height 7
click at [284, 146] on input "text" at bounding box center [237, 149] width 96 height 7
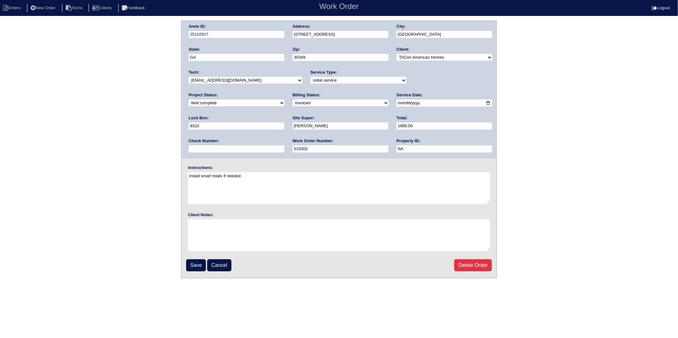
type input "30035"
click at [195, 264] on input "Save" at bounding box center [196, 266] width 20 height 12
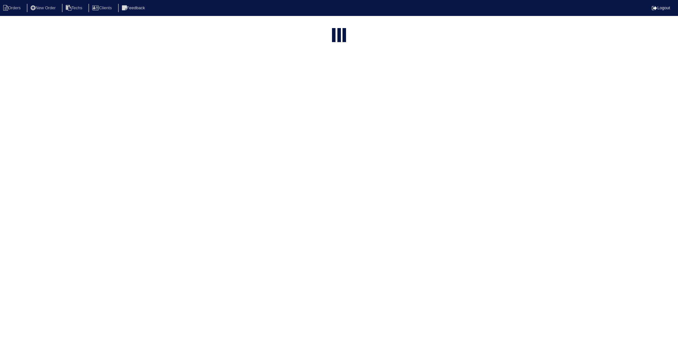
select select "15"
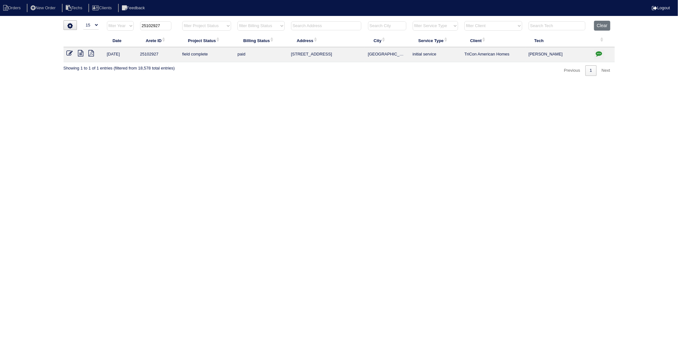
drag, startPoint x: 151, startPoint y: 26, endPoint x: 174, endPoint y: 24, distance: 22.5
click at [174, 24] on th "25102927" at bounding box center [158, 27] width 42 height 13
type input "25102842"
click at [69, 53] on icon at bounding box center [70, 53] width 6 height 6
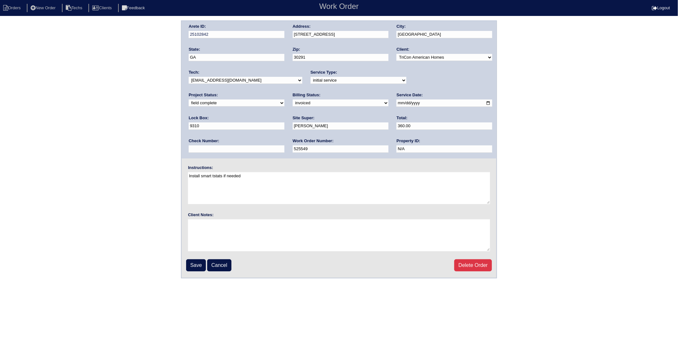
drag, startPoint x: 212, startPoint y: 103, endPoint x: 210, endPoint y: 107, distance: 4.0
click at [293, 103] on select "need to quote quoted need to invoice invoiced paid warranty purchase order need…" at bounding box center [341, 103] width 96 height 7
select select "paid"
click at [293, 100] on select "need to quote quoted need to invoice invoiced paid warranty purchase order need…" at bounding box center [341, 103] width 96 height 7
click at [284, 138] on div "Check Number:" at bounding box center [237, 147] width 96 height 18
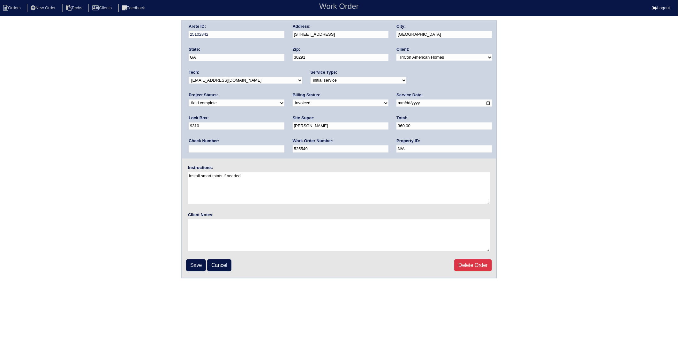
click at [284, 146] on input "text" at bounding box center [237, 149] width 96 height 7
type input "30035"
click at [197, 263] on input "Save" at bounding box center [196, 266] width 20 height 12
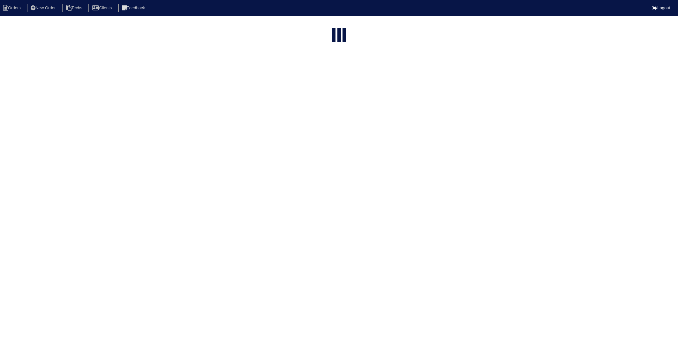
select select "15"
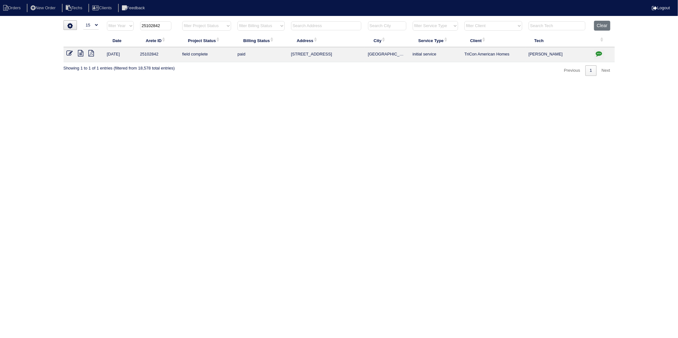
drag, startPoint x: 151, startPoint y: 26, endPoint x: 182, endPoint y: 21, distance: 31.8
click at [182, 21] on tr "filter Year -- Any Year -- 2025 2024 2023 2022 2021 2020 2019 25102842 filter P…" at bounding box center [339, 27] width 551 height 13
type input "25102857"
click at [68, 53] on icon at bounding box center [70, 53] width 6 height 6
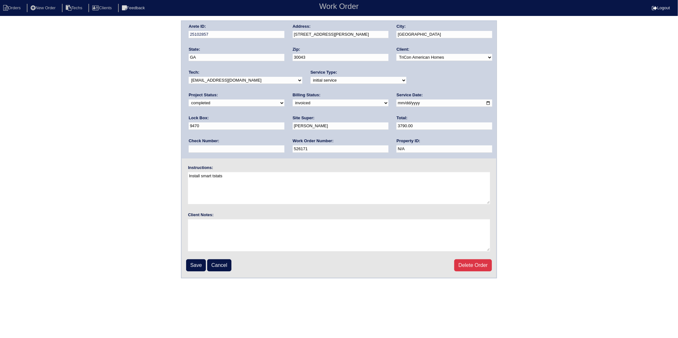
drag, startPoint x: 212, startPoint y: 103, endPoint x: 211, endPoint y: 107, distance: 4.2
click at [293, 103] on select "need to quote quoted need to invoice invoiced paid warranty purchase order need…" at bounding box center [341, 103] width 96 height 7
select select "paid"
click at [293, 100] on select "need to quote quoted need to invoice invoiced paid warranty purchase order need…" at bounding box center [341, 103] width 96 height 7
click at [284, 146] on input "text" at bounding box center [237, 149] width 96 height 7
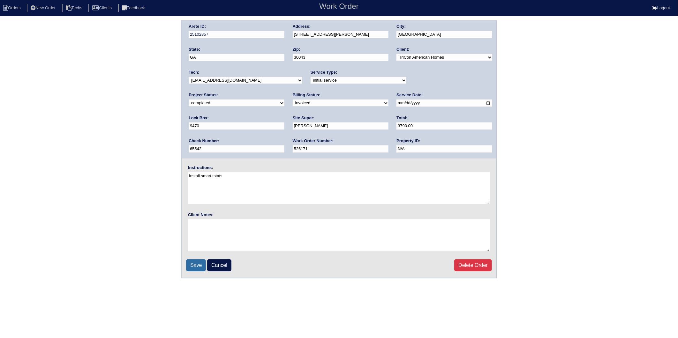
type input "65542"
click at [197, 263] on input "Save" at bounding box center [196, 266] width 20 height 12
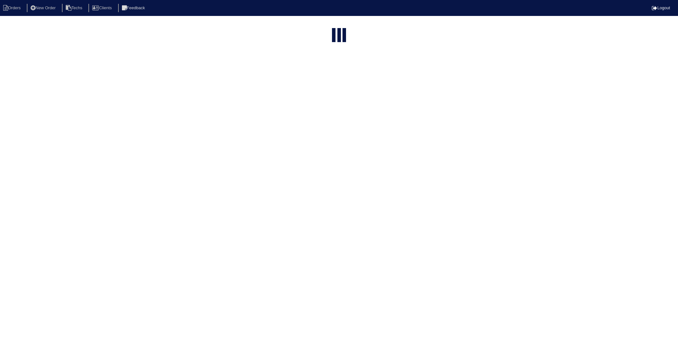
select select "15"
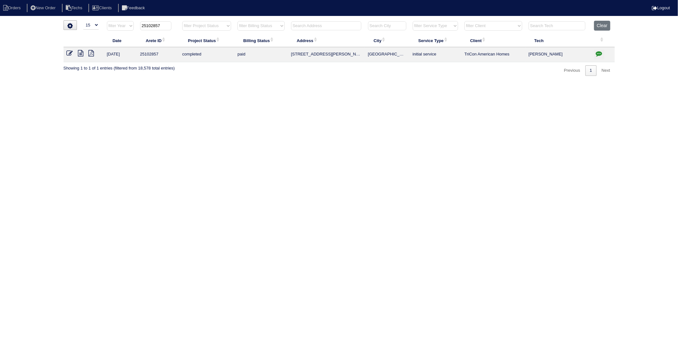
click at [154, 26] on input "25102857" at bounding box center [155, 25] width 31 height 9
click at [166, 25] on input "25102857" at bounding box center [155, 25] width 31 height 9
drag, startPoint x: 165, startPoint y: 25, endPoint x: 154, endPoint y: 25, distance: 11.8
click at [153, 24] on input "25102857" at bounding box center [155, 25] width 31 height 9
click at [154, 25] on input "25102857" at bounding box center [155, 25] width 31 height 9
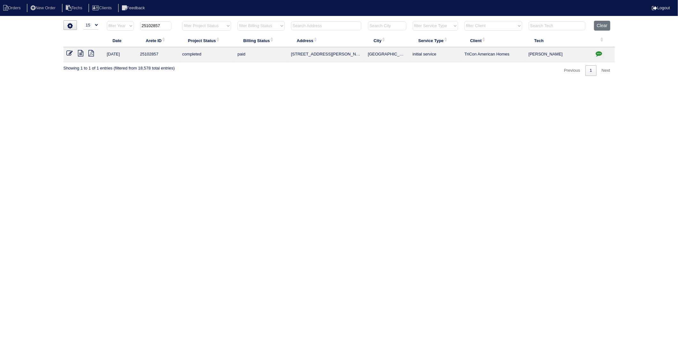
drag, startPoint x: 152, startPoint y: 25, endPoint x: 169, endPoint y: 26, distance: 17.6
click at [169, 26] on input "25102857" at bounding box center [155, 25] width 31 height 9
type input "25102795"
click at [69, 53] on icon at bounding box center [70, 53] width 6 height 6
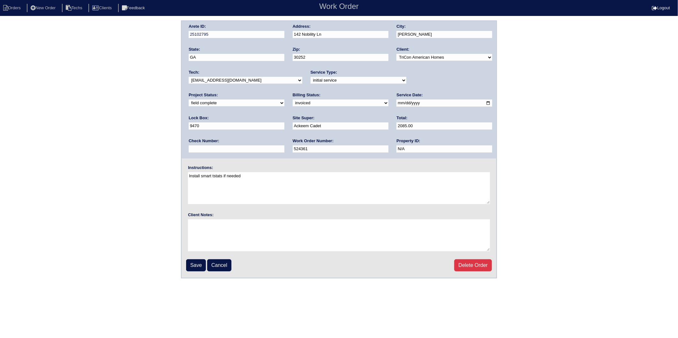
drag, startPoint x: 195, startPoint y: 102, endPoint x: 196, endPoint y: 107, distance: 4.3
click at [293, 102] on select "need to quote quoted need to invoice invoiced paid warranty purchase order need…" at bounding box center [341, 103] width 96 height 7
select select "paid"
click at [293, 100] on select "need to quote quoted need to invoice invoiced paid warranty purchase order need…" at bounding box center [341, 103] width 96 height 7
drag, startPoint x: 418, startPoint y: 122, endPoint x: 418, endPoint y: 126, distance: 3.8
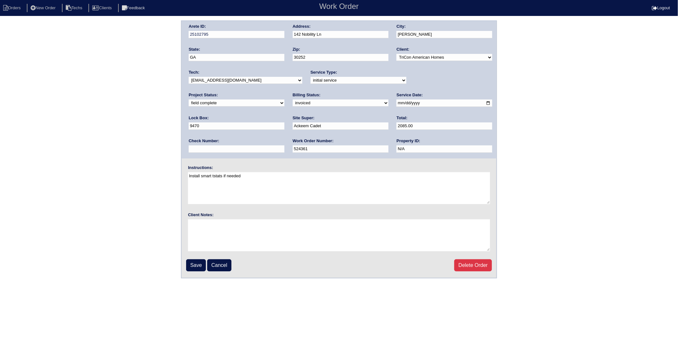
click at [284, 146] on input "text" at bounding box center [237, 149] width 96 height 7
type input "65542"
click at [200, 263] on input "Save" at bounding box center [196, 266] width 20 height 12
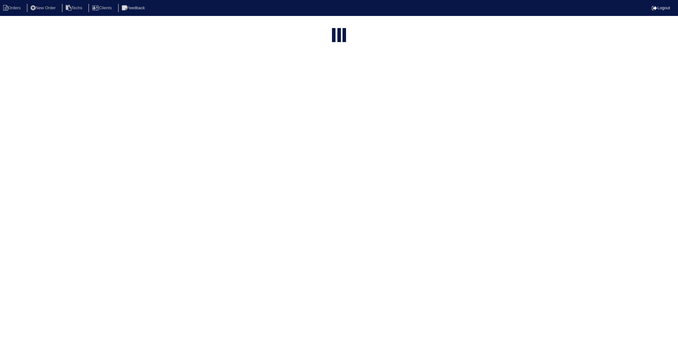
select select "15"
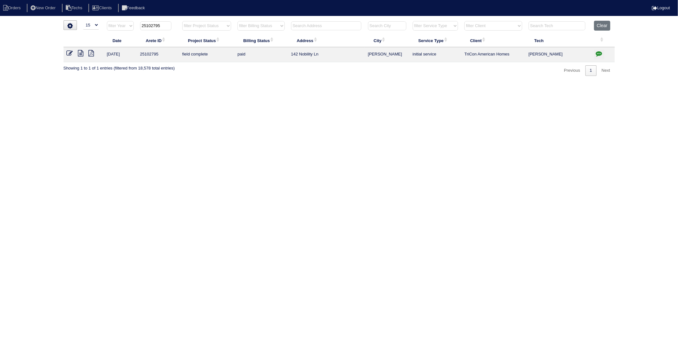
drag, startPoint x: 153, startPoint y: 26, endPoint x: 172, endPoint y: 26, distance: 19.2
click at [172, 26] on th "25102795" at bounding box center [158, 27] width 42 height 13
type input "25102803"
click at [69, 53] on icon at bounding box center [70, 53] width 6 height 6
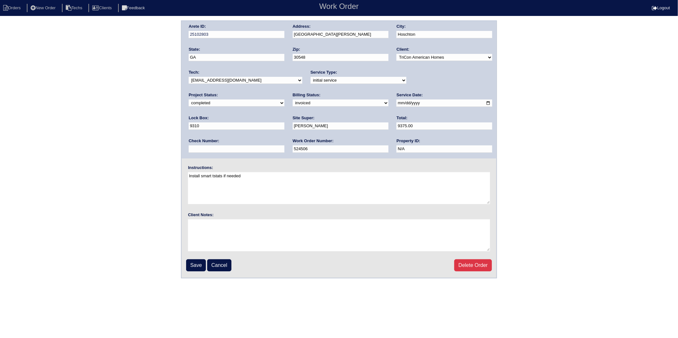
click at [293, 103] on select "need to quote quoted need to invoice invoiced paid warranty purchase order need…" at bounding box center [341, 103] width 96 height 7
select select "paid"
click at [293, 100] on select "need to quote quoted need to invoice invoiced paid warranty purchase order need…" at bounding box center [341, 103] width 96 height 7
drag, startPoint x: 404, startPoint y: 127, endPoint x: 406, endPoint y: 131, distance: 4.7
click at [284, 146] on input "text" at bounding box center [237, 149] width 96 height 7
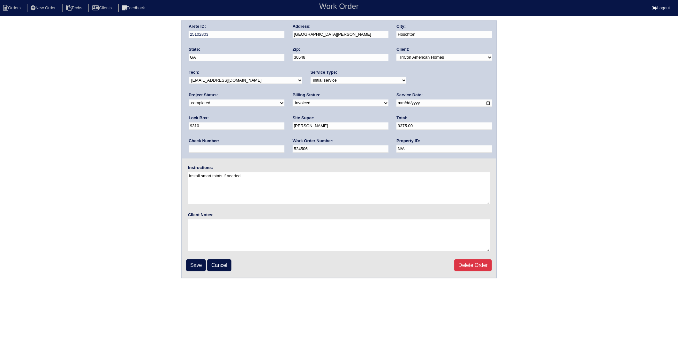
type input "65542"
click at [197, 263] on input "Save" at bounding box center [196, 266] width 20 height 12
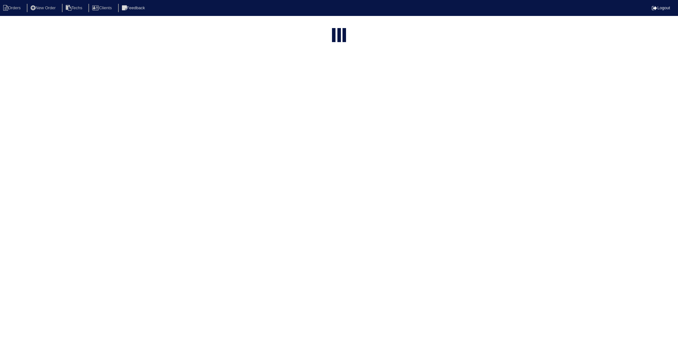
select select "15"
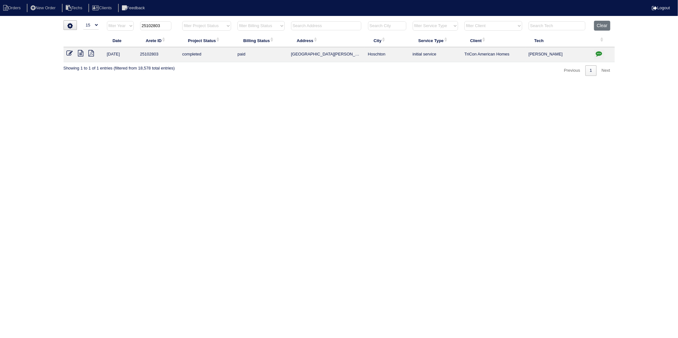
drag, startPoint x: 151, startPoint y: 26, endPoint x: 179, endPoint y: 26, distance: 28.7
click at [179, 26] on tr "filter Year -- Any Year -- 2025 2024 2023 2022 2021 2020 2019 25102803 filter P…" at bounding box center [339, 27] width 551 height 13
click at [148, 30] on input "25102803" at bounding box center [155, 25] width 31 height 9
drag, startPoint x: 154, startPoint y: 24, endPoint x: 168, endPoint y: 24, distance: 14.4
click at [168, 24] on input "25102803" at bounding box center [155, 25] width 31 height 9
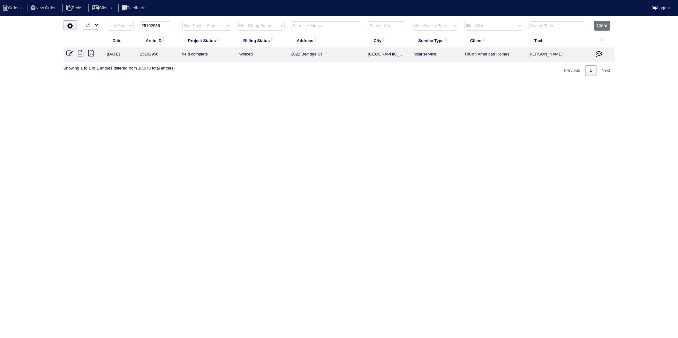
type input "25102956"
click at [70, 53] on icon at bounding box center [70, 53] width 6 height 6
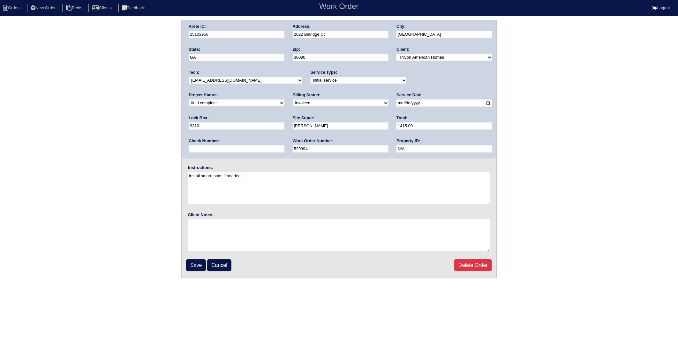
click at [293, 103] on select "need to quote quoted need to invoice invoiced paid warranty purchase order need…" at bounding box center [341, 103] width 96 height 7
select select "paid"
click at [293, 100] on select "need to quote quoted need to invoice invoiced paid warranty purchase order need…" at bounding box center [341, 103] width 96 height 7
click at [284, 146] on input "text" at bounding box center [237, 149] width 96 height 7
type input "65542"
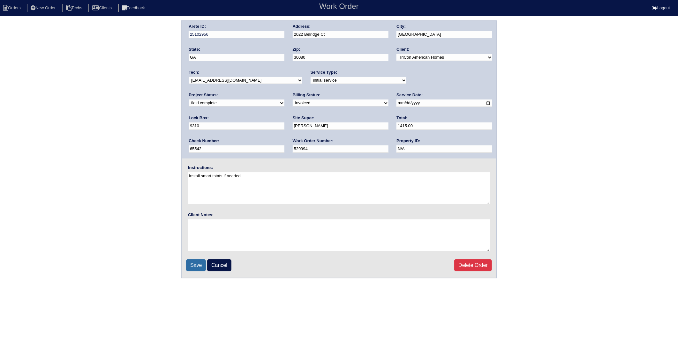
click at [190, 263] on input "Save" at bounding box center [196, 266] width 20 height 12
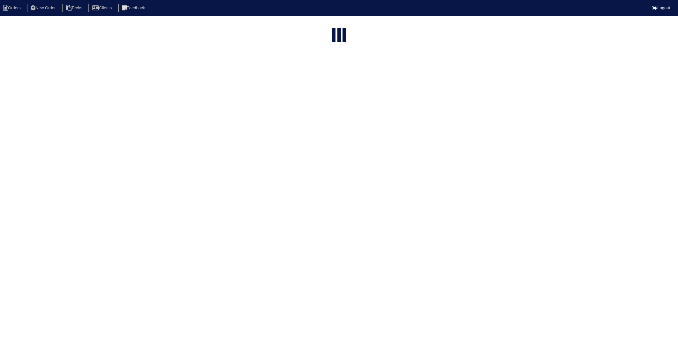
select select "15"
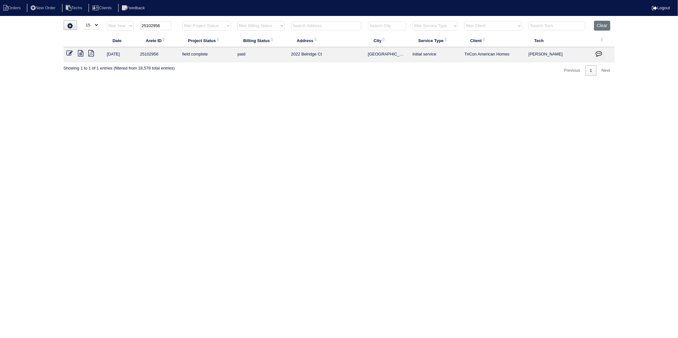
drag, startPoint x: 152, startPoint y: 26, endPoint x: 176, endPoint y: 25, distance: 23.3
click at [176, 25] on th "25102956" at bounding box center [158, 27] width 42 height 13
type input "25102669"
click at [71, 53] on icon at bounding box center [70, 53] width 6 height 6
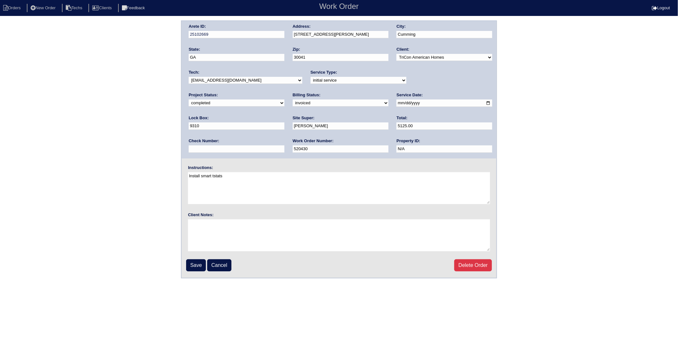
click at [293, 104] on select "need to quote quoted need to invoice invoiced paid warranty purchase order need…" at bounding box center [341, 103] width 96 height 7
select select "paid"
click at [293, 100] on select "need to quote quoted need to invoice invoiced paid warranty purchase order need…" at bounding box center [341, 103] width 96 height 7
click at [284, 146] on input "text" at bounding box center [237, 149] width 96 height 7
type input "65542"
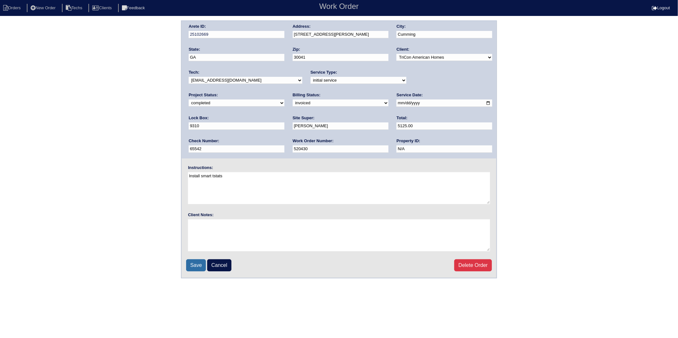
click at [192, 263] on input "Save" at bounding box center [196, 266] width 20 height 12
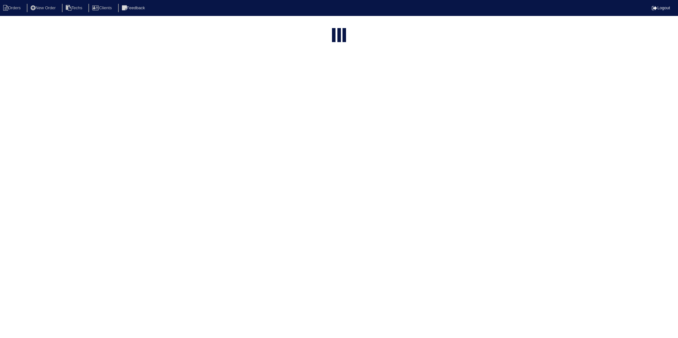
select select "15"
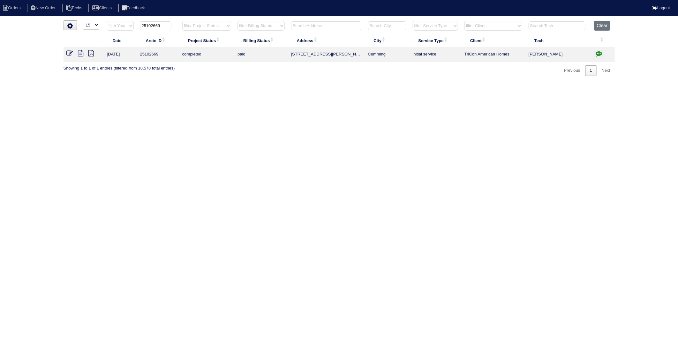
drag, startPoint x: 152, startPoint y: 27, endPoint x: 170, endPoint y: 27, distance: 17.6
click at [170, 27] on input "25102669" at bounding box center [155, 25] width 31 height 9
type input "25101945"
click at [70, 55] on icon at bounding box center [70, 53] width 6 height 6
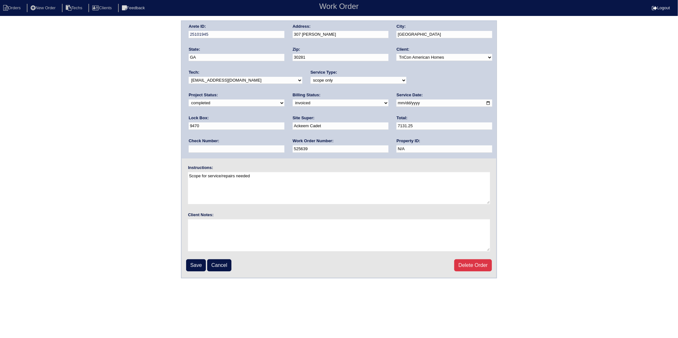
click at [293, 104] on select "need to quote quoted need to invoice invoiced paid warranty purchase order need…" at bounding box center [341, 103] width 96 height 7
select select "paid"
click at [293, 100] on select "need to quote quoted need to invoice invoiced paid warranty purchase order need…" at bounding box center [341, 103] width 96 height 7
drag, startPoint x: 408, startPoint y: 125, endPoint x: 411, endPoint y: 127, distance: 3.8
click at [284, 146] on input "text" at bounding box center [237, 149] width 96 height 7
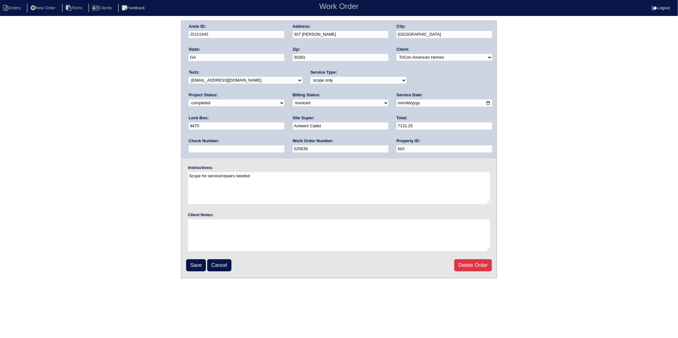
type input "65542"
click at [192, 265] on input "Save" at bounding box center [196, 266] width 20 height 12
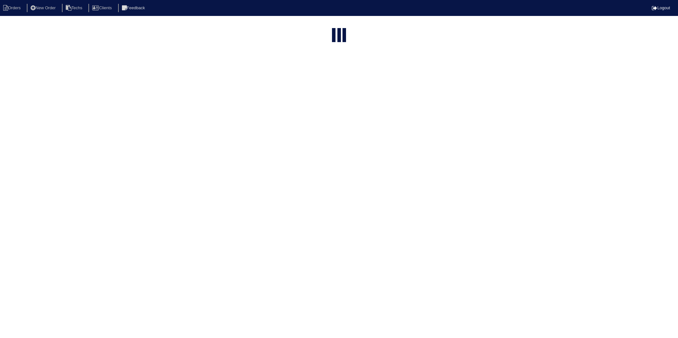
select select "15"
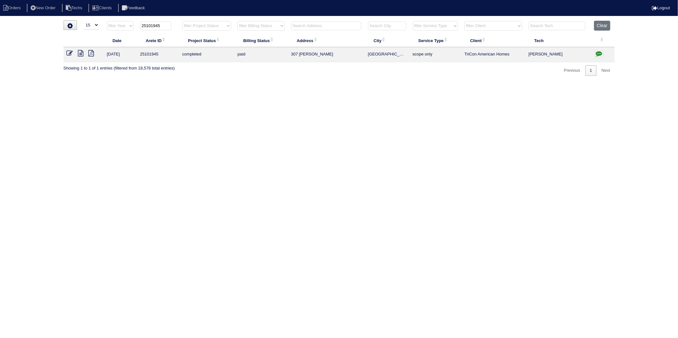
drag, startPoint x: 153, startPoint y: 26, endPoint x: 175, endPoint y: 24, distance: 22.4
click at [176, 24] on th "25101945" at bounding box center [158, 27] width 42 height 13
type input "25102518"
click at [67, 52] on icon at bounding box center [70, 53] width 6 height 6
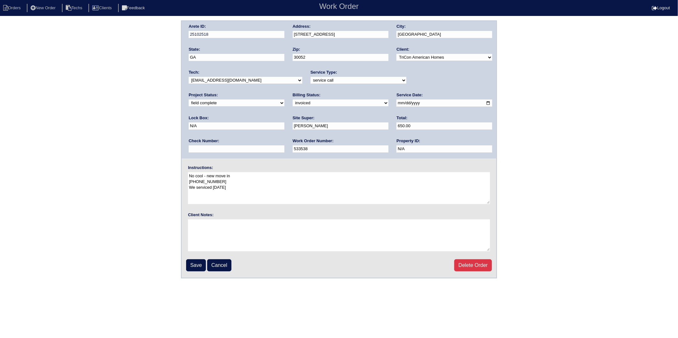
click at [293, 104] on select "need to quote quoted need to invoice invoiced paid warranty purchase order need…" at bounding box center [341, 103] width 96 height 7
select select "paid"
click at [293, 100] on select "need to quote quoted need to invoice invoiced paid warranty purchase order need…" at bounding box center [341, 103] width 96 height 7
click at [284, 146] on input "text" at bounding box center [237, 149] width 96 height 7
type input "65542"
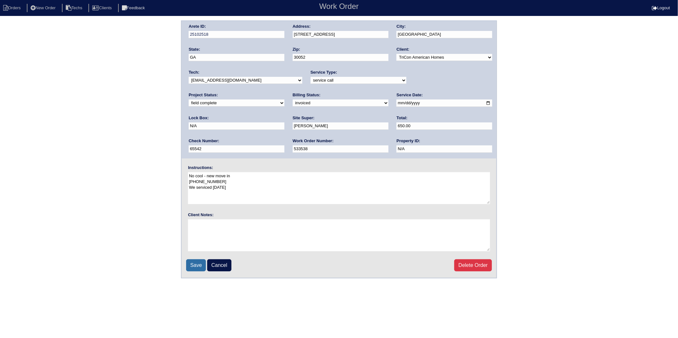
click at [193, 266] on input "Save" at bounding box center [196, 266] width 20 height 12
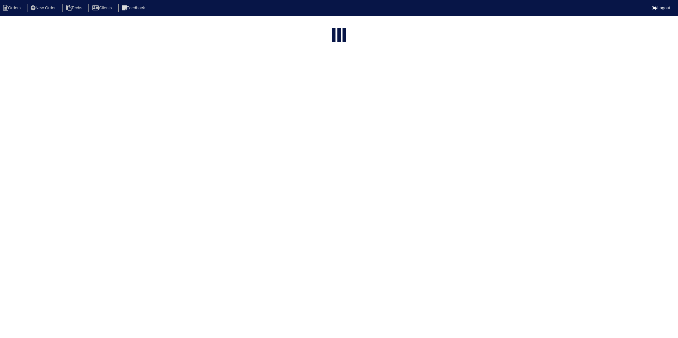
select select "15"
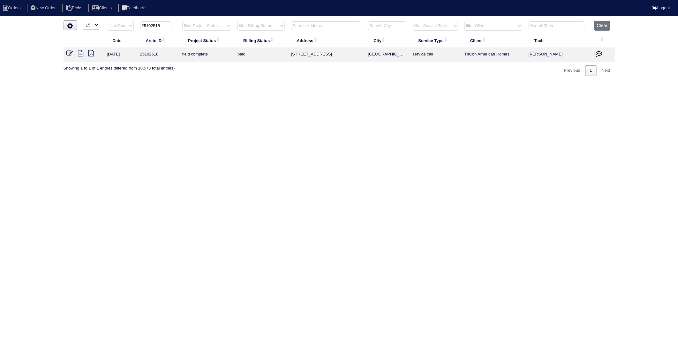
click at [151, 26] on input "25102518" at bounding box center [155, 25] width 31 height 9
drag, startPoint x: 151, startPoint y: 24, endPoint x: 170, endPoint y: 23, distance: 18.6
click at [170, 23] on input "25102518" at bounding box center [155, 25] width 31 height 9
type input "25102953"
drag, startPoint x: 73, startPoint y: 55, endPoint x: 70, endPoint y: 54, distance: 3.6
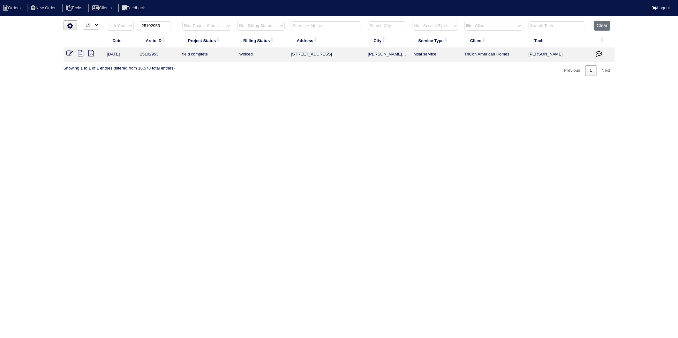
click at [70, 54] on icon at bounding box center [70, 53] width 6 height 6
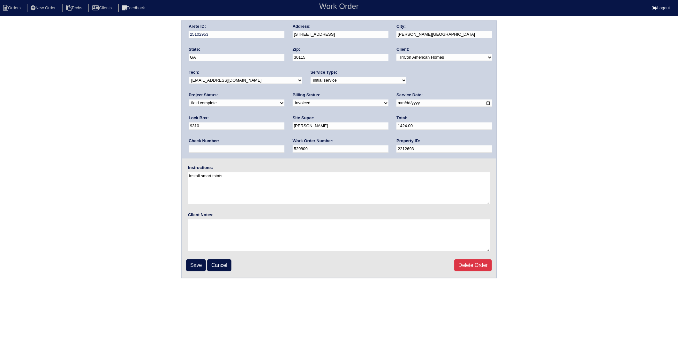
click at [293, 103] on select "need to quote quoted need to invoice invoiced paid warranty purchase order need…" at bounding box center [341, 103] width 96 height 7
select select "paid"
click at [293, 100] on select "need to quote quoted need to invoice invoiced paid warranty purchase order need…" at bounding box center [341, 103] width 96 height 7
click at [284, 146] on input "text" at bounding box center [237, 149] width 96 height 7
type input "824055"
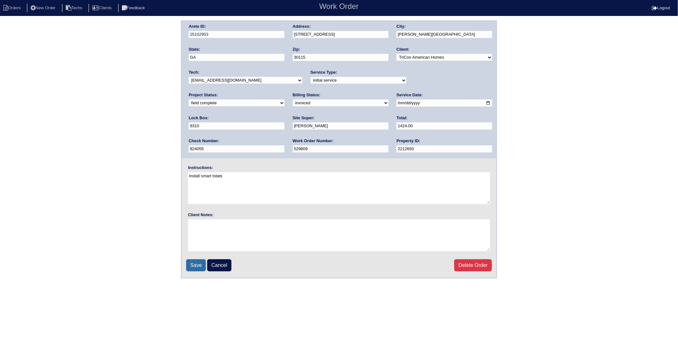
click at [197, 261] on input "Save" at bounding box center [196, 266] width 20 height 12
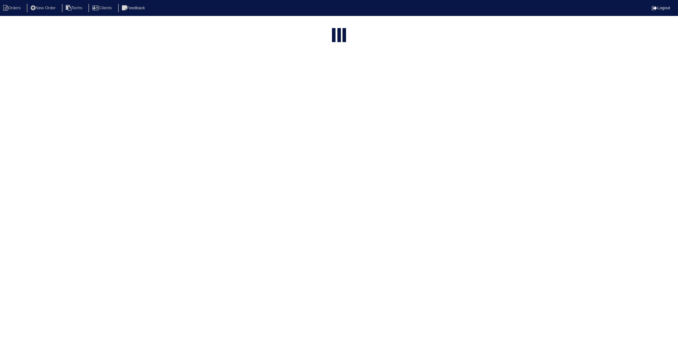
select select "15"
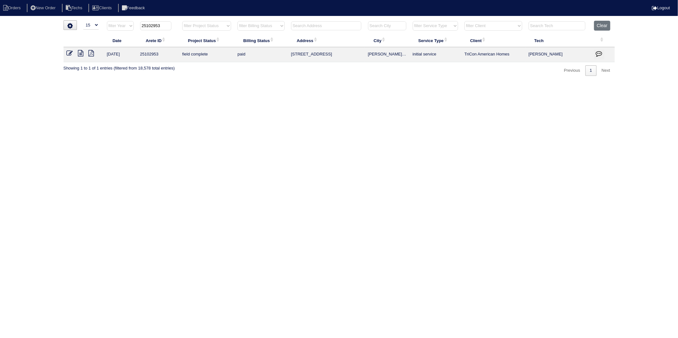
drag, startPoint x: 152, startPoint y: 26, endPoint x: 173, endPoint y: 25, distance: 21.4
click at [173, 25] on th "25102953" at bounding box center [158, 27] width 42 height 13
type input "25102893"
click at [70, 52] on icon at bounding box center [70, 53] width 6 height 6
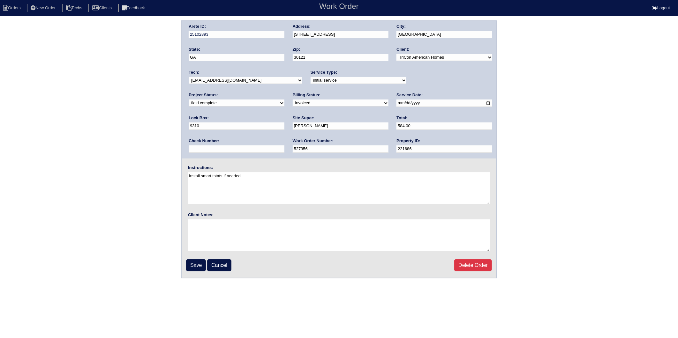
drag, startPoint x: 202, startPoint y: 101, endPoint x: 204, endPoint y: 105, distance: 5.2
click at [293, 101] on select "need to quote quoted need to invoice invoiced paid warranty purchase order need…" at bounding box center [341, 103] width 96 height 7
select select "paid"
click at [293, 100] on select "need to quote quoted need to invoice invoiced paid warranty purchase order need…" at bounding box center [341, 103] width 96 height 7
click at [284, 146] on input "text" at bounding box center [237, 149] width 96 height 7
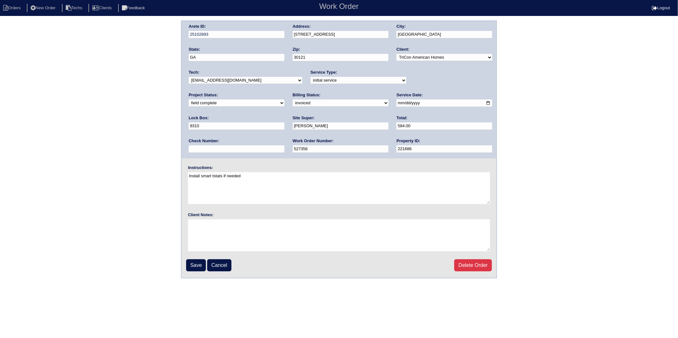
type input "824055"
drag, startPoint x: 192, startPoint y: 263, endPoint x: 67, endPoint y: 255, distance: 125.1
click at [193, 263] on input "Save" at bounding box center [196, 266] width 20 height 12
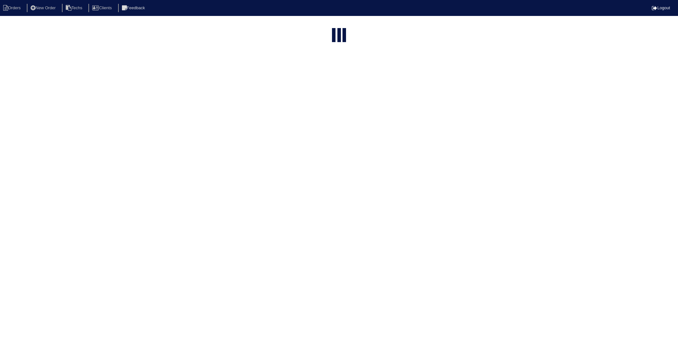
select select "15"
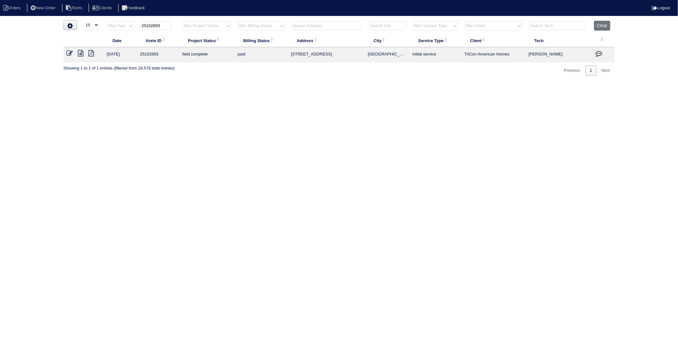
drag, startPoint x: 152, startPoint y: 28, endPoint x: 186, endPoint y: 20, distance: 35.3
click at [186, 20] on div "▼ 10 15 25 50 200 500 Search: Date Arete ID Project Status Billing Status Addre…" at bounding box center [339, 48] width 551 height 56
type input "25102946"
click at [71, 53] on icon at bounding box center [70, 53] width 6 height 6
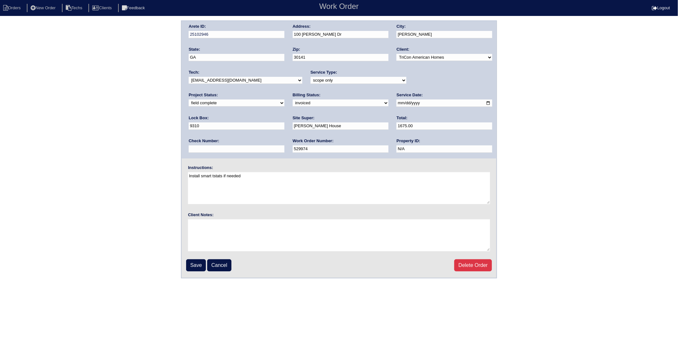
click at [293, 100] on select "need to quote quoted need to invoice invoiced paid warranty purchase order need…" at bounding box center [341, 103] width 96 height 7
select select "paid"
click at [293, 100] on select "need to quote quoted need to invoice invoiced paid warranty purchase order need…" at bounding box center [341, 103] width 96 height 7
click at [284, 146] on input "text" at bounding box center [237, 149] width 96 height 7
type input "906800"
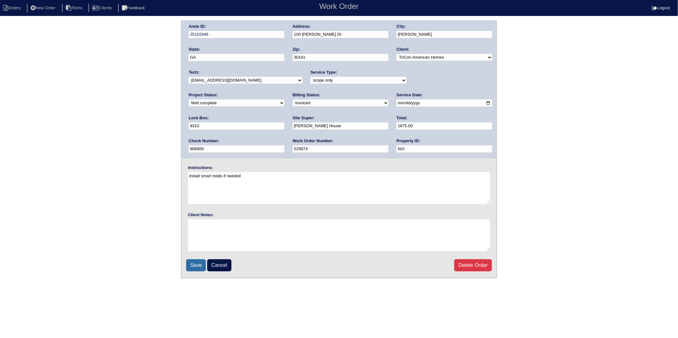
click at [199, 262] on input "Save" at bounding box center [196, 266] width 20 height 12
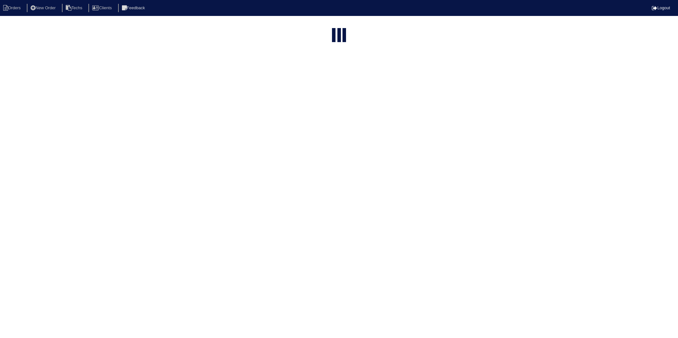
select select "15"
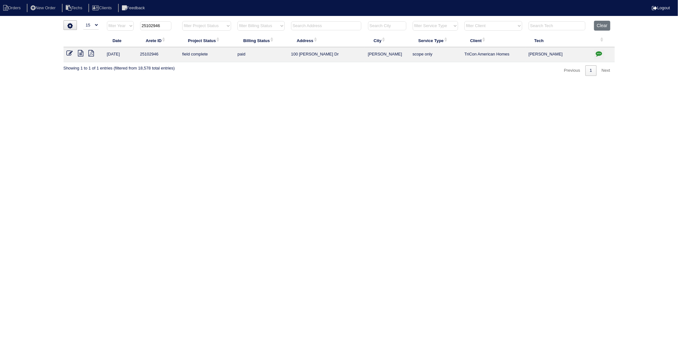
drag, startPoint x: 153, startPoint y: 26, endPoint x: 176, endPoint y: 26, distance: 23.0
click at [176, 26] on th "25102946" at bounding box center [158, 27] width 42 height 13
type input "25102962"
click at [69, 53] on icon at bounding box center [70, 53] width 6 height 6
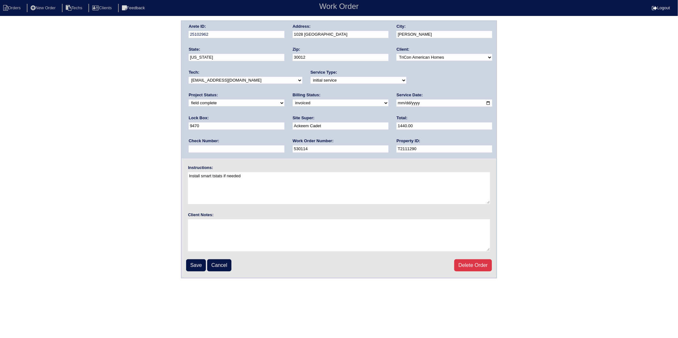
click at [293, 106] on select "need to quote quoted need to invoice invoiced paid warranty purchase order need…" at bounding box center [341, 103] width 96 height 7
select select "paid"
click at [293, 100] on select "need to quote quoted need to invoice invoiced paid warranty purchase order need…" at bounding box center [341, 103] width 96 height 7
click at [284, 146] on input "text" at bounding box center [237, 149] width 96 height 7
type input "906800"
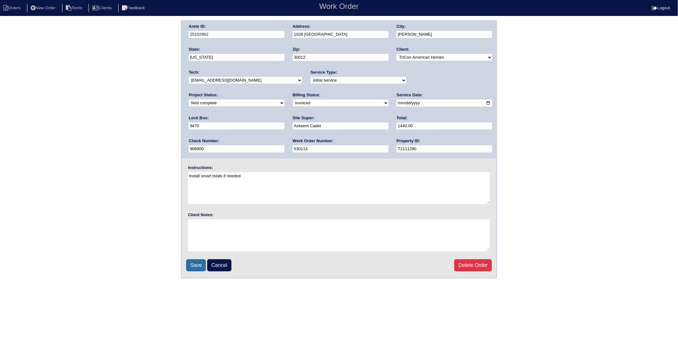
click at [193, 265] on input "Save" at bounding box center [196, 266] width 20 height 12
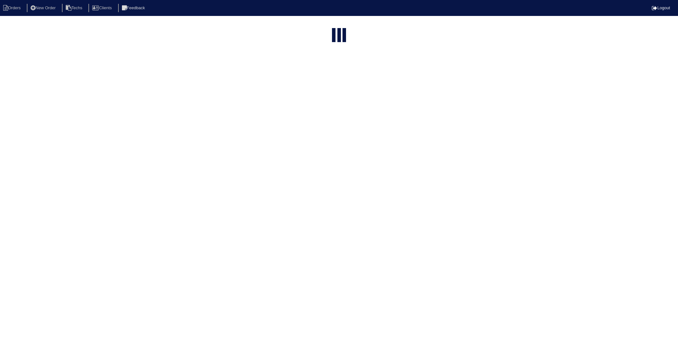
select select "15"
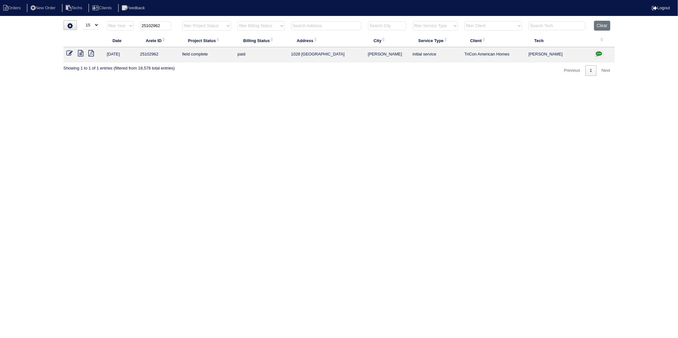
drag, startPoint x: 151, startPoint y: 26, endPoint x: 177, endPoint y: 23, distance: 26.0
click at [177, 23] on th "25102962" at bounding box center [158, 27] width 42 height 13
type input "25102942"
click at [72, 54] on icon at bounding box center [70, 53] width 6 height 6
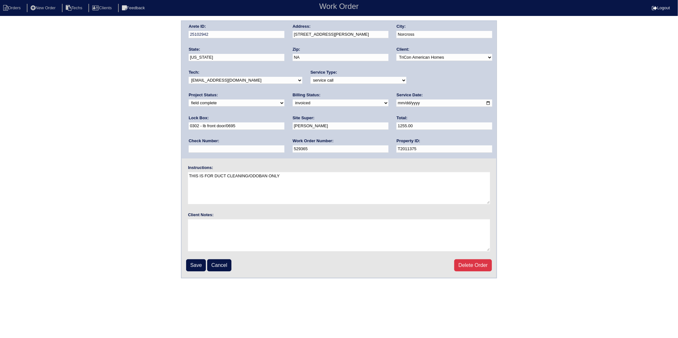
click at [293, 101] on select "need to quote quoted need to invoice invoiced paid warranty purchase order need…" at bounding box center [341, 103] width 96 height 7
select select "paid"
click at [293, 100] on select "need to quote quoted need to invoice invoiced paid warranty purchase order need…" at bounding box center [341, 103] width 96 height 7
click at [284, 146] on input "text" at bounding box center [237, 149] width 96 height 7
type input "906800"
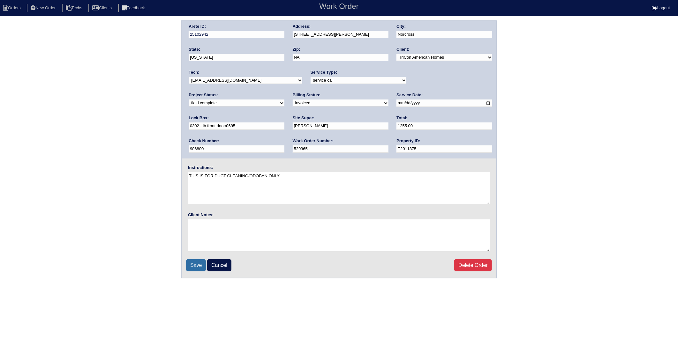
click at [193, 265] on input "Save" at bounding box center [196, 266] width 20 height 12
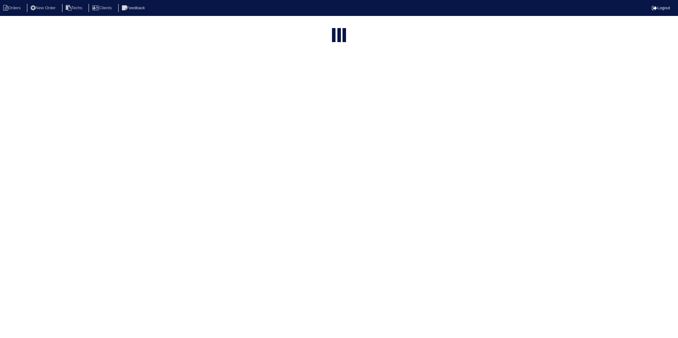
select select "15"
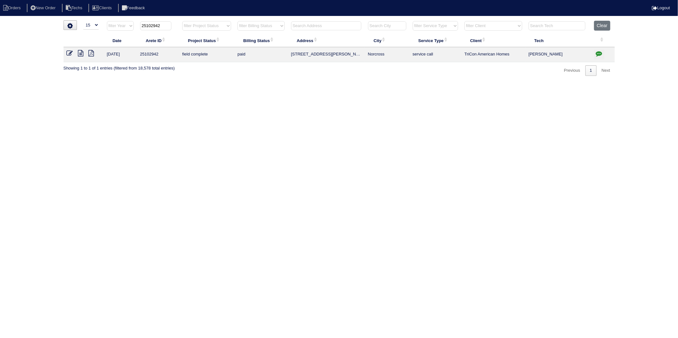
drag, startPoint x: 152, startPoint y: 25, endPoint x: 182, endPoint y: 21, distance: 30.6
click at [182, 21] on tr "filter Year -- Any Year -- 2025 2024 2023 2022 2021 2020 2019 25102942 filter P…" at bounding box center [339, 27] width 551 height 13
type input "25102907"
click at [71, 54] on icon at bounding box center [70, 53] width 6 height 6
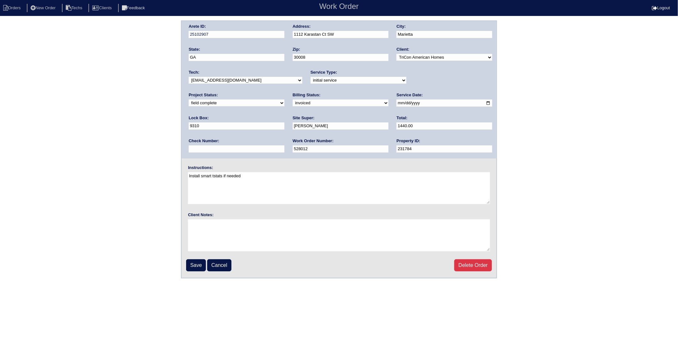
click at [293, 102] on select "need to quote quoted need to invoice invoiced paid warranty purchase order need…" at bounding box center [341, 103] width 96 height 7
select select "paid"
click at [293, 100] on select "need to quote quoted need to invoice invoiced paid warranty purchase order need…" at bounding box center [341, 103] width 96 height 7
click at [284, 138] on div "Check Number:" at bounding box center [237, 147] width 96 height 18
drag, startPoint x: 407, startPoint y: 127, endPoint x: 410, endPoint y: 140, distance: 13.0
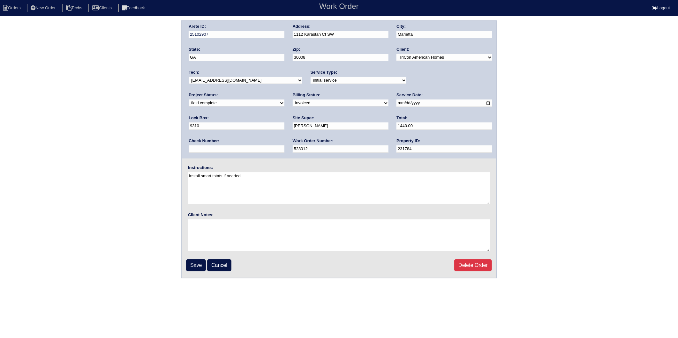
click at [284, 146] on input "text" at bounding box center [237, 149] width 96 height 7
type input "906800"
click at [199, 261] on input "Save" at bounding box center [196, 266] width 20 height 12
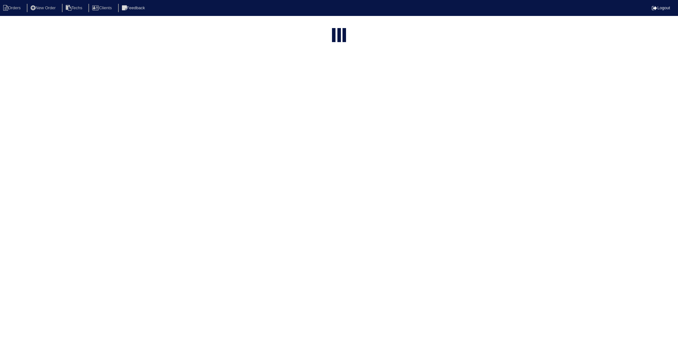
select select "15"
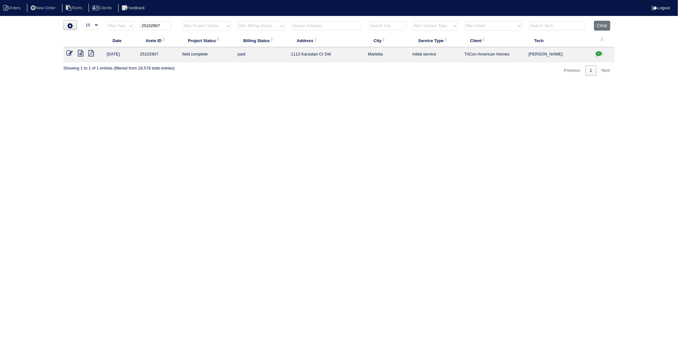
drag, startPoint x: 153, startPoint y: 28, endPoint x: 174, endPoint y: 27, distance: 21.1
click at [174, 27] on th "25102907" at bounding box center [158, 27] width 42 height 13
type input "25102860"
click at [68, 55] on icon at bounding box center [70, 53] width 6 height 6
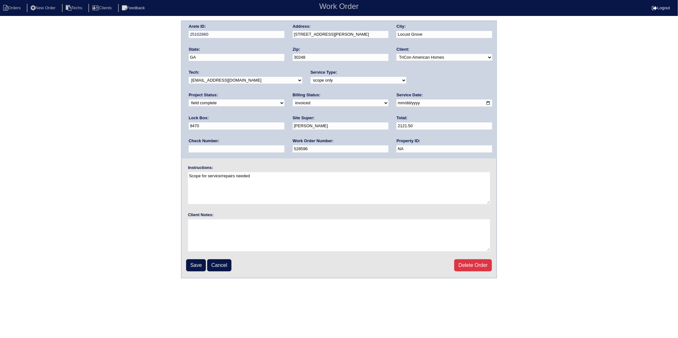
click at [293, 104] on select "need to quote quoted need to invoice invoiced paid warranty purchase order need…" at bounding box center [341, 103] width 96 height 7
select select "paid"
click at [293, 100] on select "need to quote quoted need to invoice invoiced paid warranty purchase order need…" at bounding box center [341, 103] width 96 height 7
click at [284, 146] on input "text" at bounding box center [237, 149] width 96 height 7
type input "906800"
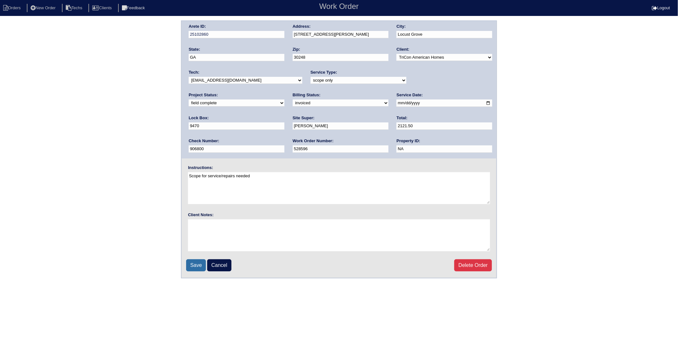
click at [196, 261] on input "Save" at bounding box center [196, 266] width 20 height 12
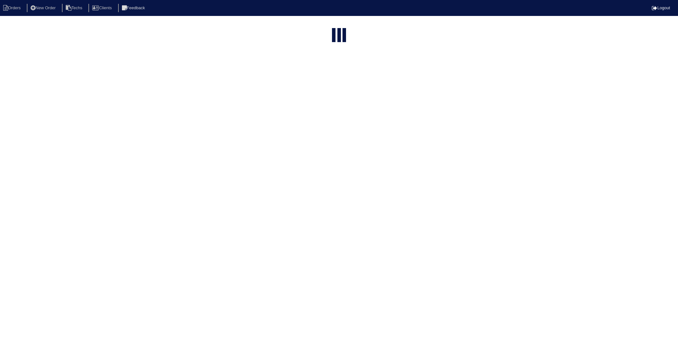
select select "15"
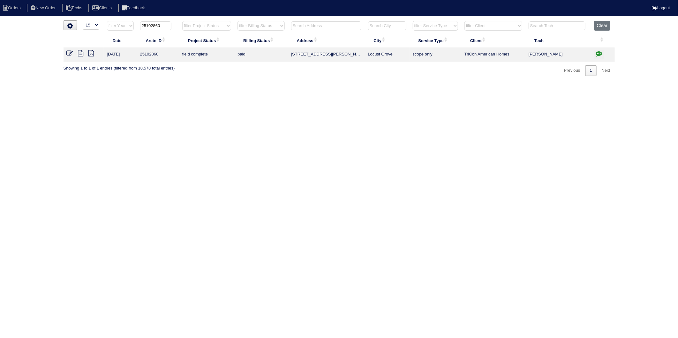
drag, startPoint x: 152, startPoint y: 25, endPoint x: 177, endPoint y: 24, distance: 25.3
click at [177, 24] on th "25102860" at bounding box center [158, 27] width 42 height 13
type input "25102505"
click at [69, 53] on icon at bounding box center [70, 53] width 6 height 6
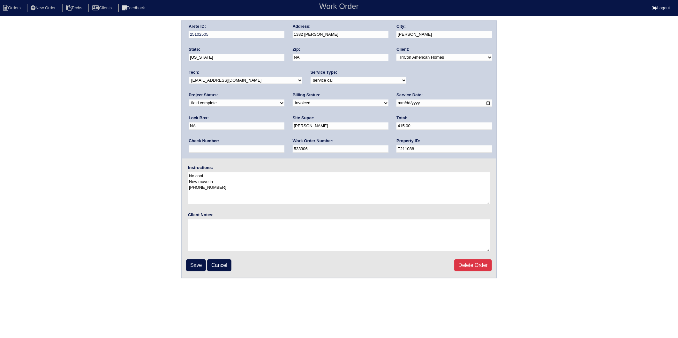
click at [293, 105] on select "need to quote quoted need to invoice invoiced paid warranty purchase order need…" at bounding box center [341, 103] width 96 height 7
select select "paid"
click at [293, 100] on select "need to quote quoted need to invoice invoiced paid warranty purchase order need…" at bounding box center [341, 103] width 96 height 7
click at [284, 146] on input "text" at bounding box center [237, 149] width 96 height 7
type input "906800"
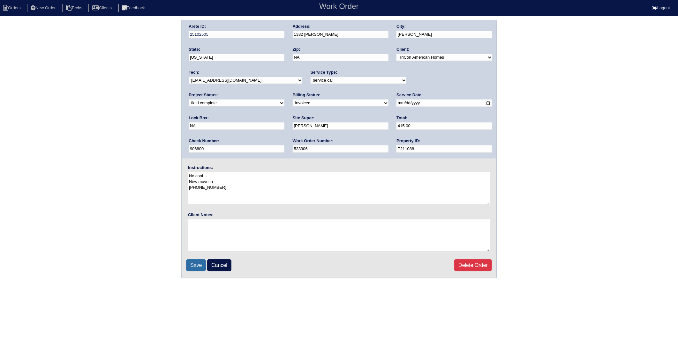
click at [198, 264] on input "Save" at bounding box center [196, 266] width 20 height 12
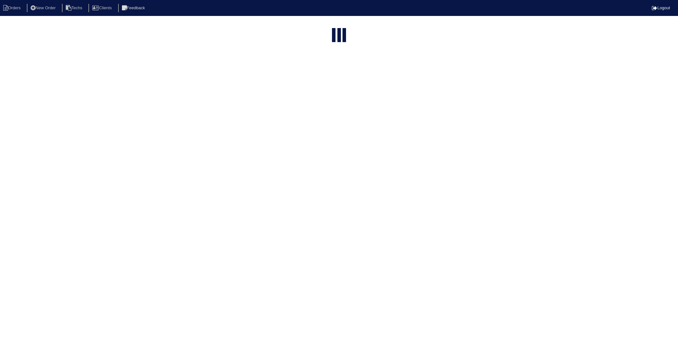
select select "15"
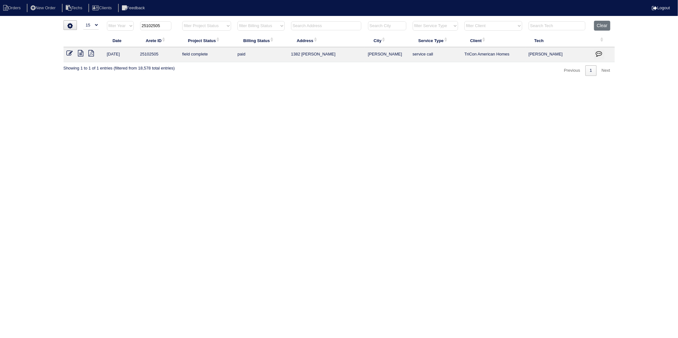
drag, startPoint x: 152, startPoint y: 26, endPoint x: 178, endPoint y: 24, distance: 25.9
click at [178, 24] on th "25102505" at bounding box center [158, 27] width 42 height 13
type input "25102811"
click at [70, 53] on icon at bounding box center [70, 53] width 6 height 6
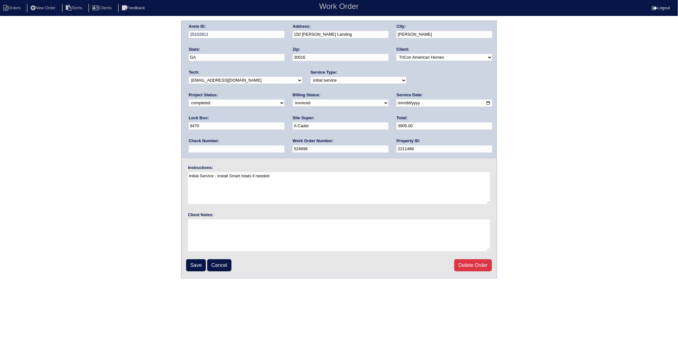
click at [293, 104] on select "need to quote quoted need to invoice invoiced paid warranty purchase order need…" at bounding box center [341, 103] width 96 height 7
select select "paid"
click at [293, 100] on select "need to quote quoted need to invoice invoiced paid warranty purchase order need…" at bounding box center [341, 103] width 96 height 7
click at [284, 138] on div "Check Number:" at bounding box center [237, 147] width 96 height 18
click at [284, 146] on input "text" at bounding box center [237, 149] width 96 height 7
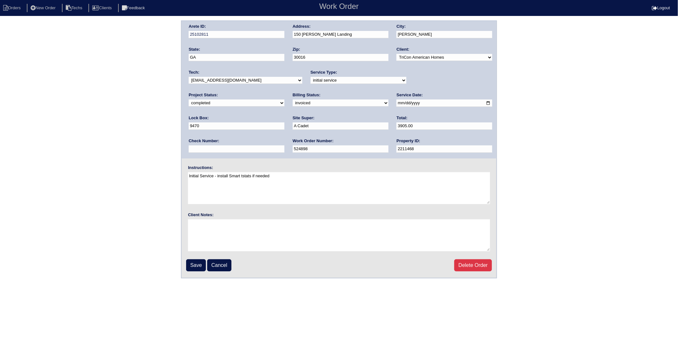
type input "906800"
click at [192, 262] on input "Save" at bounding box center [196, 266] width 20 height 12
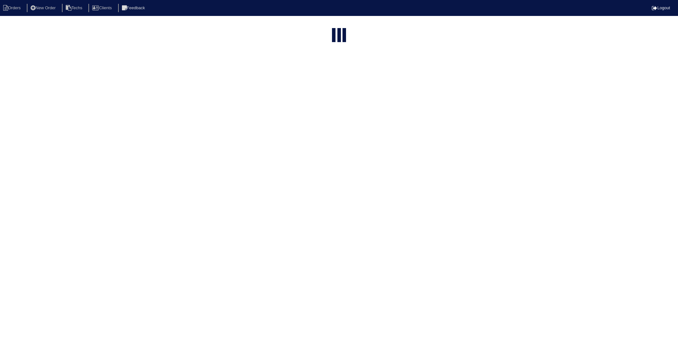
select select "15"
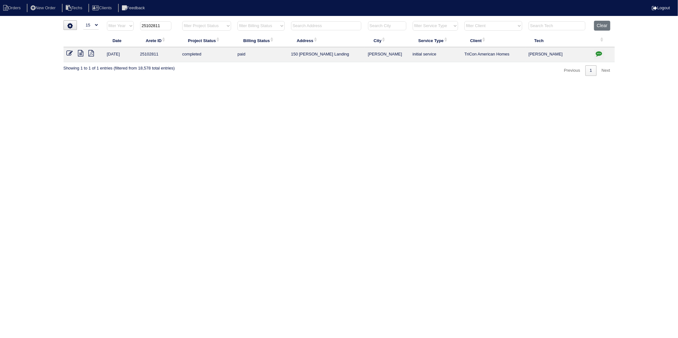
drag, startPoint x: 151, startPoint y: 26, endPoint x: 173, endPoint y: 25, distance: 21.7
click at [173, 25] on th "25102811" at bounding box center [158, 27] width 42 height 13
type input "25102965"
click at [69, 53] on icon at bounding box center [70, 53] width 6 height 6
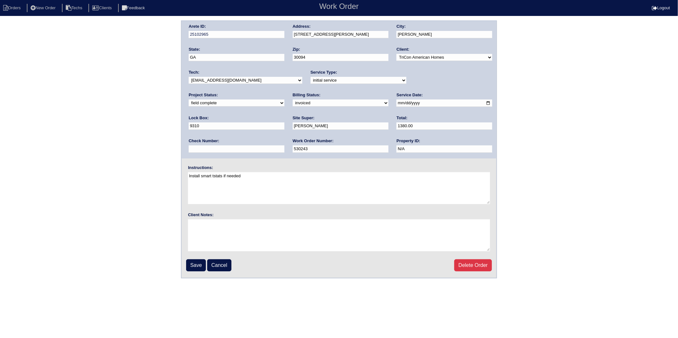
drag, startPoint x: 215, startPoint y: 102, endPoint x: 215, endPoint y: 107, distance: 4.2
click at [293, 102] on select "need to quote quoted need to invoice invoiced paid warranty purchase order need…" at bounding box center [341, 103] width 96 height 7
select select "paid"
click at [293, 100] on select "need to quote quoted need to invoice invoiced paid warranty purchase order need…" at bounding box center [341, 103] width 96 height 7
click at [284, 146] on input "text" at bounding box center [237, 149] width 96 height 7
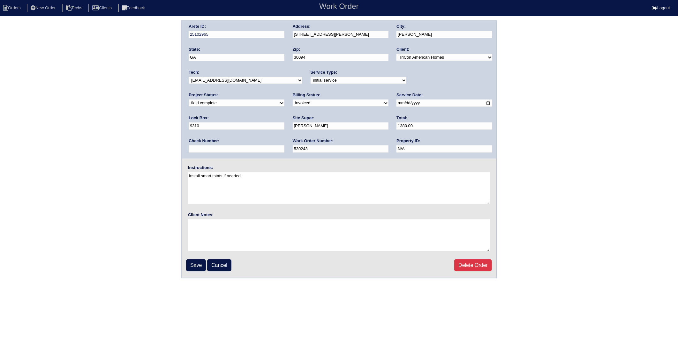
type input "906800"
click at [199, 264] on input "Save" at bounding box center [196, 266] width 20 height 12
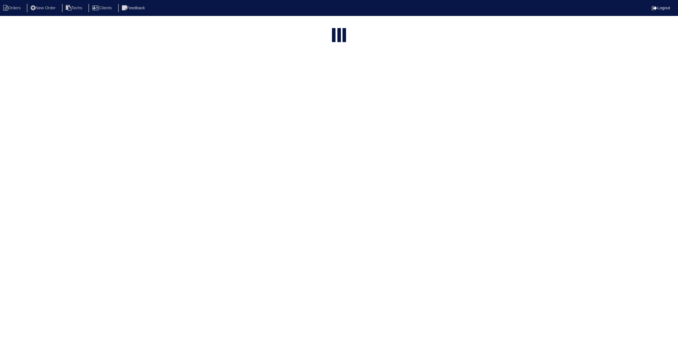
select select "15"
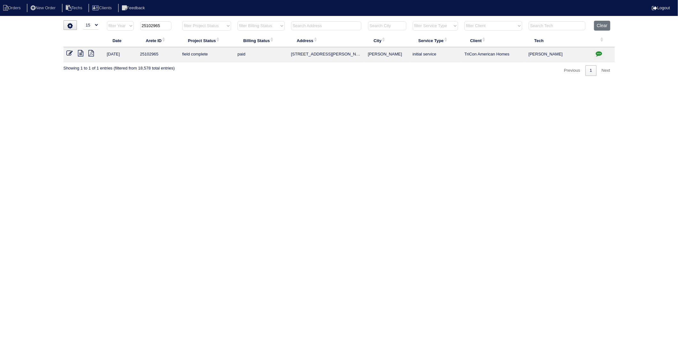
drag, startPoint x: 152, startPoint y: 25, endPoint x: 171, endPoint y: 24, distance: 19.5
click at [171, 24] on input "25102965" at bounding box center [155, 25] width 31 height 9
type input "25102590"
click at [69, 53] on icon at bounding box center [70, 53] width 6 height 6
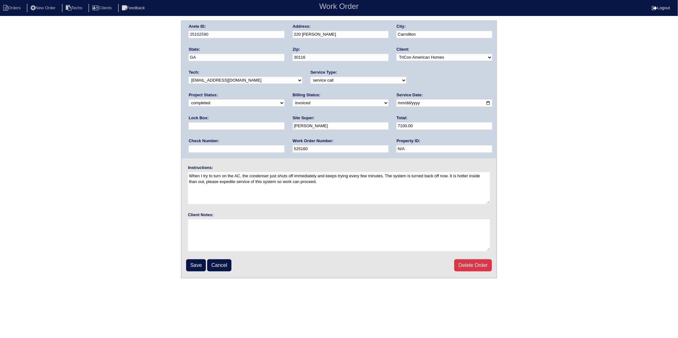
click at [293, 103] on select "need to quote quoted need to invoice invoiced paid warranty purchase order need…" at bounding box center [341, 103] width 96 height 7
select select "paid"
click at [293, 100] on select "need to quote quoted need to invoice invoiced paid warranty purchase order need…" at bounding box center [341, 103] width 96 height 7
click at [284, 146] on input "text" at bounding box center [237, 149] width 96 height 7
type input "906800"
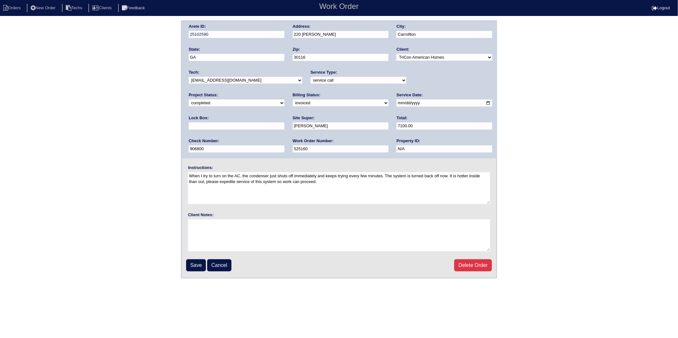
type input "9310"
click at [196, 262] on input "Save" at bounding box center [196, 266] width 20 height 12
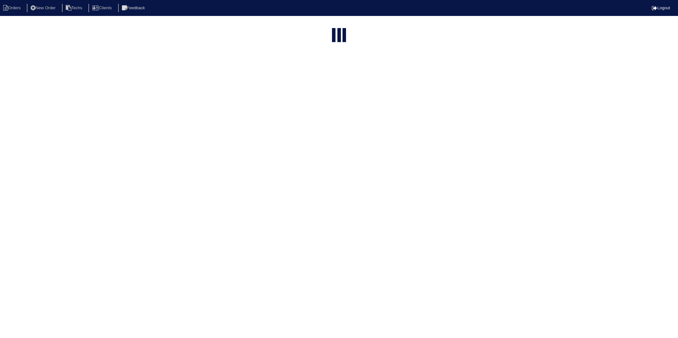
select select "15"
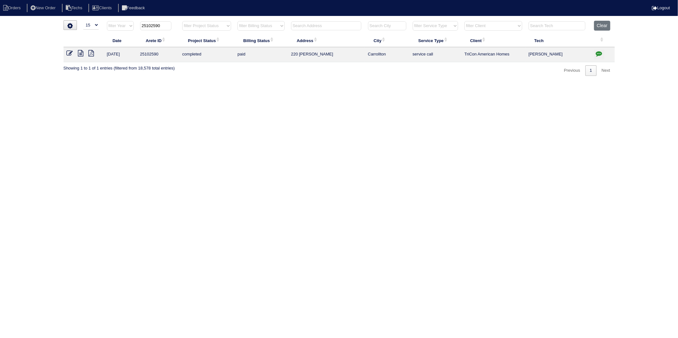
drag, startPoint x: 151, startPoint y: 26, endPoint x: 177, endPoint y: 22, distance: 25.5
click at [177, 22] on th "25102590" at bounding box center [158, 27] width 42 height 13
type input "25102781"
click at [70, 56] on icon at bounding box center [70, 53] width 6 height 6
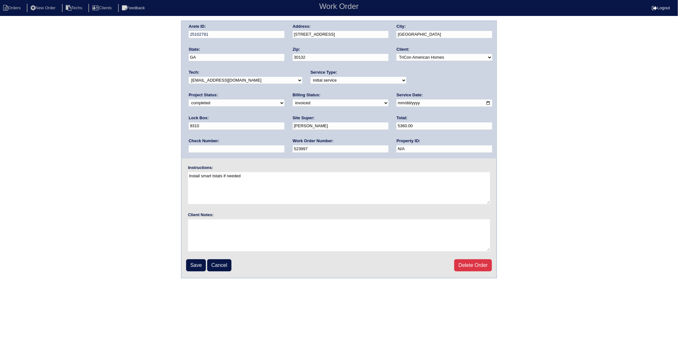
drag, startPoint x: 211, startPoint y: 102, endPoint x: 210, endPoint y: 107, distance: 5.2
click at [293, 102] on select "need to quote quoted need to invoice invoiced paid warranty purchase order need…" at bounding box center [341, 103] width 96 height 7
select select "paid"
click at [293, 100] on select "need to quote quoted need to invoice invoiced paid warranty purchase order need…" at bounding box center [341, 103] width 96 height 7
drag, startPoint x: 404, startPoint y: 128, endPoint x: 407, endPoint y: 131, distance: 3.6
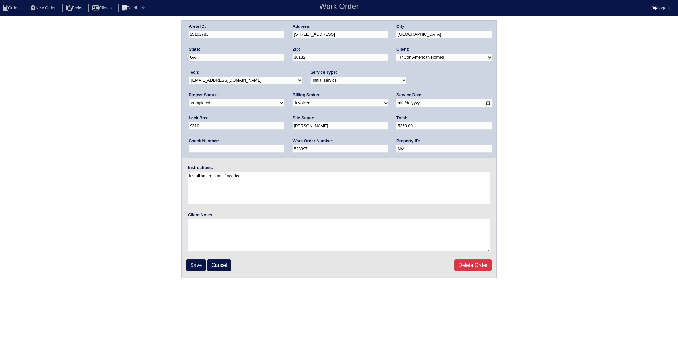
click at [284, 146] on input "text" at bounding box center [237, 149] width 96 height 7
type input "906800"
click at [200, 262] on input "Save" at bounding box center [196, 266] width 20 height 12
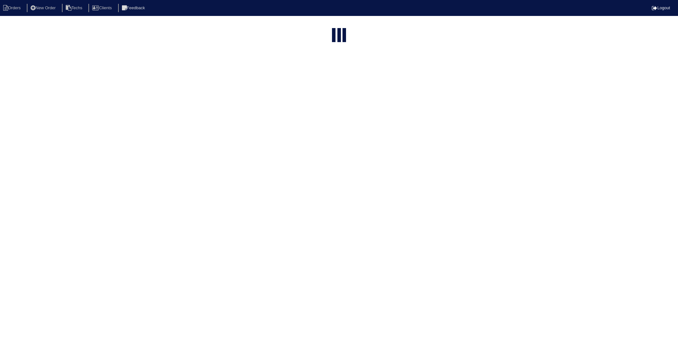
select select "15"
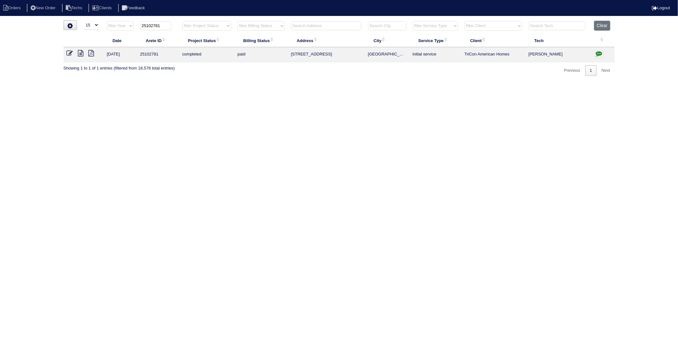
drag, startPoint x: 151, startPoint y: 26, endPoint x: 174, endPoint y: 24, distance: 23.5
click at [174, 24] on th "25102781" at bounding box center [158, 27] width 42 height 13
type input "25102932"
click at [69, 53] on icon at bounding box center [70, 53] width 6 height 6
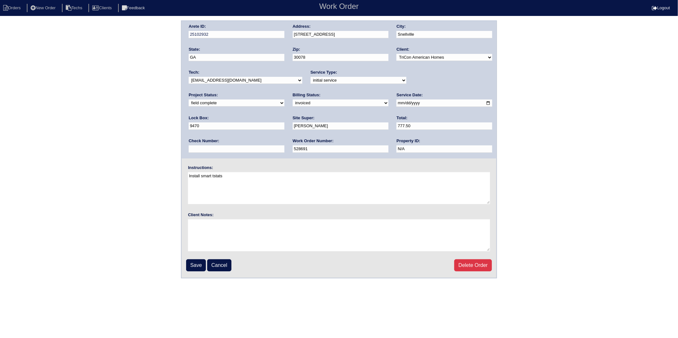
click at [293, 100] on select "need to quote quoted need to invoice invoiced paid warranty purchase order need…" at bounding box center [341, 103] width 96 height 7
select select "paid"
click at [293, 100] on select "need to quote quoted need to invoice invoiced paid warranty purchase order need…" at bounding box center [341, 103] width 96 height 7
click at [284, 146] on input "text" at bounding box center [237, 149] width 96 height 7
type input "906800"
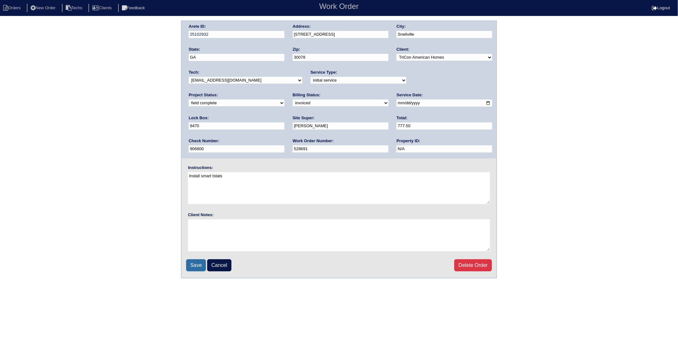
click at [190, 264] on input "Save" at bounding box center [196, 266] width 20 height 12
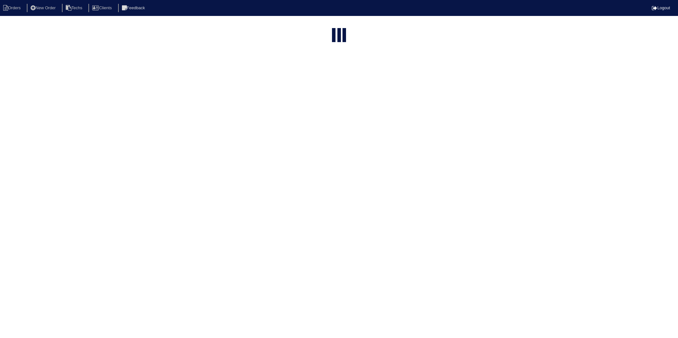
select select "15"
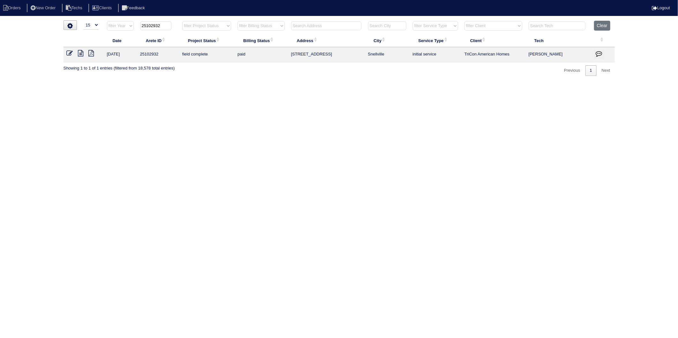
drag, startPoint x: 152, startPoint y: 26, endPoint x: 180, endPoint y: 25, distance: 28.1
click at [180, 25] on tr "filter Year -- Any Year -- 2025 2024 2023 2022 2021 2020 2019 25102932 filter P…" at bounding box center [339, 27] width 551 height 13
type input "25101944"
click at [73, 53] on link at bounding box center [72, 54] width 11 height 5
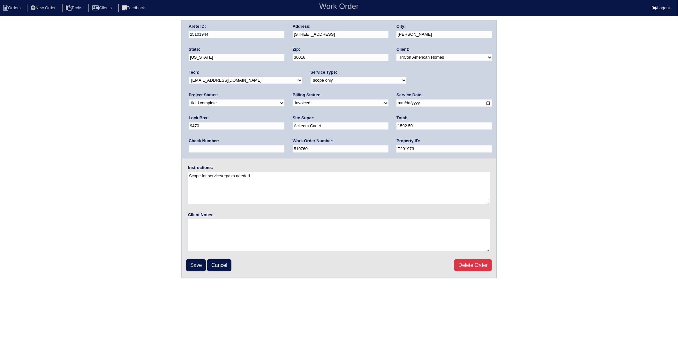
drag, startPoint x: 229, startPoint y: 102, endPoint x: 229, endPoint y: 107, distance: 5.1
click at [293, 102] on select "need to quote quoted need to invoice invoiced paid warranty purchase order need…" at bounding box center [341, 103] width 96 height 7
select select "paid"
click at [293, 100] on select "need to quote quoted need to invoice invoiced paid warranty purchase order need…" at bounding box center [341, 103] width 96 height 7
drag, startPoint x: 406, startPoint y: 127, endPoint x: 410, endPoint y: 134, distance: 8.0
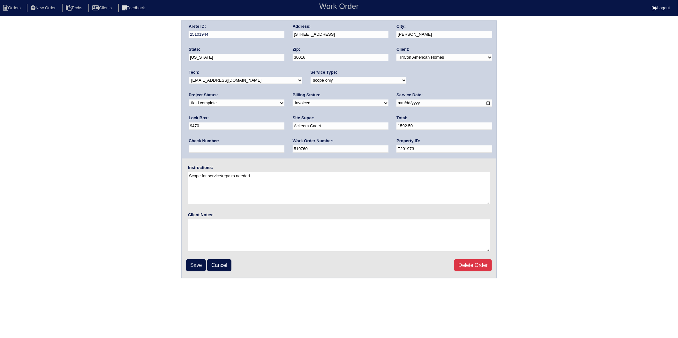
click at [284, 146] on input "text" at bounding box center [237, 149] width 96 height 7
type input "906800"
click at [193, 262] on input "Save" at bounding box center [196, 266] width 20 height 12
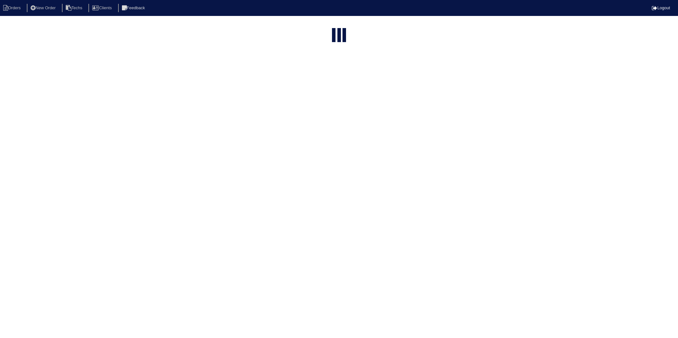
select select "15"
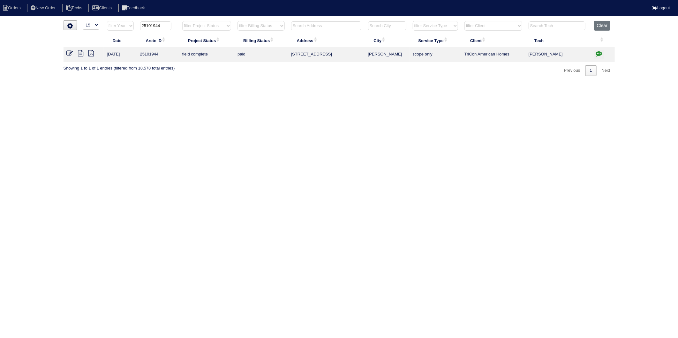
drag, startPoint x: 152, startPoint y: 26, endPoint x: 190, endPoint y: 20, distance: 38.1
click at [190, 21] on tr "filter Year -- Any Year -- 2025 2024 2023 2022 2021 2020 2019 25101944 filter P…" at bounding box center [339, 27] width 551 height 13
type input "25102830"
click at [69, 53] on icon at bounding box center [70, 53] width 6 height 6
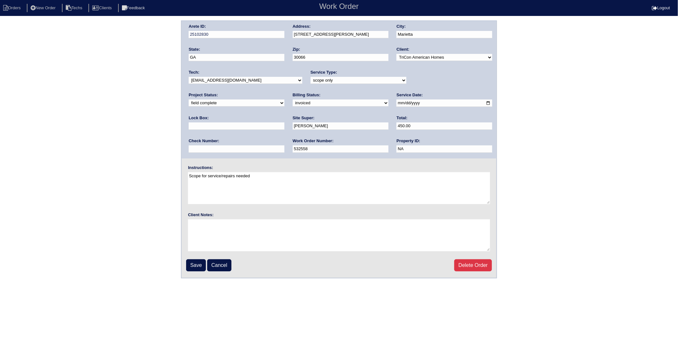
click at [293, 102] on select "need to quote quoted need to invoice invoiced paid warranty purchase order need…" at bounding box center [341, 103] width 96 height 7
select select "paid"
click at [293, 100] on select "need to quote quoted need to invoice invoiced paid warranty purchase order need…" at bounding box center [341, 103] width 96 height 7
click at [284, 146] on input "text" at bounding box center [237, 149] width 96 height 7
type input "906800"
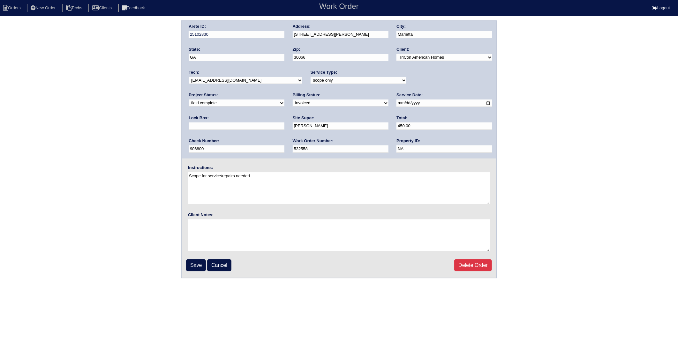
type input "9470"
click at [196, 261] on input "Save" at bounding box center [196, 266] width 20 height 12
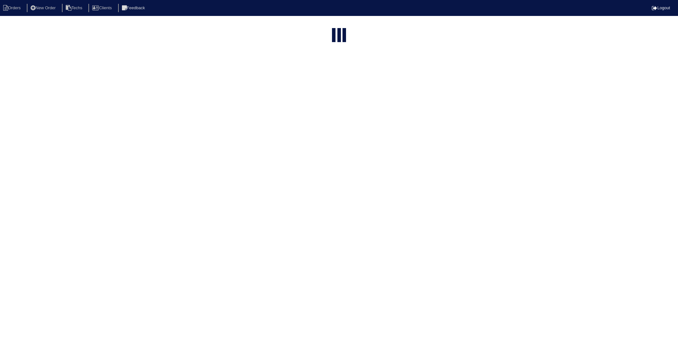
select select "15"
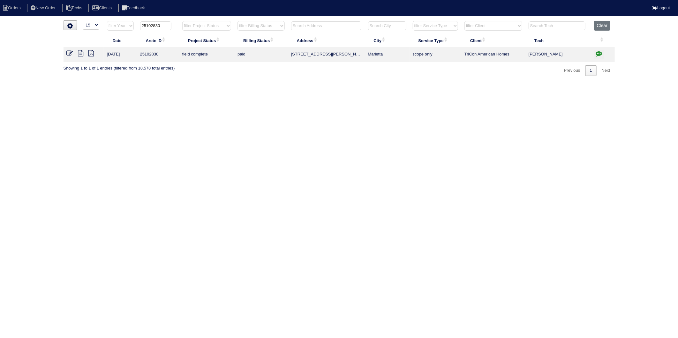
drag, startPoint x: 152, startPoint y: 27, endPoint x: 182, endPoint y: 23, distance: 29.9
click at [182, 23] on tr "filter Year -- Any Year -- 2025 2024 2023 2022 2021 2020 2019 25102830 filter P…" at bounding box center [339, 27] width 551 height 13
type input "25102871"
click at [71, 51] on icon at bounding box center [70, 53] width 6 height 6
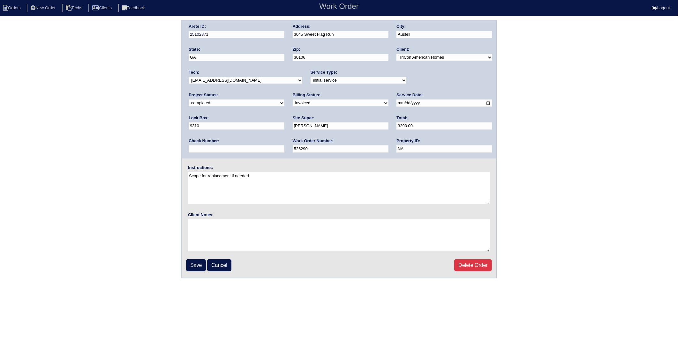
drag, startPoint x: 193, startPoint y: 103, endPoint x: 194, endPoint y: 107, distance: 3.7
click at [293, 103] on select "need to quote quoted need to invoice invoiced paid warranty purchase order need…" at bounding box center [341, 103] width 96 height 7
select select "paid"
click at [293, 100] on select "need to quote quoted need to invoice invoiced paid warranty purchase order need…" at bounding box center [341, 103] width 96 height 7
click at [284, 146] on input "text" at bounding box center [237, 149] width 96 height 7
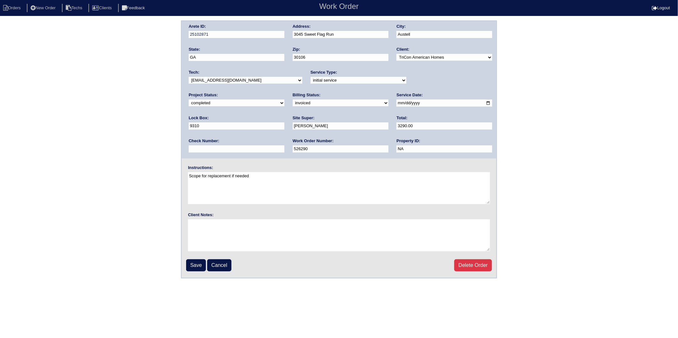
type input "906800"
click at [200, 263] on input "Save" at bounding box center [196, 266] width 20 height 12
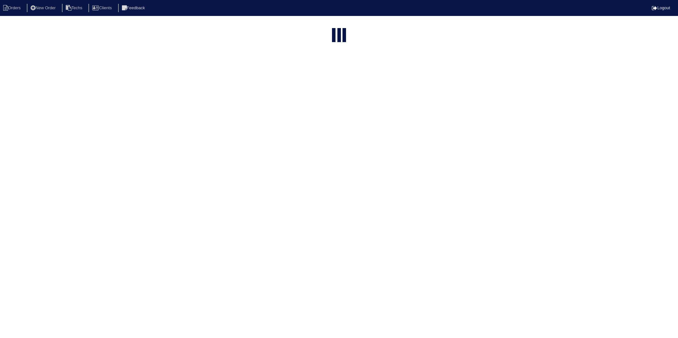
select select "15"
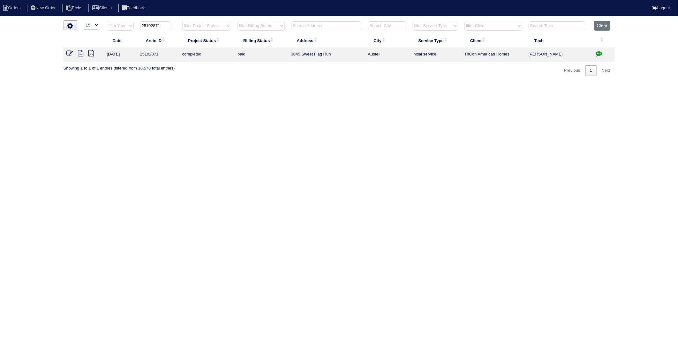
drag, startPoint x: 159, startPoint y: 26, endPoint x: 167, endPoint y: 24, distance: 8.1
click at [167, 24] on input "25102871" at bounding box center [155, 25] width 31 height 9
type input "25102742"
click at [72, 52] on icon at bounding box center [70, 53] width 6 height 6
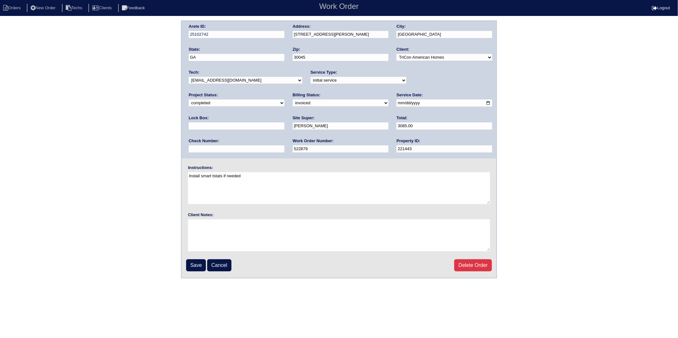
click at [293, 103] on select "need to quote quoted need to invoice invoiced paid warranty purchase order need…" at bounding box center [341, 103] width 96 height 7
select select "paid"
click at [293, 100] on select "need to quote quoted need to invoice invoiced paid warranty purchase order need…" at bounding box center [341, 103] width 96 height 7
click at [284, 146] on input "text" at bounding box center [237, 149] width 96 height 7
type input "906800"
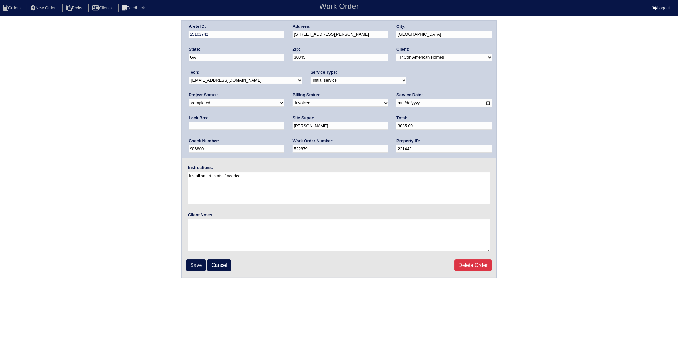
type input "9310"
click at [317, 214] on div "Client Notes:" at bounding box center [339, 232] width 315 height 41
click at [203, 262] on input "Save" at bounding box center [196, 266] width 20 height 12
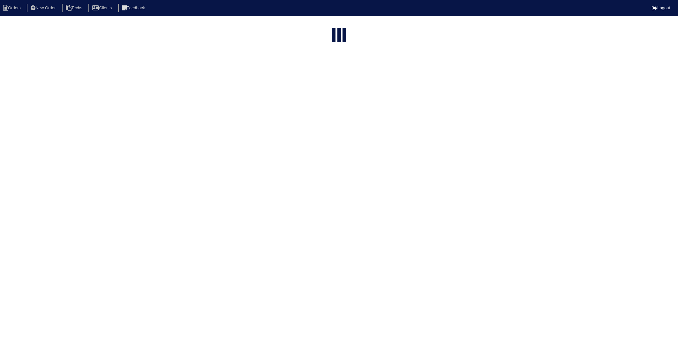
select select "15"
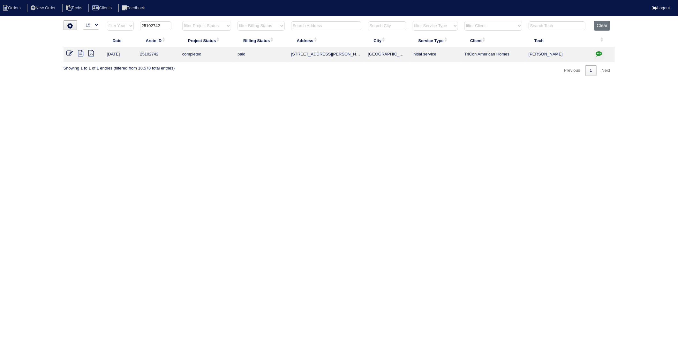
drag, startPoint x: 153, startPoint y: 24, endPoint x: 168, endPoint y: 23, distance: 15.0
click at [168, 23] on input "25102742" at bounding box center [155, 25] width 31 height 9
type input "25102883"
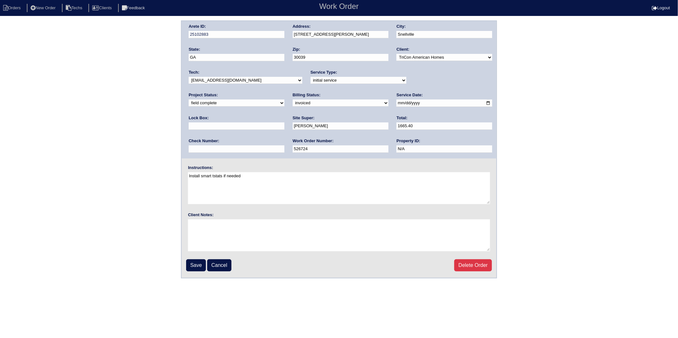
click at [293, 101] on select "need to quote quoted need to invoice invoiced paid warranty purchase order need…" at bounding box center [341, 103] width 96 height 7
select select "paid"
click at [293, 100] on select "need to quote quoted need to invoice invoiced paid warranty purchase order need…" at bounding box center [341, 103] width 96 height 7
click at [284, 146] on input "text" at bounding box center [237, 149] width 96 height 7
type input "906800"
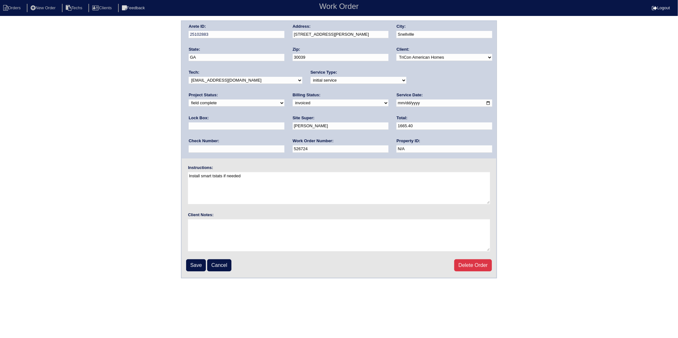
type input "9310"
drag, startPoint x: 194, startPoint y: 263, endPoint x: 194, endPoint y: 259, distance: 4.5
click at [194, 263] on input "Save" at bounding box center [196, 266] width 20 height 12
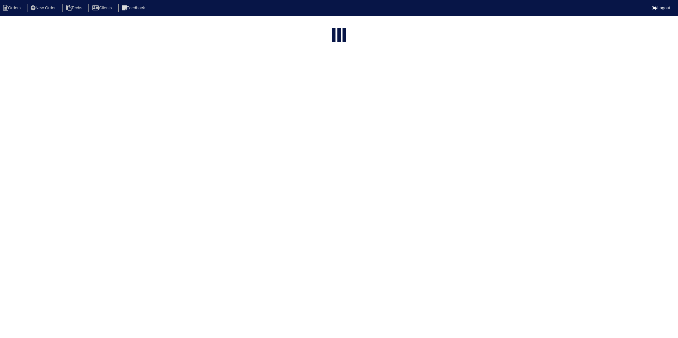
select select "15"
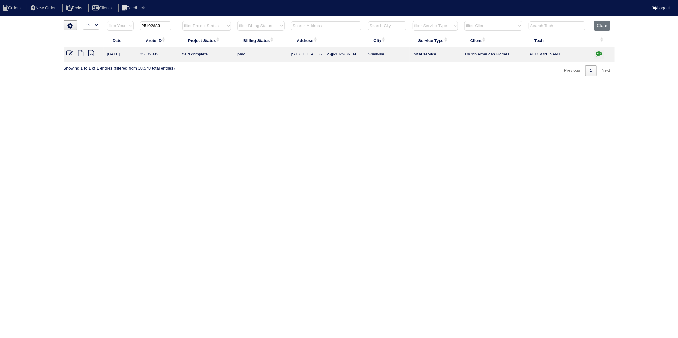
drag, startPoint x: 152, startPoint y: 25, endPoint x: 173, endPoint y: 23, distance: 21.4
click at [173, 23] on th "25102883" at bounding box center [158, 27] width 42 height 13
type input "25102948"
click at [71, 52] on icon at bounding box center [70, 53] width 6 height 6
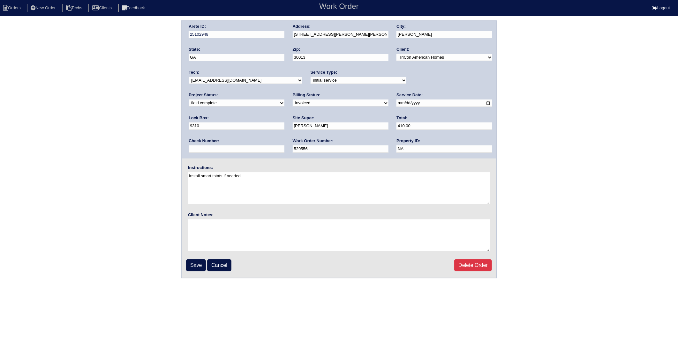
drag, startPoint x: 200, startPoint y: 100, endPoint x: 201, endPoint y: 106, distance: 6.1
click at [293, 100] on select "need to quote quoted need to invoice invoiced paid warranty purchase order need…" at bounding box center [341, 103] width 96 height 7
select select "paid"
click at [293, 100] on select "need to quote quoted need to invoice invoiced paid warranty purchase order need…" at bounding box center [341, 103] width 96 height 7
click at [284, 146] on input "text" at bounding box center [237, 149] width 96 height 7
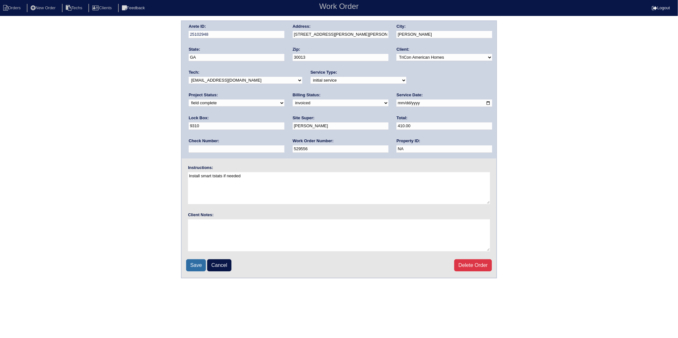
click at [197, 263] on input "Save" at bounding box center [196, 266] width 20 height 12
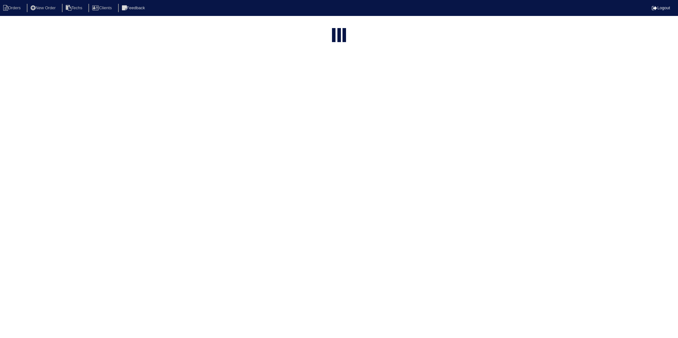
select select "15"
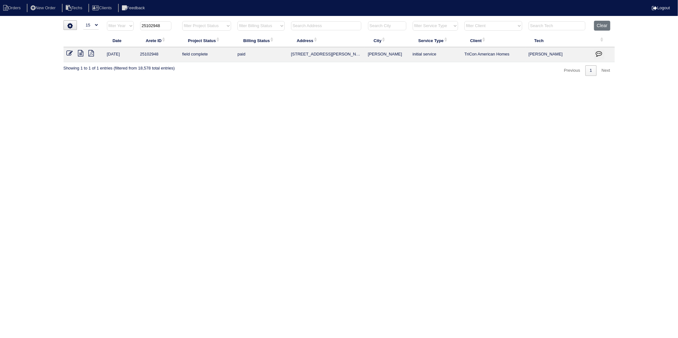
drag, startPoint x: 153, startPoint y: 26, endPoint x: 170, endPoint y: 25, distance: 17.3
click at [170, 25] on input "25102948" at bounding box center [155, 25] width 31 height 9
type input "25102594"
click at [68, 54] on icon at bounding box center [70, 53] width 6 height 6
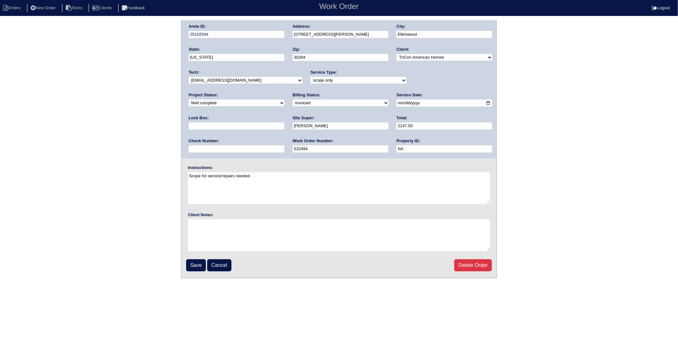
click at [293, 103] on select "need to quote quoted need to invoice invoiced paid warranty purchase order need…" at bounding box center [341, 103] width 96 height 7
select select "paid"
click at [293, 100] on select "need to quote quoted need to invoice invoiced paid warranty purchase order need…" at bounding box center [341, 103] width 96 height 7
click at [284, 146] on input "text" at bounding box center [237, 149] width 96 height 7
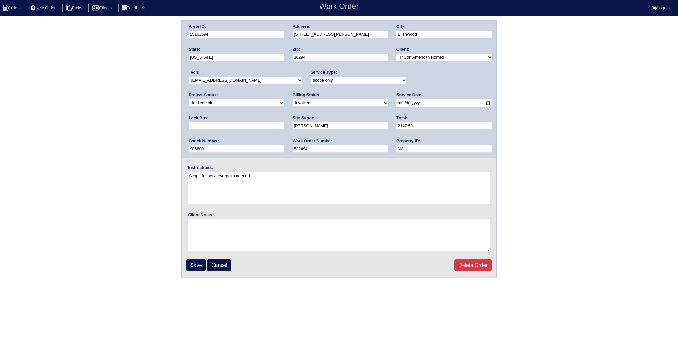
type input "906800"
click at [406, 142] on div "Arete ID: 25102594 Address: 3983 Cameron Close City: Ellenwood State: Georgia Z…" at bounding box center [339, 90] width 315 height 138
click at [199, 264] on input "Save" at bounding box center [196, 266] width 20 height 12
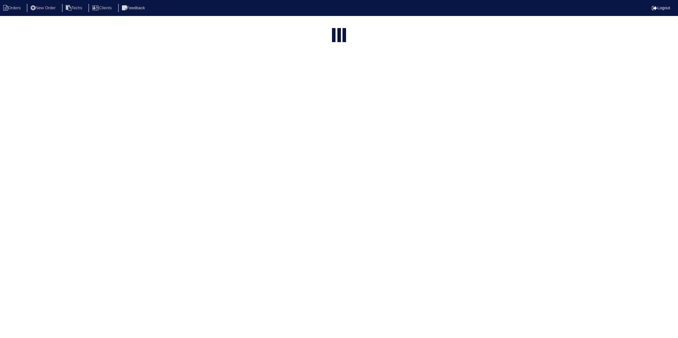
select select "15"
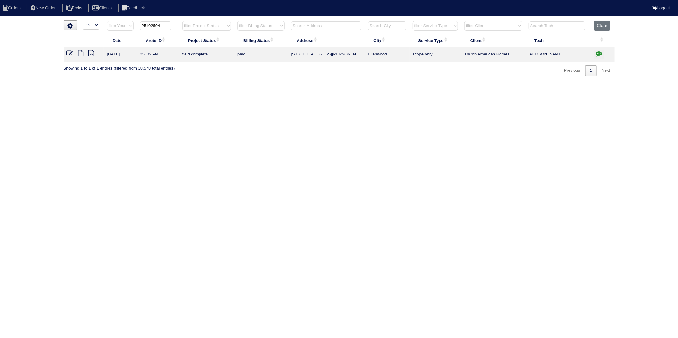
drag, startPoint x: 152, startPoint y: 25, endPoint x: 168, endPoint y: 25, distance: 16.3
click at [168, 25] on input "25102594" at bounding box center [155, 25] width 31 height 9
type input "25102937"
drag, startPoint x: 72, startPoint y: 52, endPoint x: 92, endPoint y: 62, distance: 22.7
click at [72, 52] on icon at bounding box center [70, 53] width 6 height 6
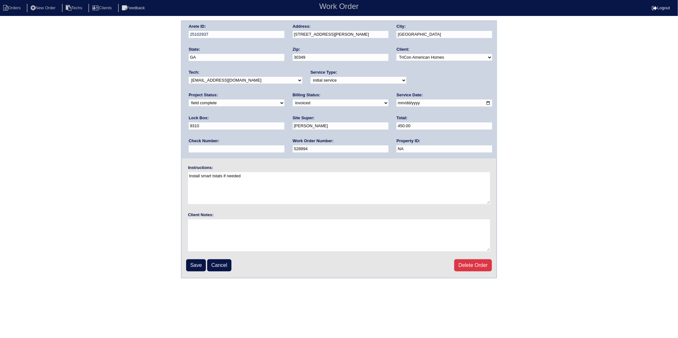
click at [293, 105] on select "need to quote quoted need to invoice invoiced paid warranty purchase order need…" at bounding box center [341, 103] width 96 height 7
select select "paid"
click at [293, 100] on select "need to quote quoted need to invoice invoiced paid warranty purchase order need…" at bounding box center [341, 103] width 96 height 7
click at [284, 138] on div "Check Number:" at bounding box center [237, 147] width 96 height 18
drag, startPoint x: 406, startPoint y: 128, endPoint x: 407, endPoint y: 136, distance: 8.8
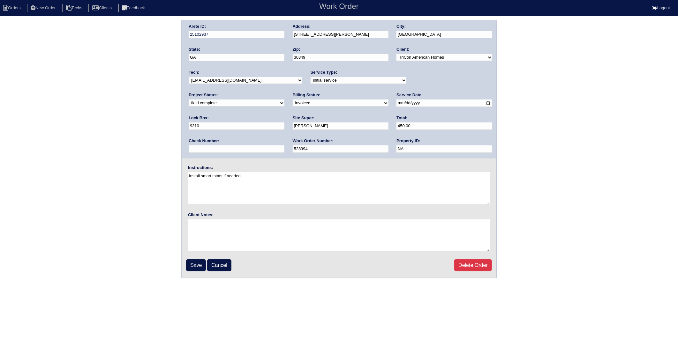
click at [284, 146] on input "text" at bounding box center [237, 149] width 96 height 7
type input "906800"
click at [197, 266] on input "Save" at bounding box center [196, 266] width 20 height 12
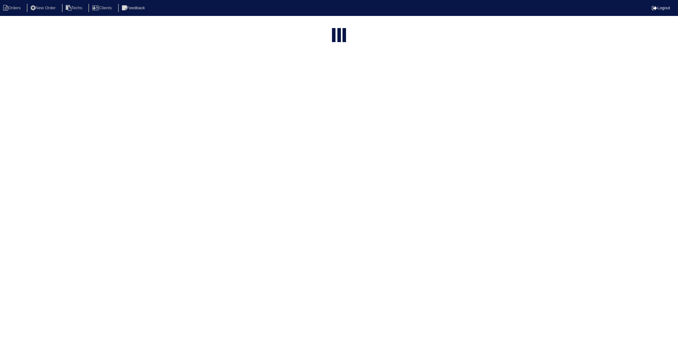
select select "15"
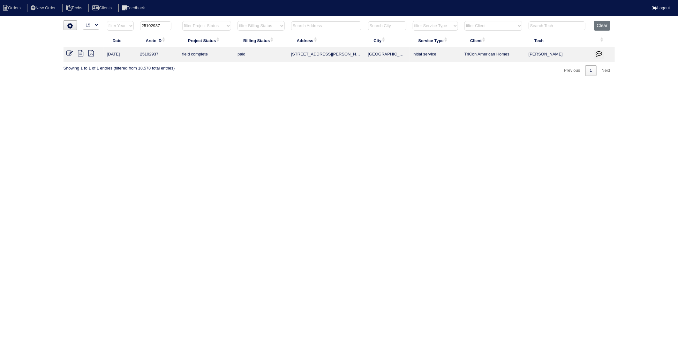
drag, startPoint x: 152, startPoint y: 26, endPoint x: 173, endPoint y: 25, distance: 21.1
click at [173, 25] on th "25102937" at bounding box center [158, 27] width 42 height 13
type input "25102889"
click at [71, 54] on icon at bounding box center [70, 53] width 6 height 6
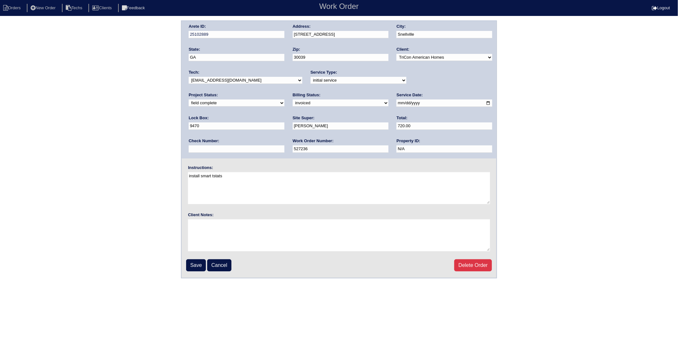
click at [293, 103] on select "need to quote quoted need to invoice invoiced paid warranty purchase order need…" at bounding box center [341, 103] width 96 height 7
select select "paid"
click at [293, 100] on select "need to quote quoted need to invoice invoiced paid warranty purchase order need…" at bounding box center [341, 103] width 96 height 7
click at [284, 146] on input "text" at bounding box center [237, 149] width 96 height 7
type input "906800"
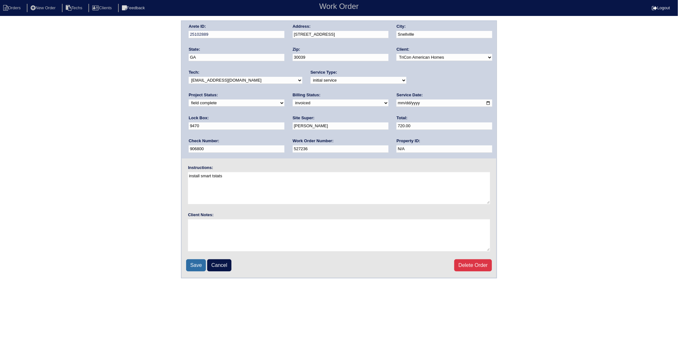
drag, startPoint x: 193, startPoint y: 264, endPoint x: 197, endPoint y: 258, distance: 7.8
click at [192, 264] on input "Save" at bounding box center [196, 266] width 20 height 12
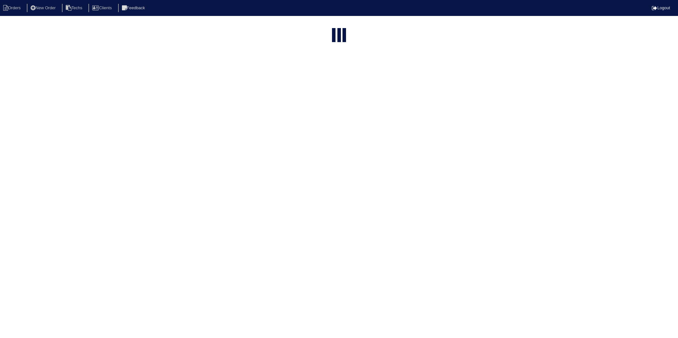
select select "15"
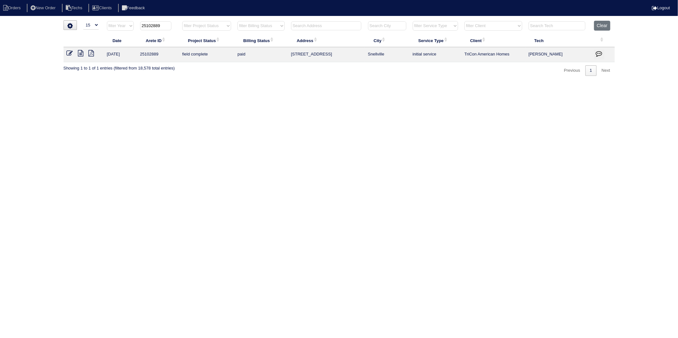
drag, startPoint x: 151, startPoint y: 26, endPoint x: 167, endPoint y: 24, distance: 15.7
click at [167, 24] on input "25102889" at bounding box center [155, 25] width 31 height 9
type input "25102409"
click at [69, 55] on icon at bounding box center [70, 53] width 6 height 6
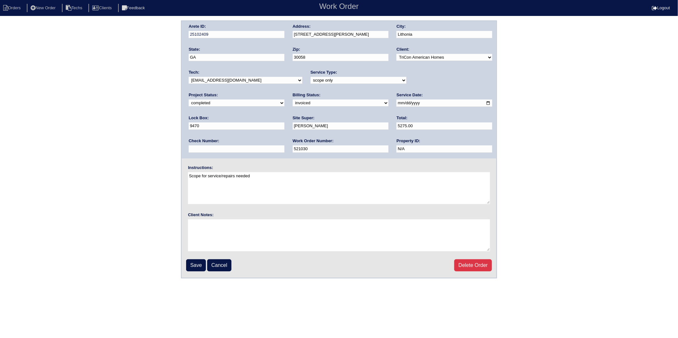
click at [293, 102] on select "need to quote quoted need to invoice invoiced paid warranty purchase order need…" at bounding box center [341, 103] width 96 height 7
select select "paid"
click at [293, 100] on select "need to quote quoted need to invoice invoiced paid warranty purchase order need…" at bounding box center [341, 103] width 96 height 7
drag, startPoint x: 404, startPoint y: 127, endPoint x: 408, endPoint y: 133, distance: 6.9
click at [284, 146] on input "text" at bounding box center [237, 149] width 96 height 7
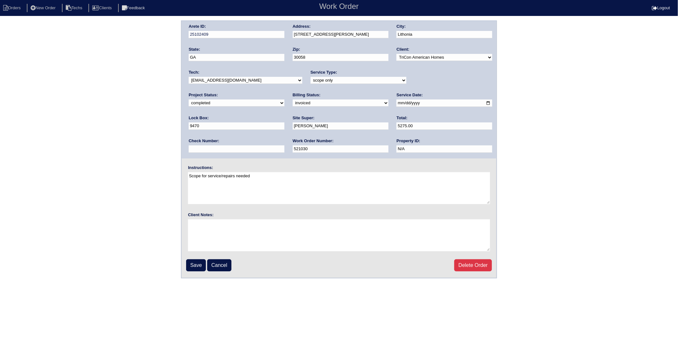
type input "906800"
click at [201, 262] on input "Save" at bounding box center [196, 266] width 20 height 12
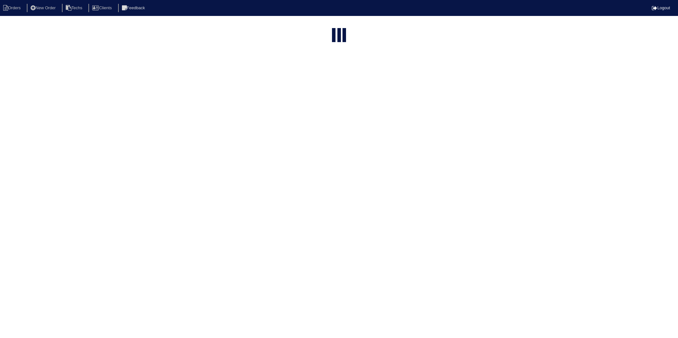
select select "15"
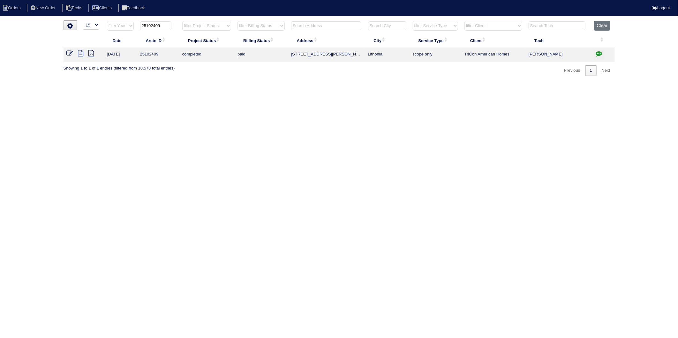
drag, startPoint x: 151, startPoint y: 26, endPoint x: 178, endPoint y: 24, distance: 26.2
click at [178, 24] on th "25102409" at bounding box center [158, 27] width 42 height 13
type input "25102588"
click at [70, 54] on icon at bounding box center [70, 53] width 6 height 6
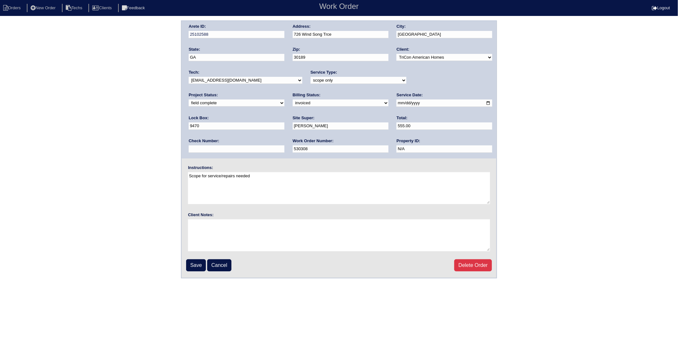
drag, startPoint x: 165, startPoint y: 80, endPoint x: 176, endPoint y: 84, distance: 11.2
click at [167, 81] on div "Arete ID: 25102588 Address: 726 Wind Song Trce City: Woodstock State: GA Zip: 3…" at bounding box center [339, 149] width 678 height 258
click at [293, 105] on select "need to quote quoted need to invoice invoiced paid warranty purchase order need…" at bounding box center [341, 103] width 96 height 7
select select "paid"
click at [293, 100] on select "need to quote quoted need to invoice invoiced paid warranty purchase order need…" at bounding box center [341, 103] width 96 height 7
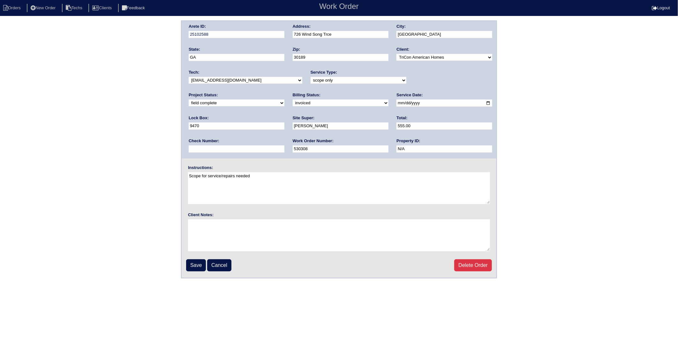
click at [284, 146] on input "text" at bounding box center [237, 149] width 96 height 7
type input "906800"
click at [193, 260] on input "Save" at bounding box center [196, 266] width 20 height 12
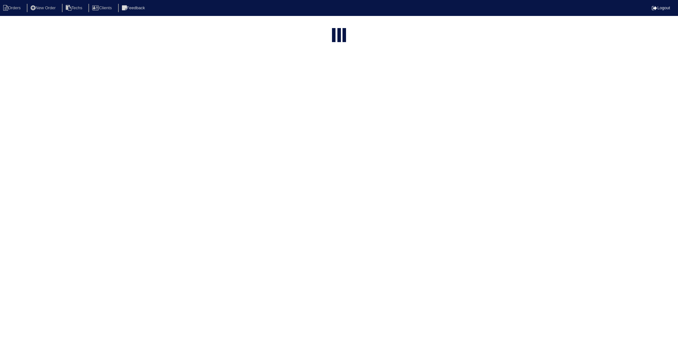
select select "15"
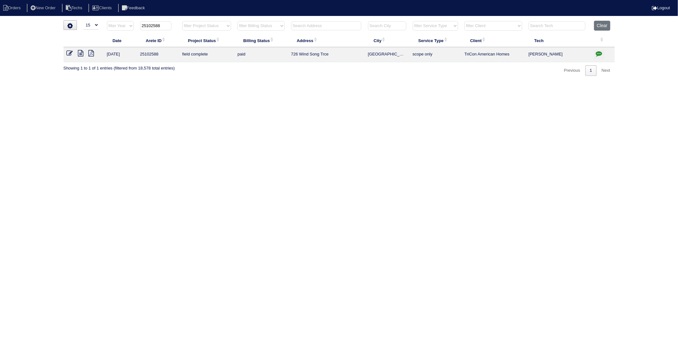
drag, startPoint x: 152, startPoint y: 26, endPoint x: 174, endPoint y: 26, distance: 22.0
click at [174, 26] on th "25102588" at bounding box center [158, 27] width 42 height 13
type input "25102837"
click at [70, 53] on icon at bounding box center [70, 53] width 6 height 6
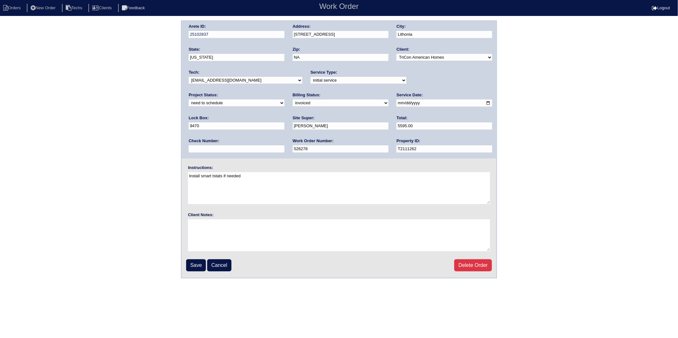
click at [293, 100] on select "need to quote quoted need to invoice invoiced paid warranty purchase order need…" at bounding box center [341, 103] width 96 height 7
select select "paid"
click at [293, 100] on select "need to quote quoted need to invoice invoiced paid warranty purchase order need…" at bounding box center [341, 103] width 96 height 7
click at [284, 146] on input "text" at bounding box center [237, 149] width 96 height 7
type input "906800"
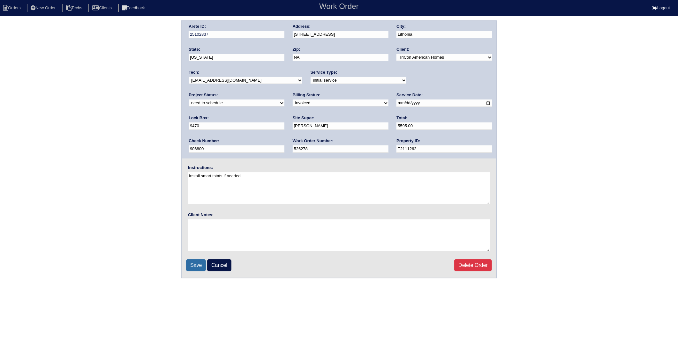
click at [196, 261] on input "Save" at bounding box center [196, 266] width 20 height 12
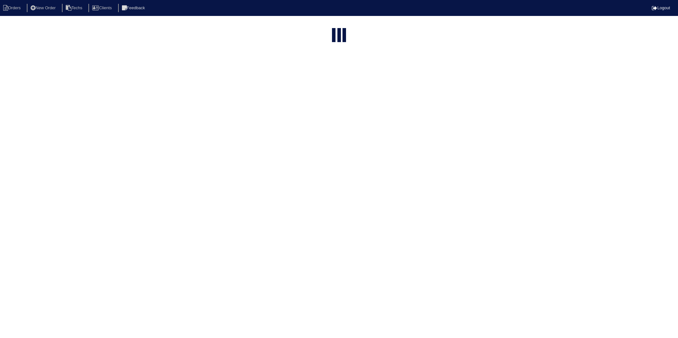
select select "15"
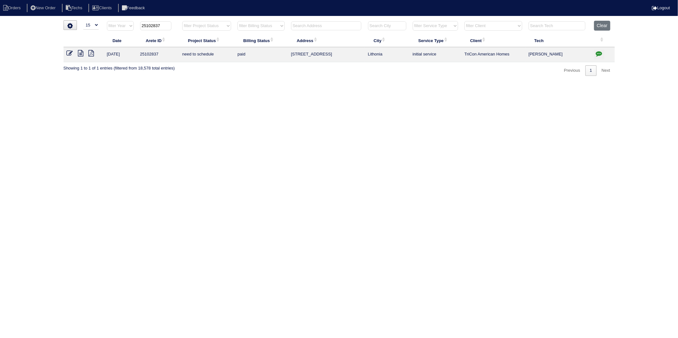
drag, startPoint x: 151, startPoint y: 26, endPoint x: 179, endPoint y: 23, distance: 28.0
click at [179, 23] on tr "filter Year -- Any Year -- 2025 2024 2023 2022 2021 2020 2019 25102837 filter P…" at bounding box center [339, 27] width 551 height 13
type input "25102981"
click at [69, 53] on icon at bounding box center [70, 53] width 6 height 6
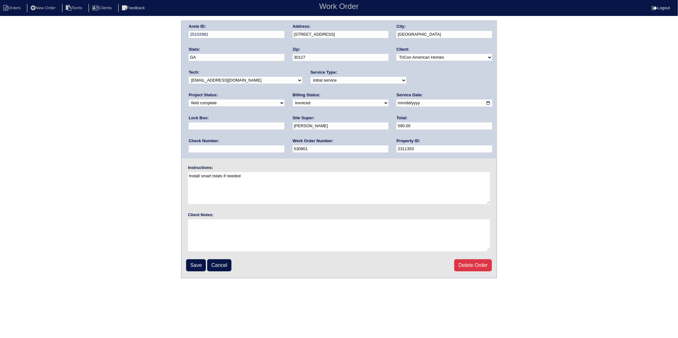
click at [293, 102] on select "need to quote quoted need to invoice invoiced paid warranty purchase order need…" at bounding box center [341, 103] width 96 height 7
select select "paid"
click at [293, 100] on select "need to quote quoted need to invoice invoiced paid warranty purchase order need…" at bounding box center [341, 103] width 96 height 7
click at [284, 146] on input "text" at bounding box center [237, 149] width 96 height 7
type input "906800"
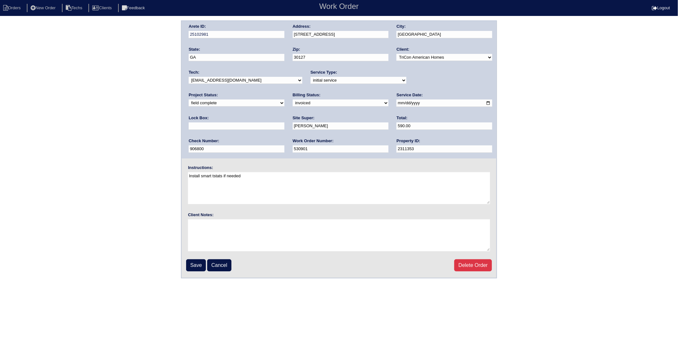
type input "9470"
click at [197, 264] on input "Save" at bounding box center [196, 266] width 20 height 12
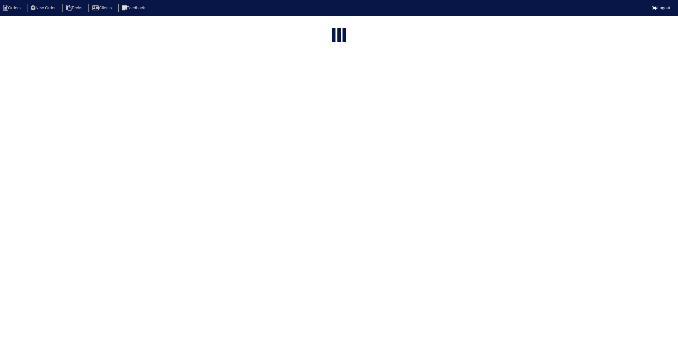
select select "15"
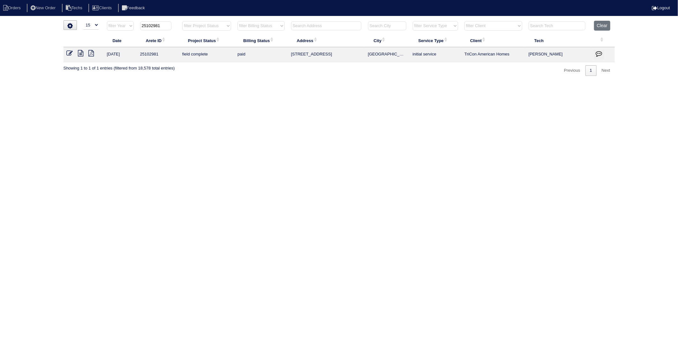
drag, startPoint x: 152, startPoint y: 26, endPoint x: 179, endPoint y: 22, distance: 27.2
click at [179, 22] on tr "filter Year -- Any Year -- 2025 2024 2023 2022 2021 2020 2019 25102981 filter P…" at bounding box center [339, 27] width 551 height 13
type input "25102959"
click at [68, 52] on icon at bounding box center [70, 53] width 6 height 6
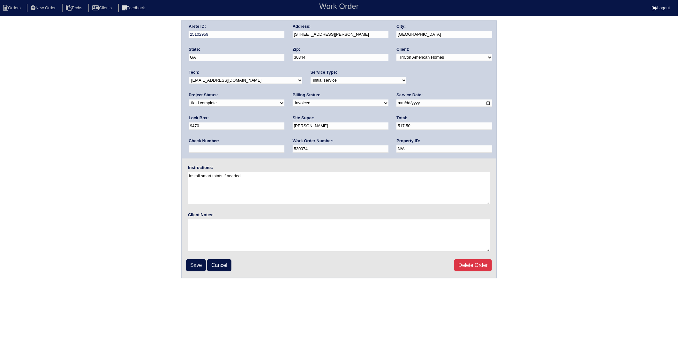
click at [293, 102] on select "need to quote quoted need to invoice invoiced paid warranty purchase order need…" at bounding box center [341, 103] width 96 height 7
select select "paid"
click at [293, 100] on select "need to quote quoted need to invoice invoiced paid warranty purchase order need…" at bounding box center [341, 103] width 96 height 7
click at [284, 146] on input "text" at bounding box center [237, 149] width 96 height 7
type input "975707"
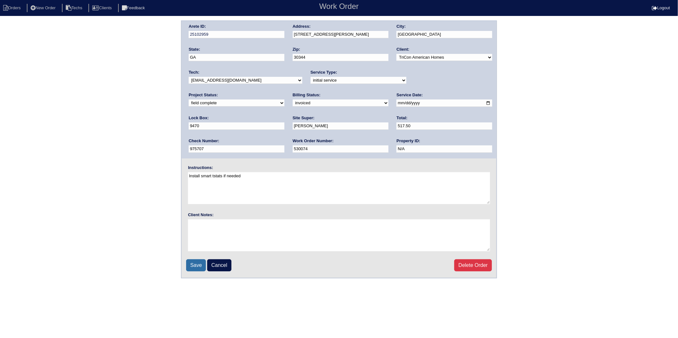
click at [197, 263] on input "Save" at bounding box center [196, 266] width 20 height 12
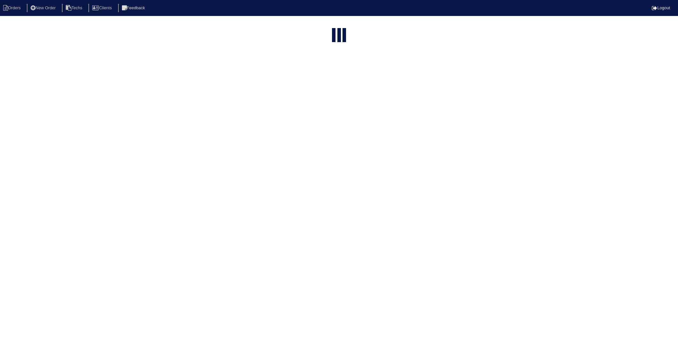
select select "15"
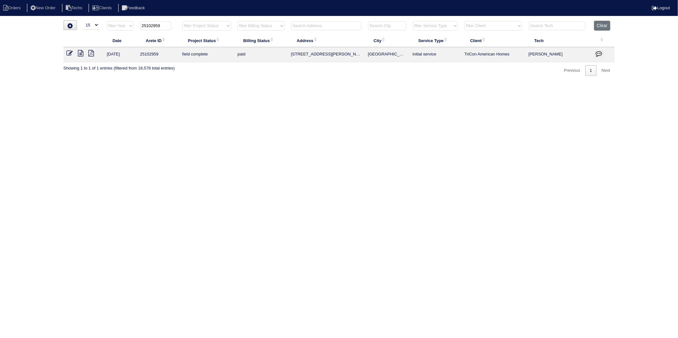
drag, startPoint x: 151, startPoint y: 26, endPoint x: 180, endPoint y: 22, distance: 28.7
click at [180, 22] on tr "filter Year -- Any Year -- 2025 2024 2023 2022 2021 2020 2019 25102959 filter P…" at bounding box center [339, 27] width 551 height 13
type input "25103011"
click at [68, 53] on icon at bounding box center [70, 53] width 6 height 6
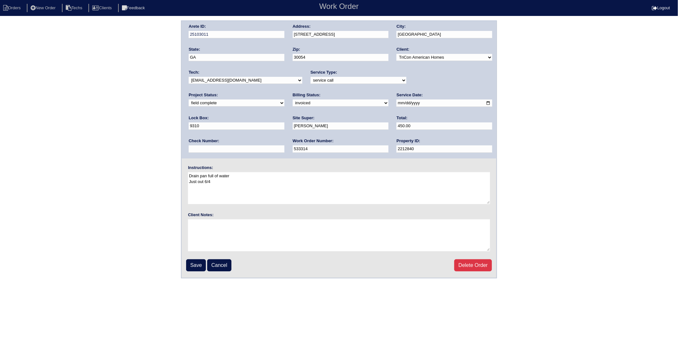
click at [293, 102] on select "need to quote quoted need to invoice invoiced paid warranty purchase order need…" at bounding box center [341, 103] width 96 height 7
select select "paid"
click at [293, 100] on select "need to quote quoted need to invoice invoiced paid warranty purchase order need…" at bounding box center [341, 103] width 96 height 7
click at [284, 138] on div "Check Number:" at bounding box center [237, 147] width 96 height 18
click at [284, 146] on input "text" at bounding box center [237, 149] width 96 height 7
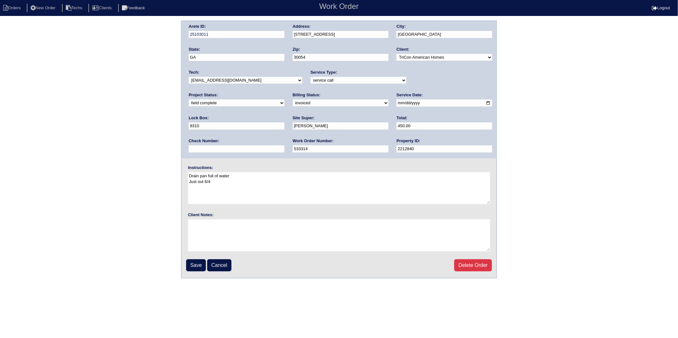
type input "975707"
click at [203, 264] on input "Save" at bounding box center [196, 266] width 20 height 12
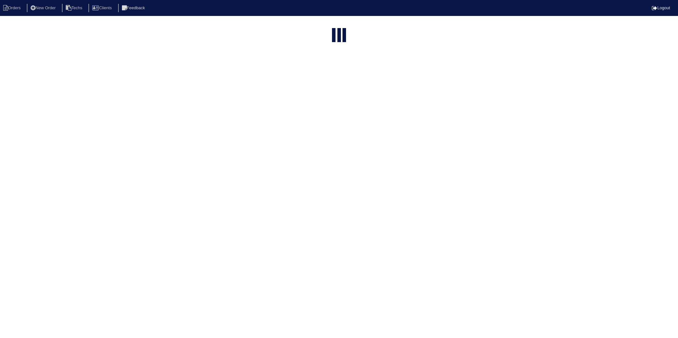
select select "15"
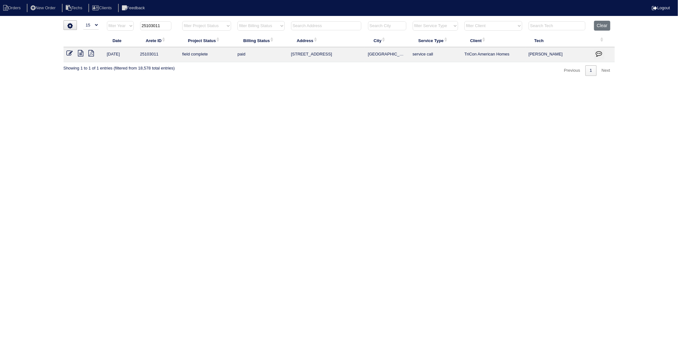
drag, startPoint x: 153, startPoint y: 26, endPoint x: 175, endPoint y: 25, distance: 21.4
click at [175, 25] on th "25103011" at bounding box center [158, 27] width 42 height 13
type input "25102975"
click at [69, 54] on icon at bounding box center [70, 53] width 6 height 6
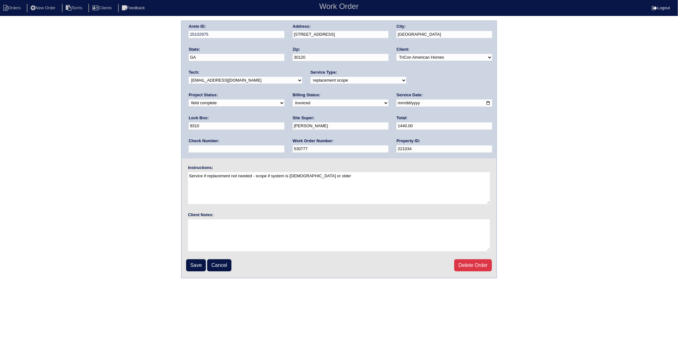
click at [293, 104] on select "need to quote quoted need to invoice invoiced paid warranty purchase order need…" at bounding box center [341, 103] width 96 height 7
select select "paid"
click at [293, 100] on select "need to quote quoted need to invoice invoiced paid warranty purchase order need…" at bounding box center [341, 103] width 96 height 7
click at [284, 146] on input "text" at bounding box center [237, 149] width 96 height 7
type input "975707"
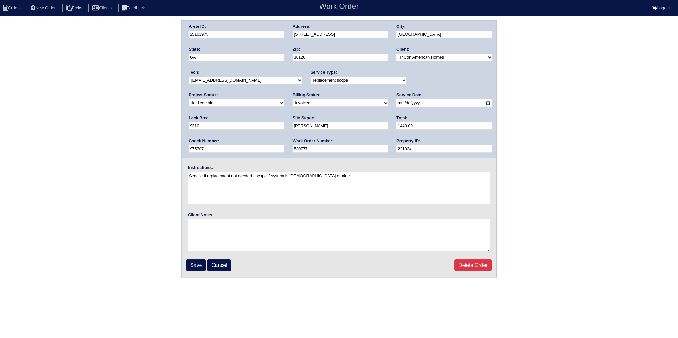
click at [197, 262] on input "Save" at bounding box center [196, 266] width 20 height 12
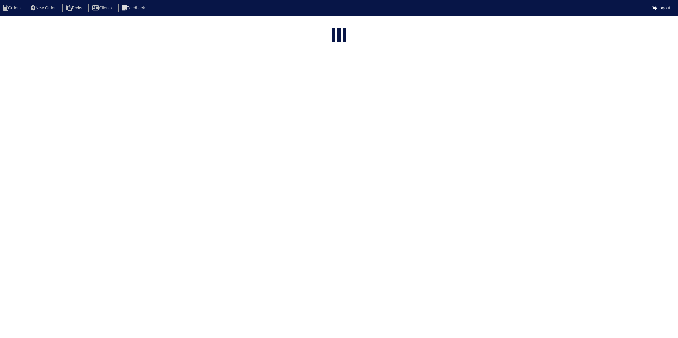
select select "15"
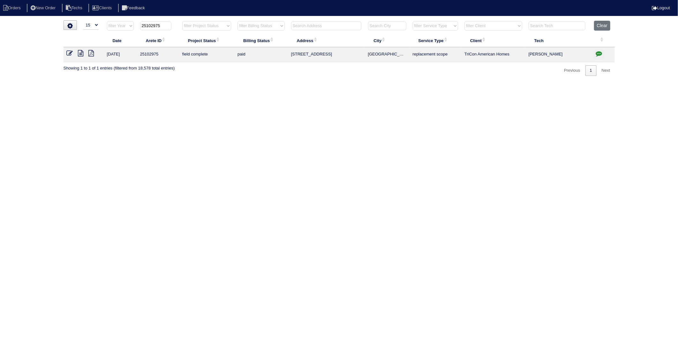
drag, startPoint x: 151, startPoint y: 26, endPoint x: 179, endPoint y: 23, distance: 27.6
click at [179, 23] on th "25102975" at bounding box center [158, 27] width 42 height 13
type input "25102886"
click at [69, 54] on icon at bounding box center [70, 53] width 6 height 6
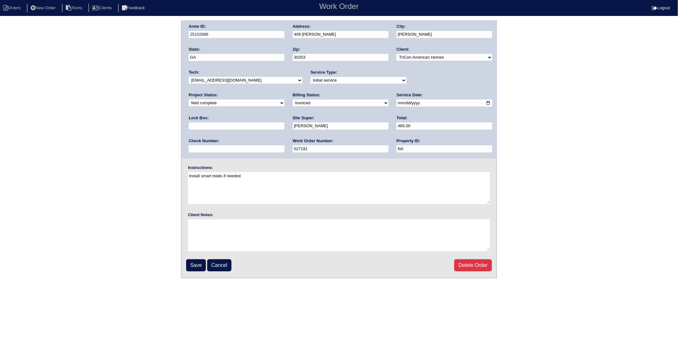
click at [293, 101] on select "need to quote quoted need to invoice invoiced paid warranty purchase order need…" at bounding box center [341, 103] width 96 height 7
select select "paid"
click at [293, 100] on select "need to quote quoted need to invoice invoiced paid warranty purchase order need…" at bounding box center [341, 103] width 96 height 7
click at [284, 146] on input "text" at bounding box center [237, 149] width 96 height 7
type input "975707"
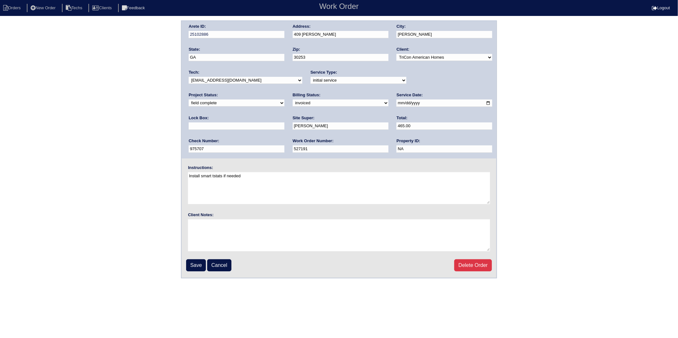
type input "9310"
click at [200, 263] on input "Save" at bounding box center [196, 266] width 20 height 12
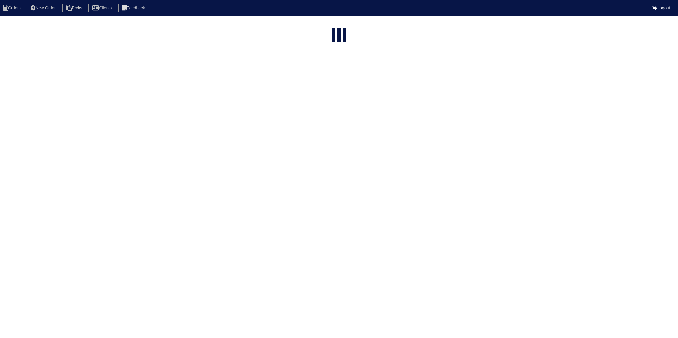
select select "15"
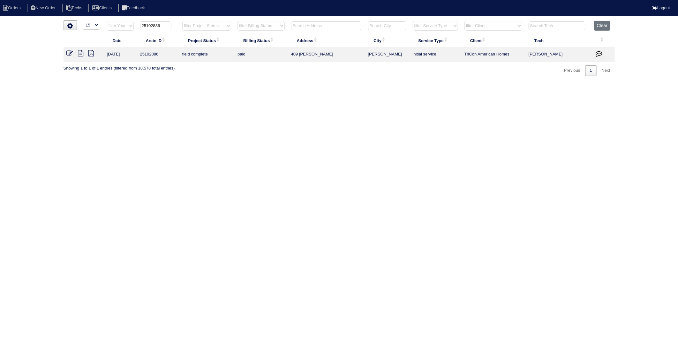
drag, startPoint x: 153, startPoint y: 24, endPoint x: 173, endPoint y: 22, distance: 20.9
click at [173, 22] on th "25102886" at bounding box center [158, 27] width 42 height 13
type input "25102831"
click at [70, 53] on icon at bounding box center [70, 53] width 6 height 6
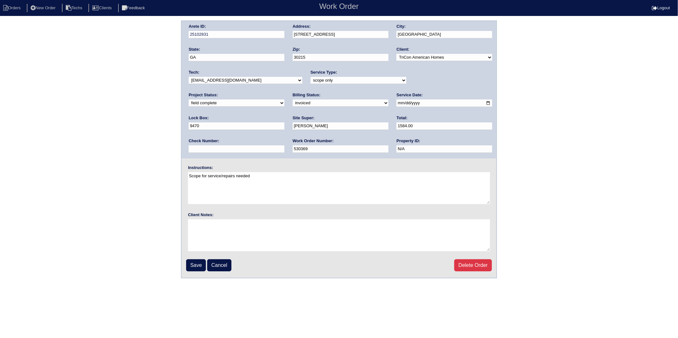
click at [293, 104] on select "need to quote quoted need to invoice invoiced paid warranty purchase order need…" at bounding box center [341, 103] width 96 height 7
select select "paid"
click at [293, 100] on select "need to quote quoted need to invoice invoiced paid warranty purchase order need…" at bounding box center [341, 103] width 96 height 7
drag, startPoint x: 407, startPoint y: 125, endPoint x: 409, endPoint y: 129, distance: 4.4
click at [284, 146] on input "text" at bounding box center [237, 149] width 96 height 7
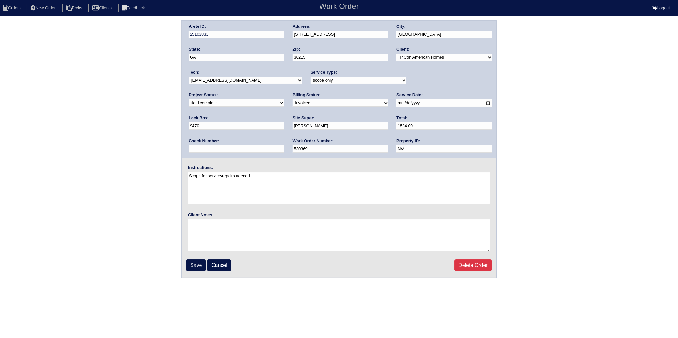
type input "975707"
click at [197, 262] on input "Save" at bounding box center [196, 266] width 20 height 12
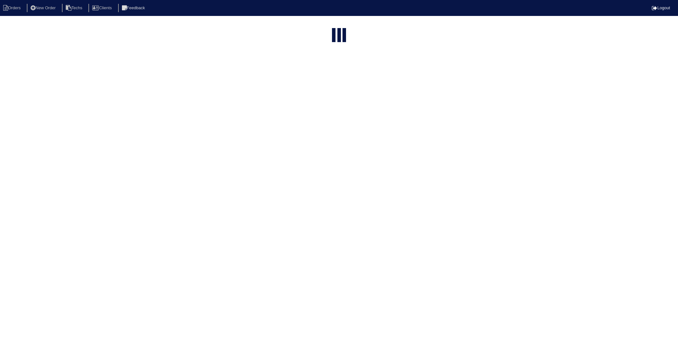
select select "15"
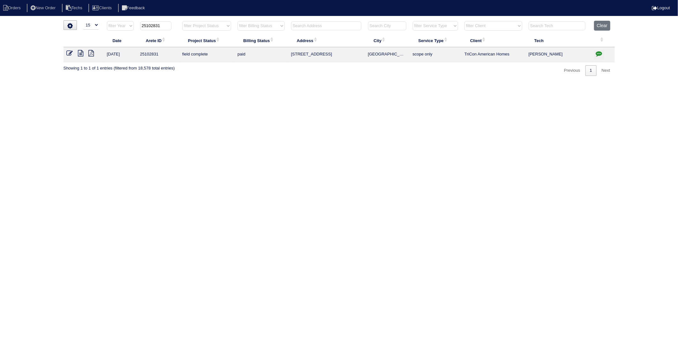
drag, startPoint x: 152, startPoint y: 25, endPoint x: 175, endPoint y: 22, distance: 23.1
click at [175, 22] on th "25102831" at bounding box center [158, 27] width 42 height 13
type input "25102925"
click at [69, 51] on icon at bounding box center [70, 53] width 6 height 6
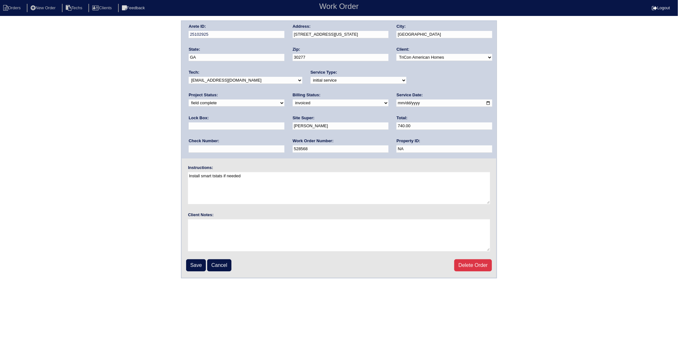
drag, startPoint x: 211, startPoint y: 102, endPoint x: 211, endPoint y: 106, distance: 4.2
click at [293, 102] on select "need to quote quoted need to invoice invoiced paid warranty purchase order need…" at bounding box center [341, 103] width 96 height 7
select select "paid"
click at [293, 100] on select "need to quote quoted need to invoice invoiced paid warranty purchase order need…" at bounding box center [341, 103] width 96 height 7
click at [284, 146] on input "text" at bounding box center [237, 149] width 96 height 7
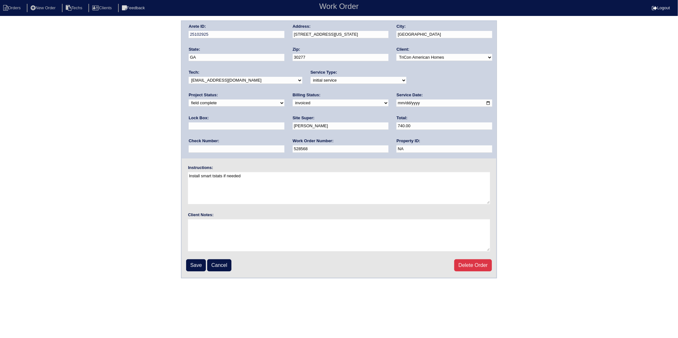
type input "975707"
type input "9470"
click at [197, 262] on input "Save" at bounding box center [196, 266] width 20 height 12
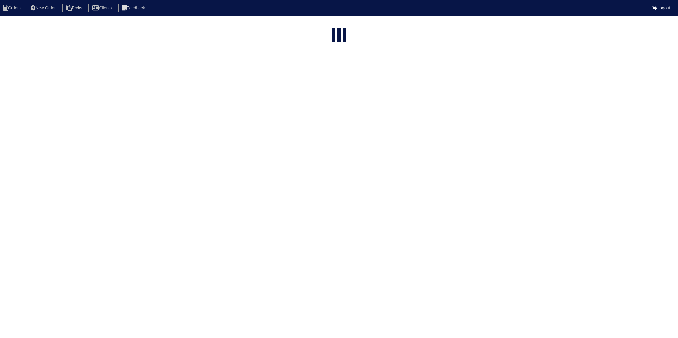
select select "15"
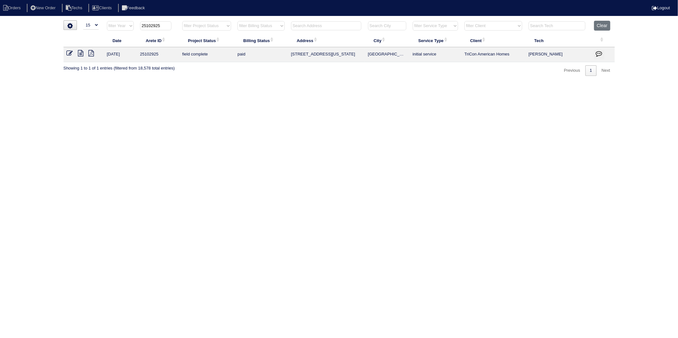
drag, startPoint x: 152, startPoint y: 26, endPoint x: 170, endPoint y: 24, distance: 18.0
click at [170, 24] on input "25102925" at bounding box center [155, 25] width 31 height 9
type input "25102864"
click at [69, 53] on icon at bounding box center [70, 53] width 6 height 6
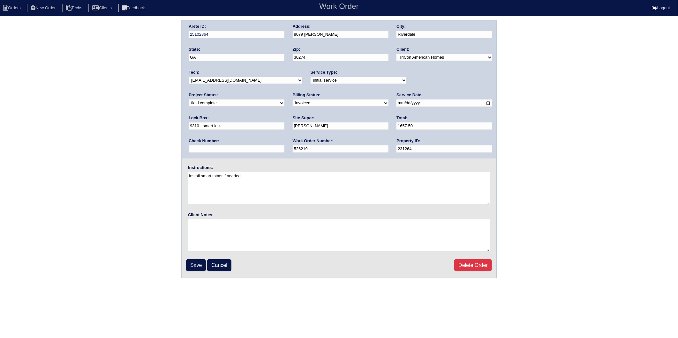
drag, startPoint x: 209, startPoint y: 99, endPoint x: 206, endPoint y: 105, distance: 6.1
click at [293, 100] on select "need to quote quoted need to invoice invoiced paid warranty purchase order need…" at bounding box center [341, 103] width 96 height 7
select select "paid"
click at [293, 100] on select "need to quote quoted need to invoice invoiced paid warranty purchase order need…" at bounding box center [341, 103] width 96 height 7
click at [284, 146] on input "text" at bounding box center [237, 149] width 96 height 7
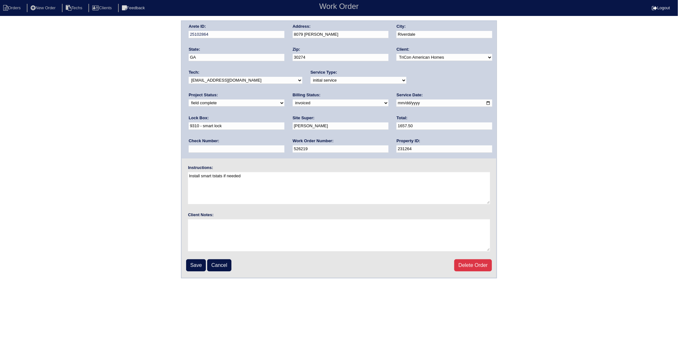
type input "975707"
click at [198, 263] on input "Save" at bounding box center [196, 266] width 20 height 12
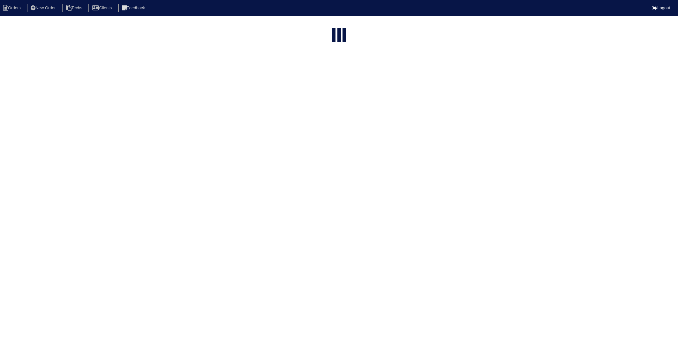
select select "15"
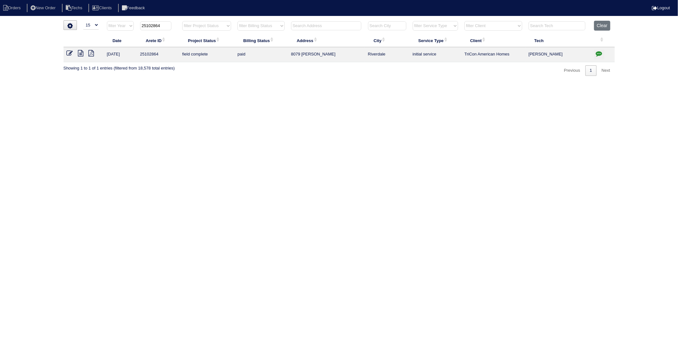
drag, startPoint x: 152, startPoint y: 26, endPoint x: 179, endPoint y: 24, distance: 26.6
click at [179, 24] on th "25102864" at bounding box center [158, 27] width 42 height 13
type input "25102954"
click at [71, 52] on icon at bounding box center [70, 53] width 6 height 6
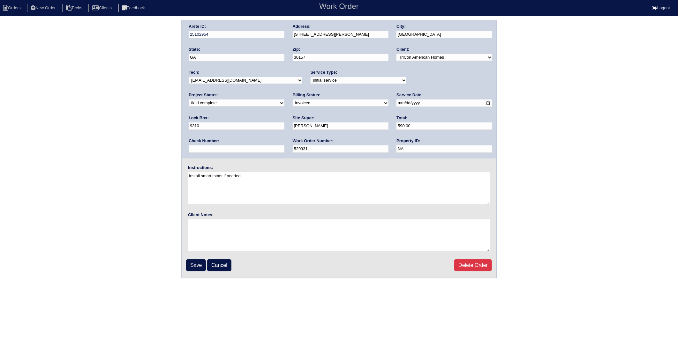
drag, startPoint x: 215, startPoint y: 104, endPoint x: 213, endPoint y: 107, distance: 3.6
click at [293, 104] on select "need to quote quoted need to invoice invoiced paid warranty purchase order need…" at bounding box center [341, 103] width 96 height 7
select select "paid"
click at [293, 100] on select "need to quote quoted need to invoice invoiced paid warranty purchase order need…" at bounding box center [341, 103] width 96 height 7
click at [284, 146] on input "text" at bounding box center [237, 149] width 96 height 7
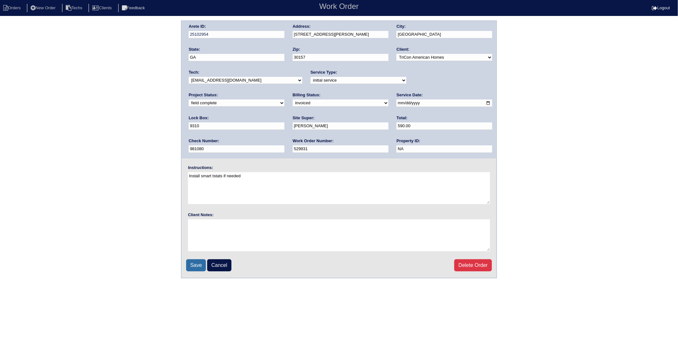
type input "981080"
click at [200, 261] on input "Save" at bounding box center [196, 266] width 20 height 12
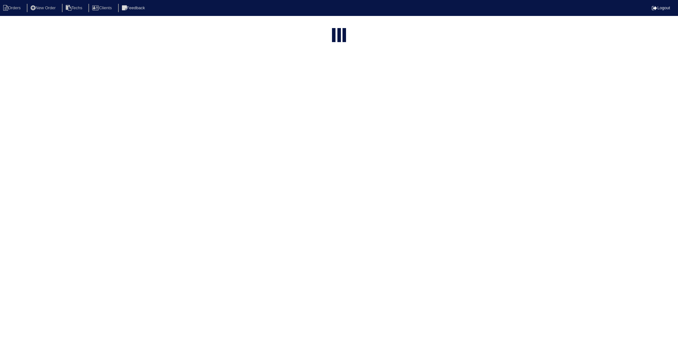
select select "15"
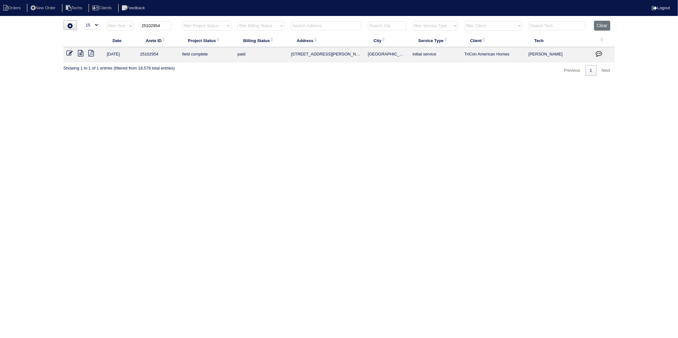
click at [154, 27] on input "25102954" at bounding box center [155, 25] width 31 height 9
drag, startPoint x: 153, startPoint y: 25, endPoint x: 173, endPoint y: 24, distance: 20.5
click at [173, 24] on th "25102954" at bounding box center [158, 27] width 42 height 13
type input "25102849"
click at [72, 53] on icon at bounding box center [70, 53] width 6 height 6
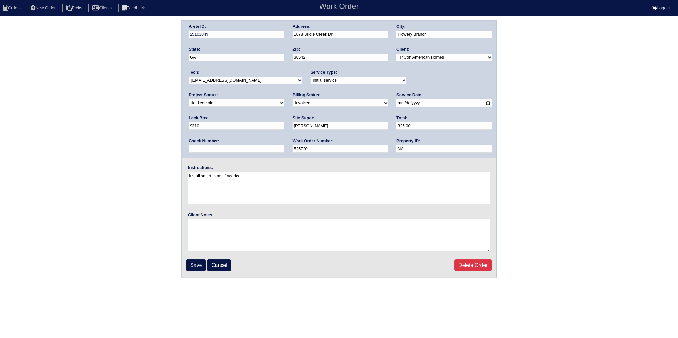
drag, startPoint x: 215, startPoint y: 100, endPoint x: 215, endPoint y: 106, distance: 6.1
click at [293, 100] on select "need to quote quoted need to invoice invoiced paid warranty purchase order need…" at bounding box center [341, 103] width 96 height 7
select select "paid"
click at [293, 100] on select "need to quote quoted need to invoice invoiced paid warranty purchase order need…" at bounding box center [341, 103] width 96 height 7
drag, startPoint x: 400, startPoint y: 125, endPoint x: 407, endPoint y: 137, distance: 14.0
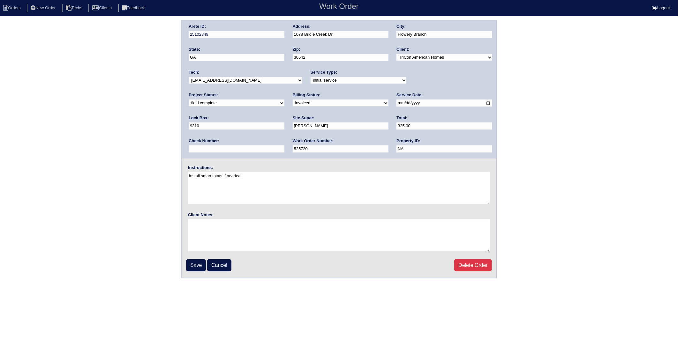
click at [284, 146] on input "text" at bounding box center [237, 149] width 96 height 7
type input "981080"
click at [195, 266] on input "Save" at bounding box center [196, 266] width 20 height 12
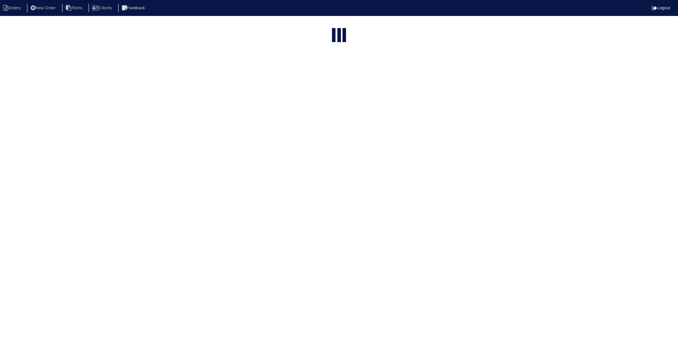
select select "15"
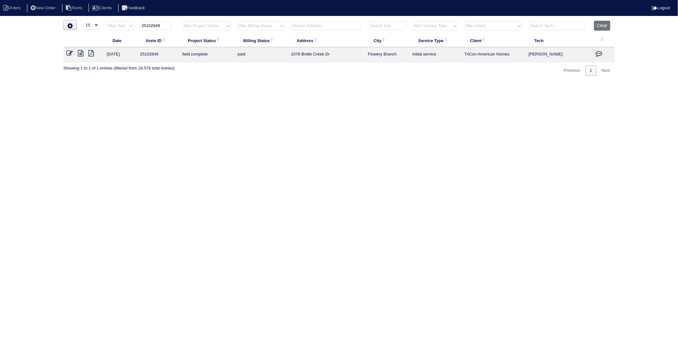
drag, startPoint x: 151, startPoint y: 25, endPoint x: 174, endPoint y: 24, distance: 23.0
click at [174, 24] on th "25102849" at bounding box center [158, 27] width 42 height 13
type input "25102791"
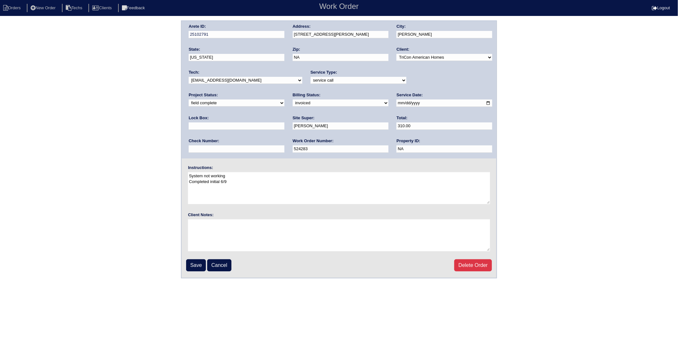
drag, startPoint x: 212, startPoint y: 103, endPoint x: 212, endPoint y: 106, distance: 3.6
click at [293, 103] on select "need to quote quoted need to invoice invoiced paid warranty purchase order need…" at bounding box center [341, 103] width 96 height 7
select select "paid"
click at [293, 100] on select "need to quote quoted need to invoice invoiced paid warranty purchase order need…" at bounding box center [341, 103] width 96 height 7
click at [284, 146] on input "text" at bounding box center [237, 149] width 96 height 7
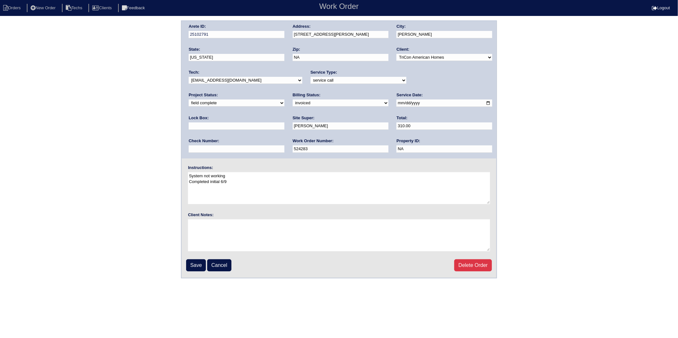
type input "981080"
type input "9310"
click at [199, 264] on input "Save" at bounding box center [196, 266] width 20 height 12
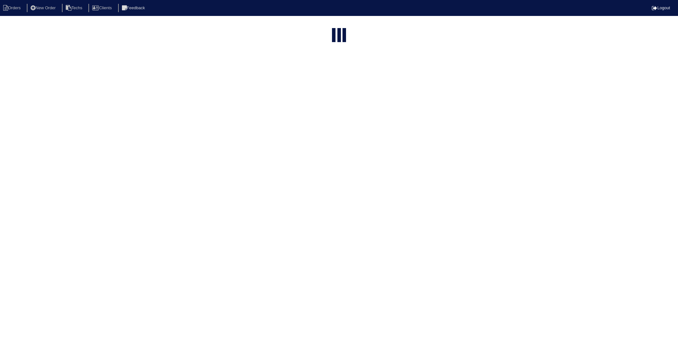
select select "15"
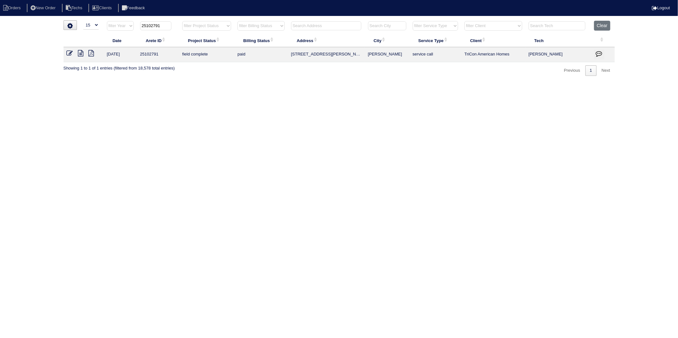
drag, startPoint x: 152, startPoint y: 27, endPoint x: 178, endPoint y: 26, distance: 25.9
click at [178, 26] on th "25102791" at bounding box center [158, 27] width 42 height 13
type input "25103005"
click at [72, 53] on icon at bounding box center [70, 53] width 6 height 6
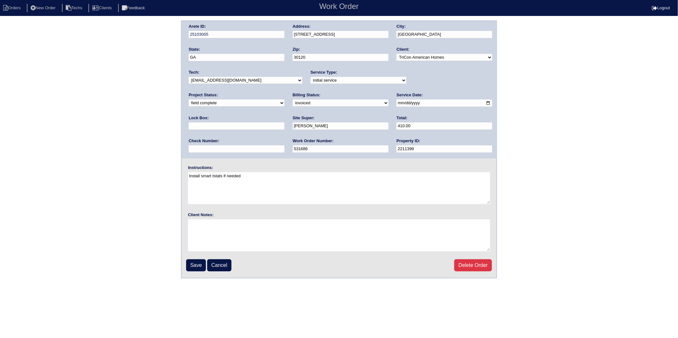
drag, startPoint x: 204, startPoint y: 103, endPoint x: 203, endPoint y: 106, distance: 3.6
click at [293, 103] on select "need to quote quoted need to invoice invoiced paid warranty purchase order need…" at bounding box center [341, 103] width 96 height 7
select select "paid"
click at [293, 100] on select "need to quote quoted need to invoice invoiced paid warranty purchase order need…" at bounding box center [341, 103] width 96 height 7
drag, startPoint x: 406, startPoint y: 125, endPoint x: 409, endPoint y: 130, distance: 5.3
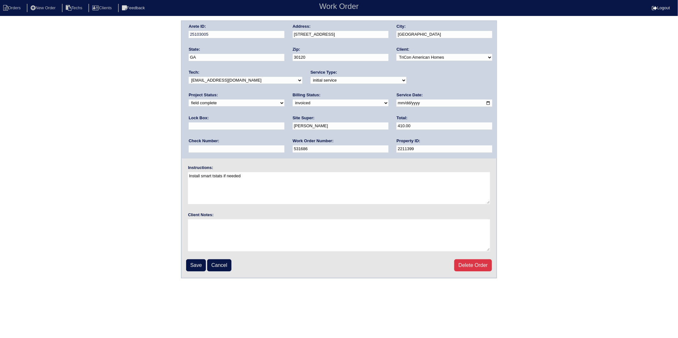
click at [284, 146] on input "text" at bounding box center [237, 149] width 96 height 7
type input "981080"
type input "9310"
click at [195, 261] on input "Save" at bounding box center [196, 266] width 20 height 12
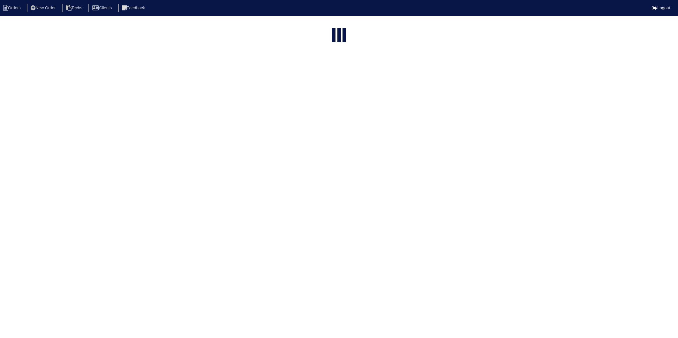
select select "15"
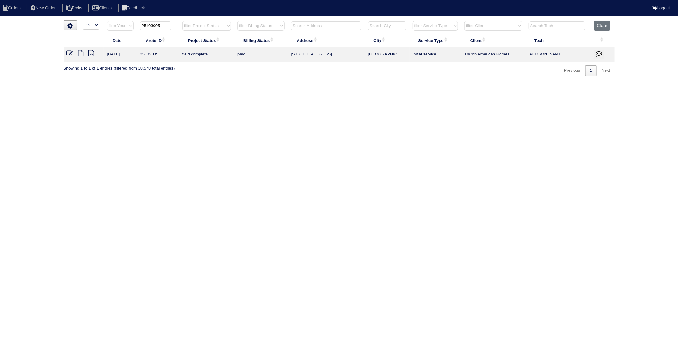
drag, startPoint x: 152, startPoint y: 26, endPoint x: 183, endPoint y: 23, distance: 30.8
click at [183, 23] on tr "filter Year -- Any Year -- 2025 2024 2023 2022 2021 2020 2019 25103005 filter P…" at bounding box center [339, 27] width 551 height 13
type input "25102961"
click at [69, 53] on icon at bounding box center [70, 53] width 6 height 6
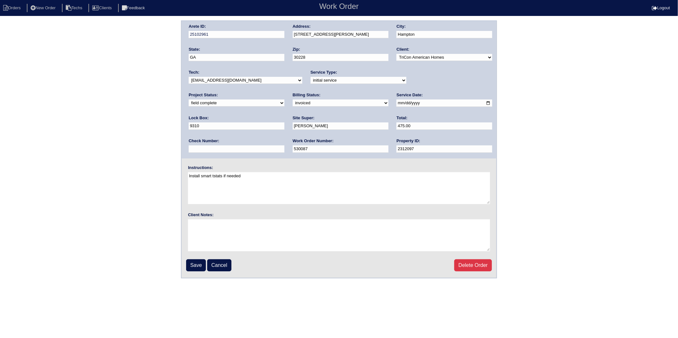
click at [293, 106] on div "Billing Status: need to quote quoted need to invoice invoiced paid warranty pur…" at bounding box center [341, 101] width 96 height 18
click at [293, 101] on select "need to quote quoted need to invoice invoiced paid warranty purchase order need…" at bounding box center [341, 103] width 96 height 7
select select "paid"
click at [293, 100] on select "need to quote quoted need to invoice invoiced paid warranty purchase order need…" at bounding box center [341, 103] width 96 height 7
click at [284, 146] on input "text" at bounding box center [237, 149] width 96 height 7
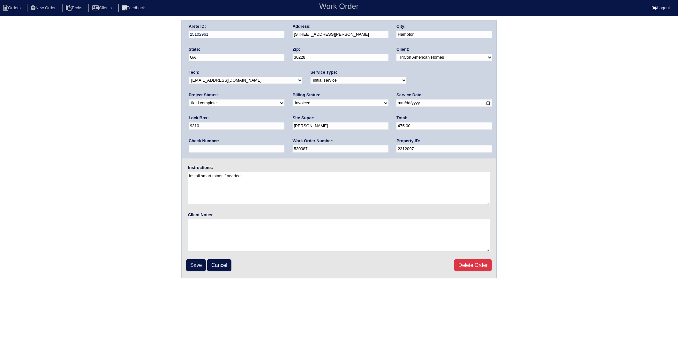
type input "981080"
click at [199, 263] on input "Save" at bounding box center [196, 266] width 20 height 12
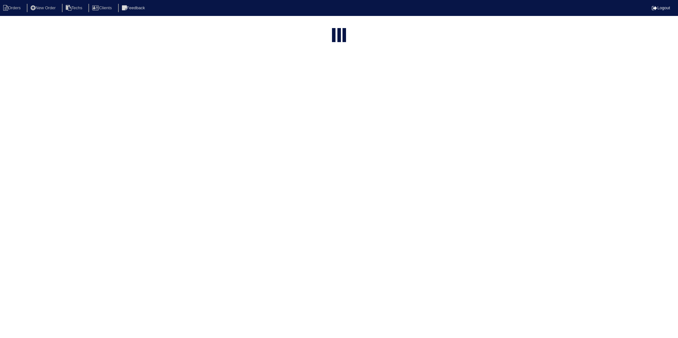
select select "15"
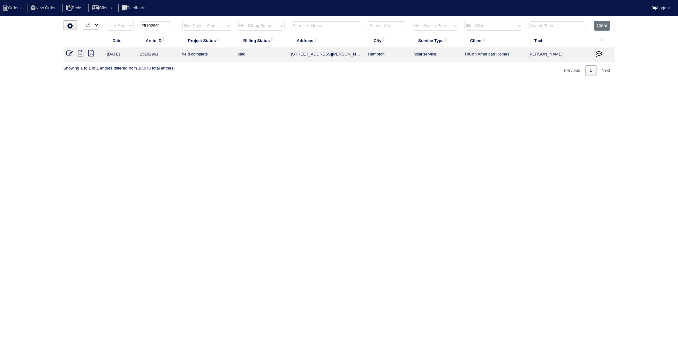
drag, startPoint x: 151, startPoint y: 27, endPoint x: 173, endPoint y: 25, distance: 21.8
click at [173, 25] on th "25102961" at bounding box center [158, 27] width 42 height 13
type input "25101369"
click at [68, 53] on icon at bounding box center [70, 53] width 6 height 6
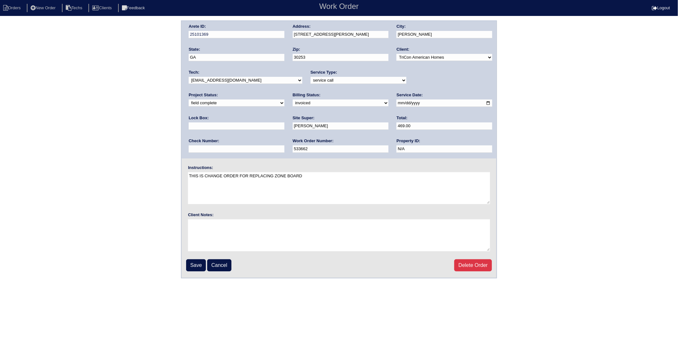
click at [293, 104] on select "need to quote quoted need to invoice invoiced paid warranty purchase order need…" at bounding box center [341, 103] width 96 height 7
select select "paid"
click at [293, 100] on select "need to quote quoted need to invoice invoiced paid warranty purchase order need…" at bounding box center [341, 103] width 96 height 7
click at [284, 146] on input "text" at bounding box center [237, 149] width 96 height 7
type input "981080"
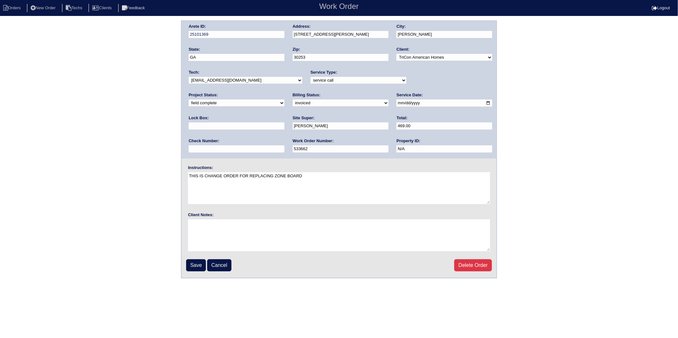
type input "9310"
click at [198, 264] on input "Save" at bounding box center [196, 266] width 20 height 12
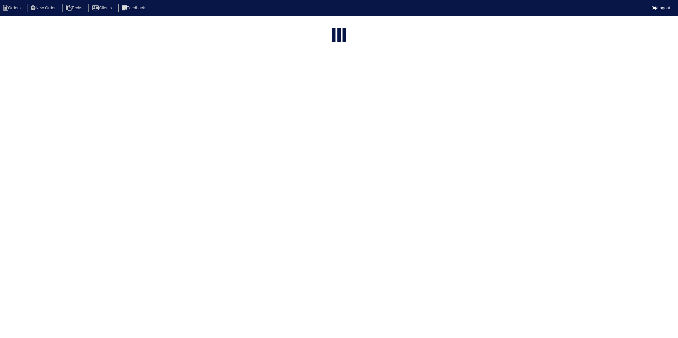
select select "15"
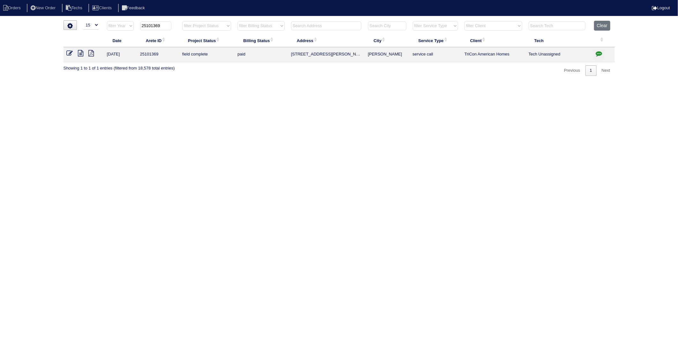
drag, startPoint x: 151, startPoint y: 26, endPoint x: 176, endPoint y: 24, distance: 25.0
click at [176, 24] on th "25101369" at bounding box center [158, 27] width 42 height 13
type input "25102882"
click at [68, 54] on icon at bounding box center [70, 53] width 6 height 6
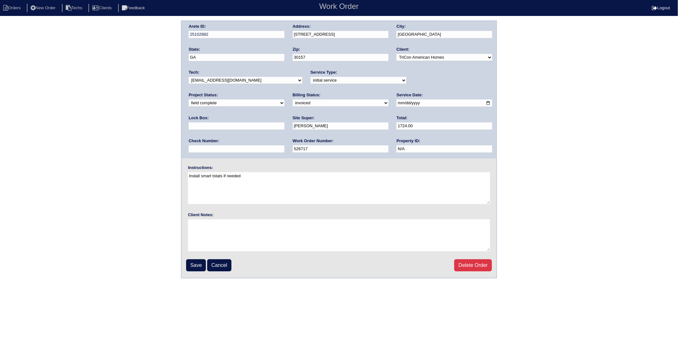
drag, startPoint x: 209, startPoint y: 101, endPoint x: 209, endPoint y: 106, distance: 5.4
click at [293, 101] on select "need to quote quoted need to invoice invoiced paid warranty purchase order need…" at bounding box center [341, 103] width 96 height 7
select select "paid"
click at [293, 100] on select "need to quote quoted need to invoice invoiced paid warranty purchase order need…" at bounding box center [341, 103] width 96 height 7
click at [284, 138] on div "Check Number:" at bounding box center [237, 147] width 96 height 18
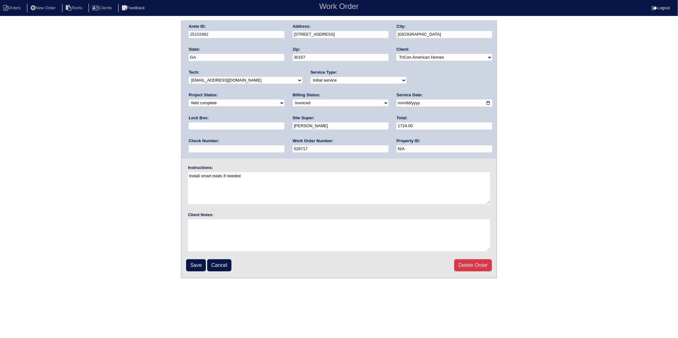
drag, startPoint x: 401, startPoint y: 128, endPoint x: 403, endPoint y: 132, distance: 5.0
click at [284, 146] on input "text" at bounding box center [237, 149] width 96 height 7
type input "981080"
type input "9310"
click at [196, 262] on input "Save" at bounding box center [196, 266] width 20 height 12
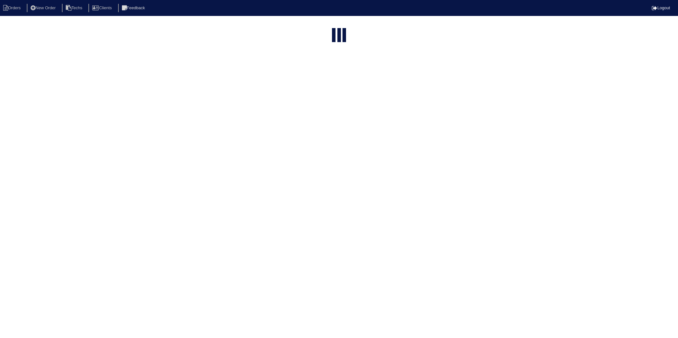
select select "15"
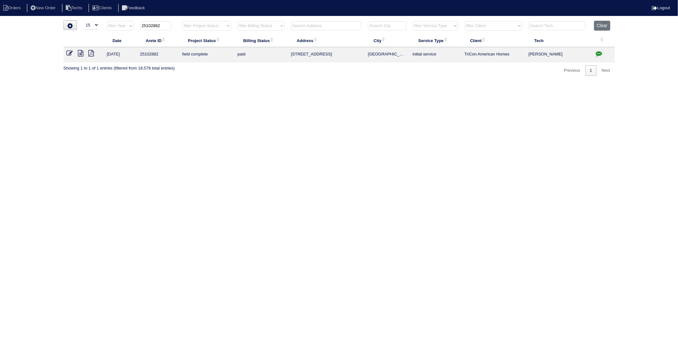
drag, startPoint x: 151, startPoint y: 27, endPoint x: 176, endPoint y: 25, distance: 24.4
click at [176, 25] on th "25102882" at bounding box center [158, 27] width 42 height 13
type input "25102824"
click at [71, 53] on icon at bounding box center [70, 53] width 6 height 6
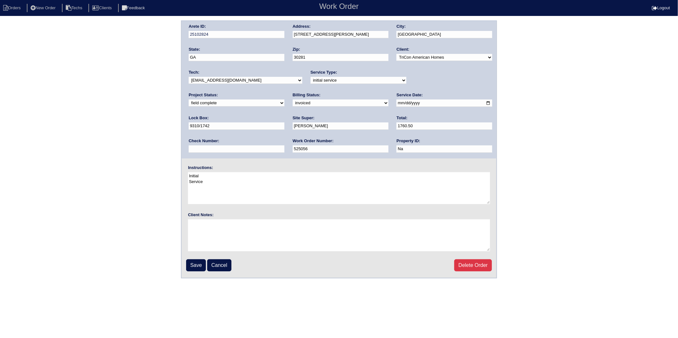
click at [293, 103] on select "need to quote quoted need to invoice invoiced paid warranty purchase order need…" at bounding box center [341, 103] width 96 height 7
select select "paid"
click at [293, 100] on select "need to quote quoted need to invoice invoiced paid warranty purchase order need…" at bounding box center [341, 103] width 96 height 7
click at [284, 146] on input "text" at bounding box center [237, 149] width 96 height 7
type input "981080"
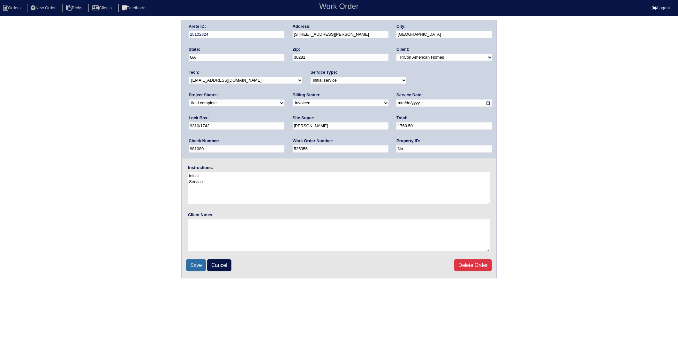
click at [202, 263] on input "Save" at bounding box center [196, 266] width 20 height 12
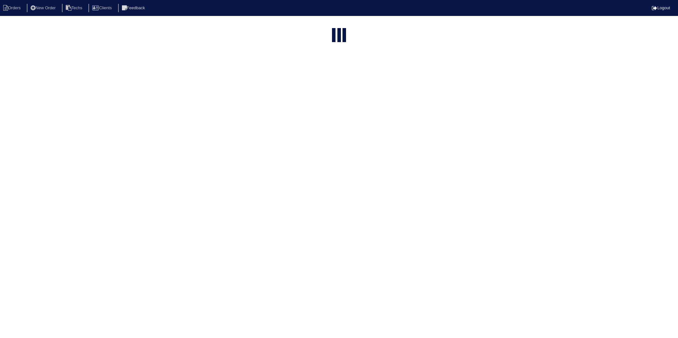
select select "15"
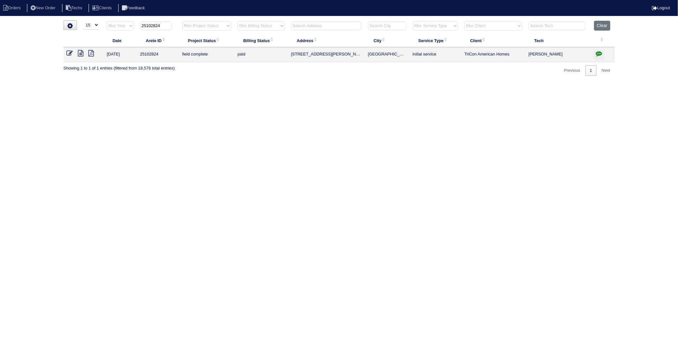
drag, startPoint x: 152, startPoint y: 26, endPoint x: 174, endPoint y: 26, distance: 21.7
click at [174, 26] on th "25102824" at bounding box center [158, 27] width 42 height 13
type input "25102967"
click at [68, 53] on icon at bounding box center [70, 53] width 6 height 6
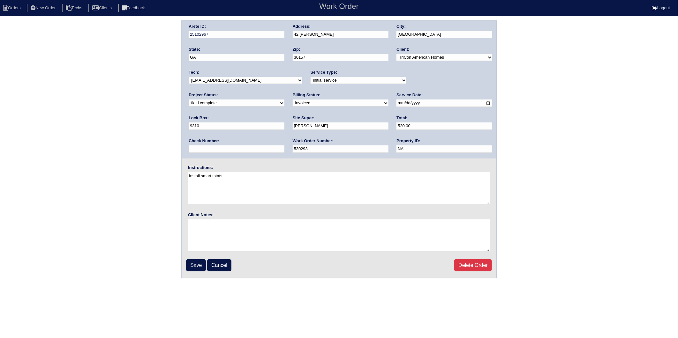
click at [293, 103] on select "need to quote quoted need to invoice invoiced paid warranty purchase order need…" at bounding box center [341, 103] width 96 height 7
select select "paid"
click at [293, 100] on select "need to quote quoted need to invoice invoiced paid warranty purchase order need…" at bounding box center [341, 103] width 96 height 7
click at [284, 138] on div "Check Number:" at bounding box center [237, 147] width 96 height 18
click at [284, 146] on input "text" at bounding box center [237, 149] width 96 height 7
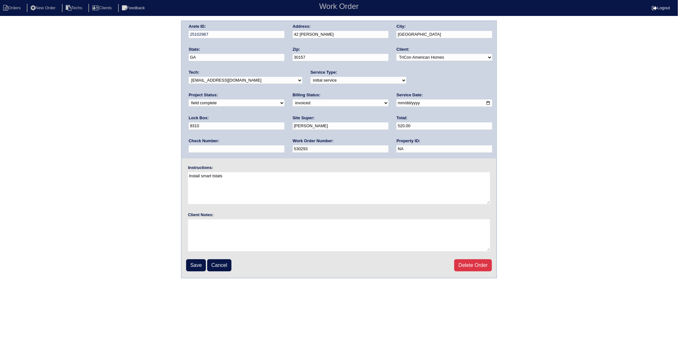
type input "981080"
click at [199, 264] on input "Save" at bounding box center [196, 266] width 20 height 12
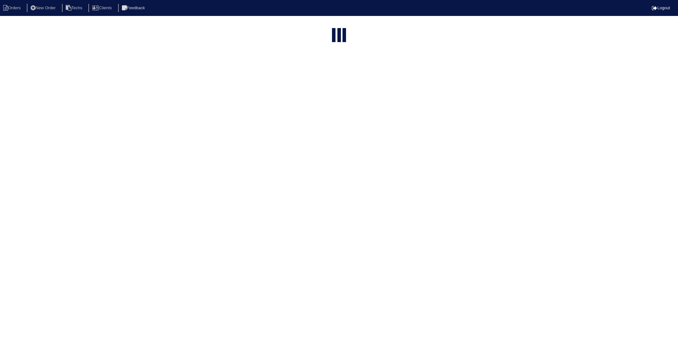
select select "15"
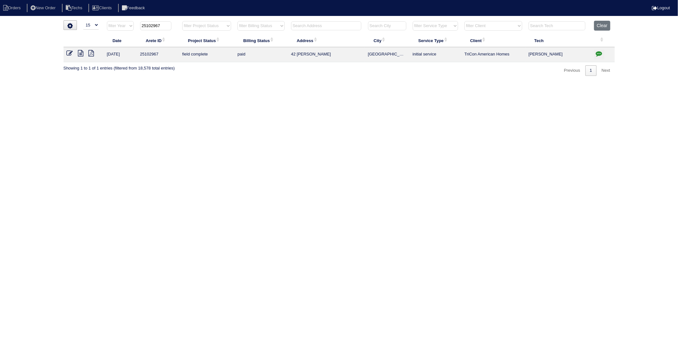
drag, startPoint x: 152, startPoint y: 25, endPoint x: 176, endPoint y: 23, distance: 23.7
click at [176, 23] on th "25102967" at bounding box center [158, 27] width 42 height 13
type input "25102905"
click at [68, 53] on icon at bounding box center [70, 53] width 6 height 6
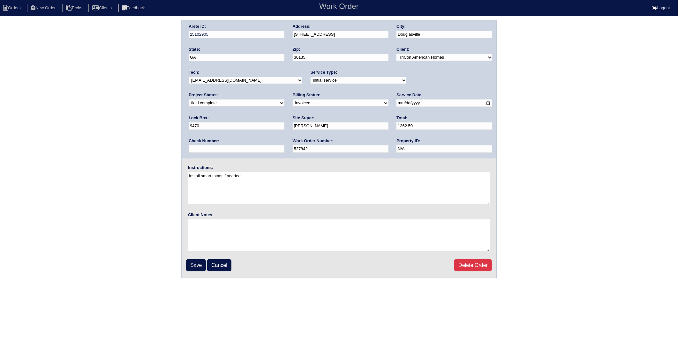
click at [293, 102] on select "need to quote quoted need to invoice invoiced paid warranty purchase order need…" at bounding box center [341, 103] width 96 height 7
select select "paid"
click at [293, 100] on select "need to quote quoted need to invoice invoiced paid warranty purchase order need…" at bounding box center [341, 103] width 96 height 7
click at [284, 146] on input "text" at bounding box center [237, 149] width 96 height 7
type input "981080"
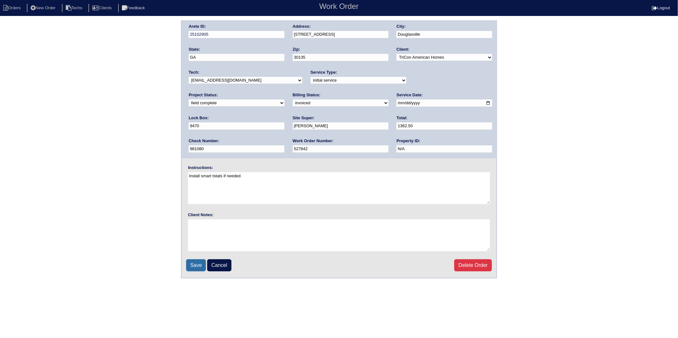
click at [197, 262] on input "Save" at bounding box center [196, 266] width 20 height 12
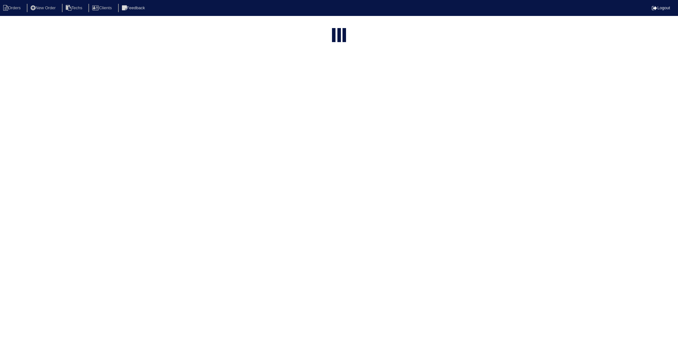
select select "15"
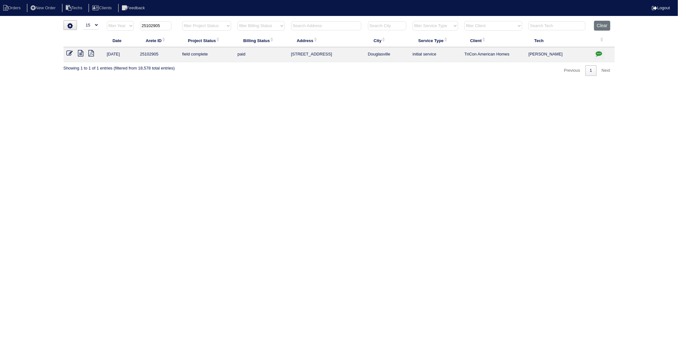
drag, startPoint x: 152, startPoint y: 25, endPoint x: 177, endPoint y: 23, distance: 25.0
click at [177, 23] on th "25102905" at bounding box center [158, 27] width 42 height 13
type input "25102923"
click at [68, 56] on icon at bounding box center [70, 53] width 6 height 6
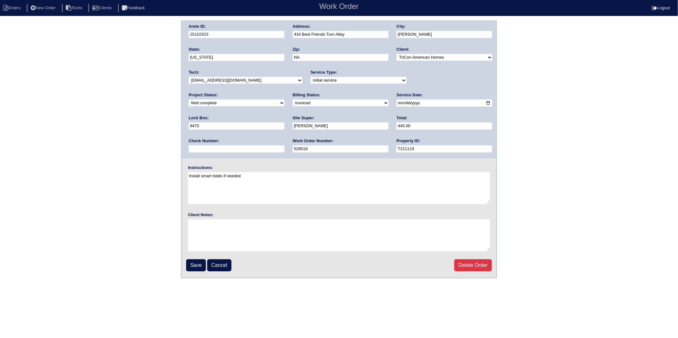
click at [293, 101] on select "need to quote quoted need to invoice invoiced paid warranty purchase order need…" at bounding box center [341, 103] width 96 height 7
select select "paid"
click at [293, 100] on select "need to quote quoted need to invoice invoiced paid warranty purchase order need…" at bounding box center [341, 103] width 96 height 7
click at [284, 146] on input "text" at bounding box center [237, 149] width 96 height 7
type input "981080"
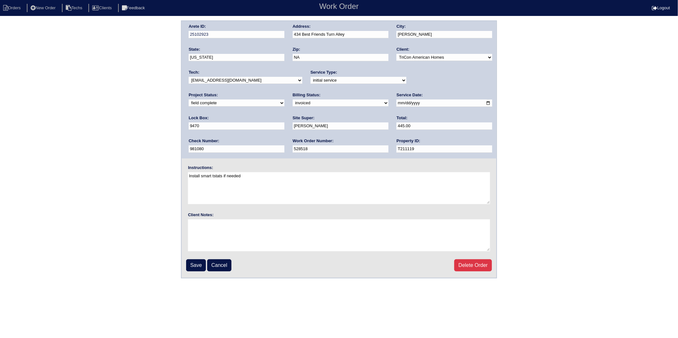
click at [207, 265] on div "Save Cancel Delete Order" at bounding box center [339, 266] width 306 height 12
click at [198, 266] on input "Save" at bounding box center [196, 266] width 20 height 12
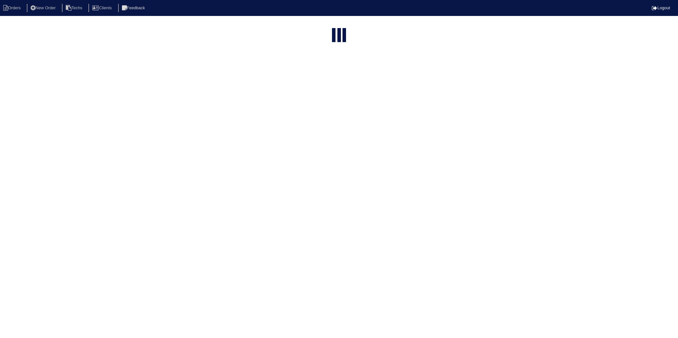
select select "15"
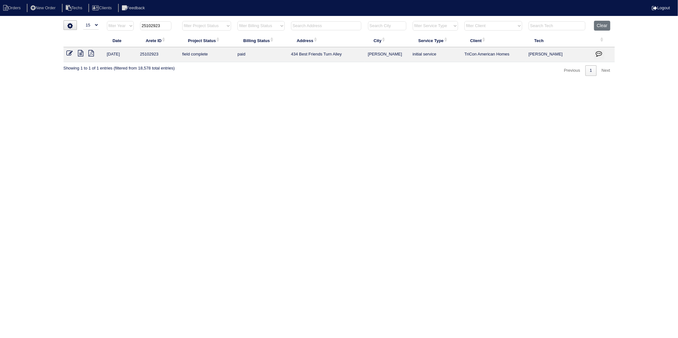
drag, startPoint x: 152, startPoint y: 24, endPoint x: 170, endPoint y: 24, distance: 17.9
click at [170, 24] on input "25102923" at bounding box center [155, 25] width 31 height 9
type input "25102869"
click at [68, 52] on icon at bounding box center [70, 53] width 6 height 6
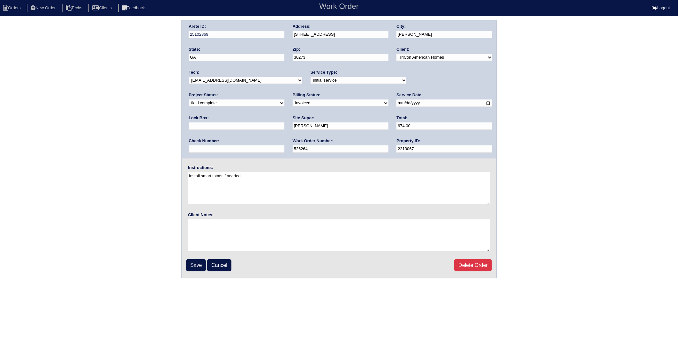
click at [293, 104] on select "need to quote quoted need to invoice invoiced paid warranty purchase order need…" at bounding box center [341, 103] width 96 height 7
select select "paid"
click at [293, 100] on select "need to quote quoted need to invoice invoiced paid warranty purchase order need…" at bounding box center [341, 103] width 96 height 7
drag, startPoint x: 407, startPoint y: 127, endPoint x: 410, endPoint y: 133, distance: 6.3
click at [284, 146] on input "text" at bounding box center [237, 149] width 96 height 7
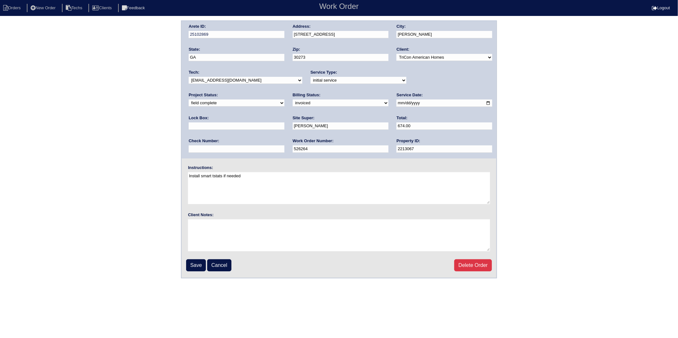
type input "981080"
type input "9470"
click at [194, 263] on input "Save" at bounding box center [196, 266] width 20 height 12
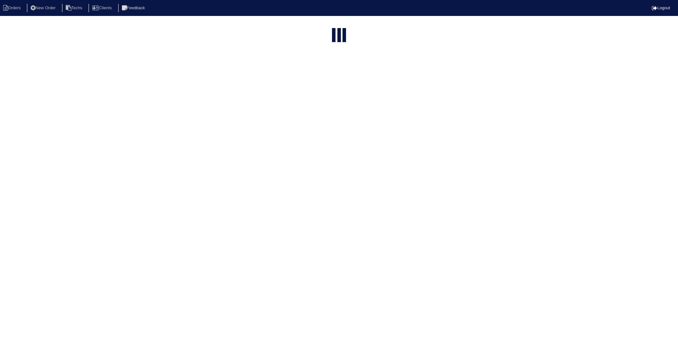
select select "15"
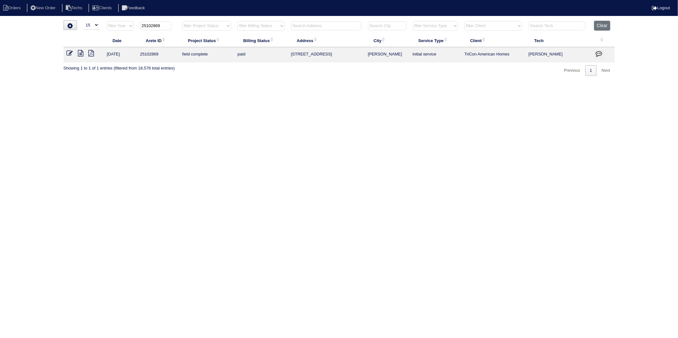
drag, startPoint x: 603, startPoint y: 26, endPoint x: 589, endPoint y: 26, distance: 14.4
click at [603, 26] on button "Clear" at bounding box center [602, 26] width 16 height 10
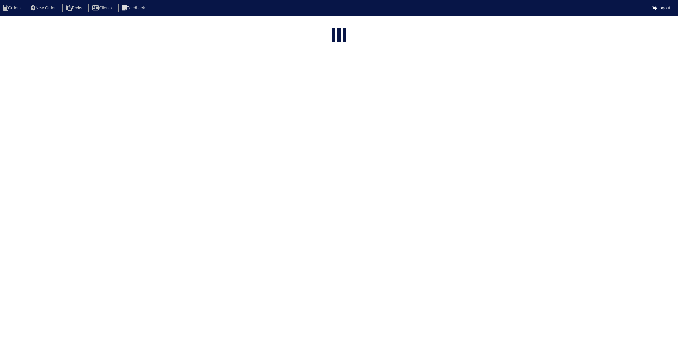
select select "15"
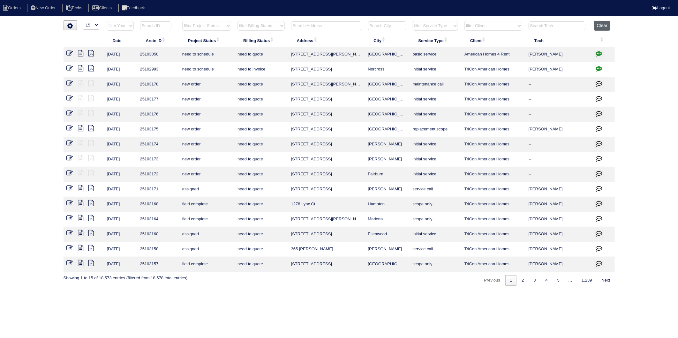
click at [601, 23] on button "Clear" at bounding box center [602, 26] width 16 height 10
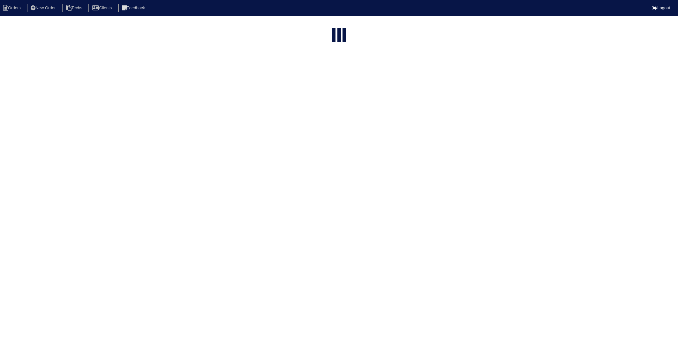
select select "15"
